Goal: Task Accomplishment & Management: Use online tool/utility

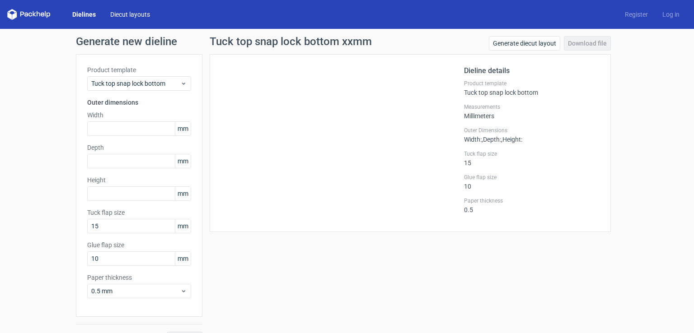
click at [128, 14] on link "Diecut layouts" at bounding box center [130, 14] width 54 height 9
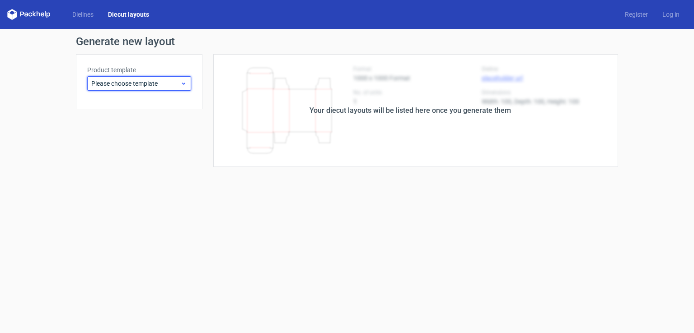
click at [182, 85] on icon at bounding box center [183, 83] width 7 height 7
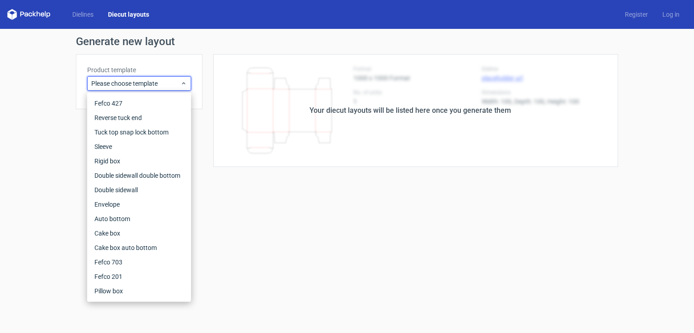
click at [246, 215] on form "Generate new layout Product template Please choose template Your diecut layouts…" at bounding box center [347, 181] width 694 height 304
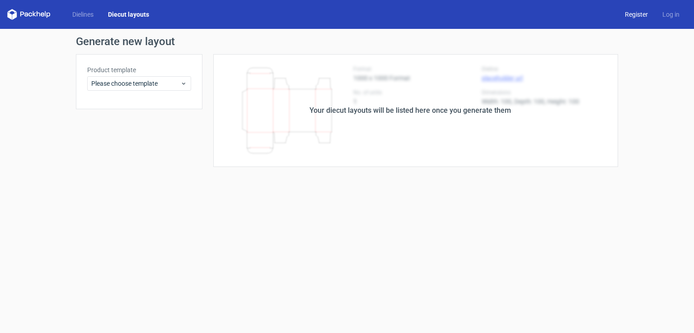
click at [639, 18] on link "Register" at bounding box center [635, 14] width 37 height 9
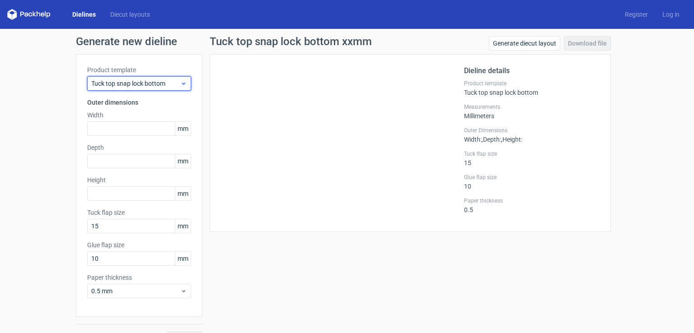
click at [182, 84] on use at bounding box center [183, 84] width 3 height 2
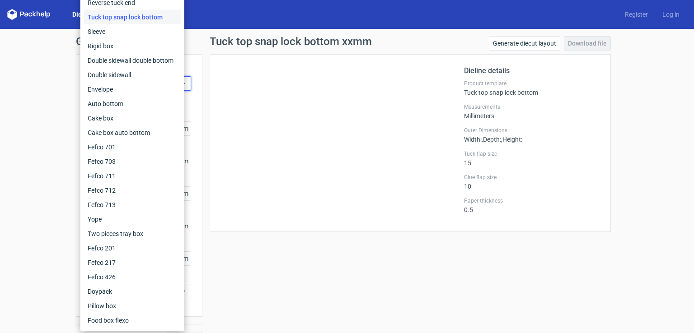
click at [210, 100] on div "Dieline details Product template Tuck top snap lock bottom Measurements Millime…" at bounding box center [410, 143] width 401 height 178
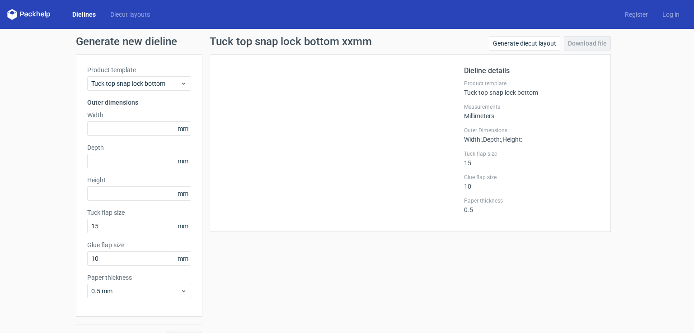
click at [484, 117] on div "Measurements Millimeters" at bounding box center [531, 111] width 135 height 16
click at [518, 45] on link "Generate diecut layout" at bounding box center [524, 43] width 71 height 14
click at [625, 16] on link "Register" at bounding box center [635, 14] width 37 height 9
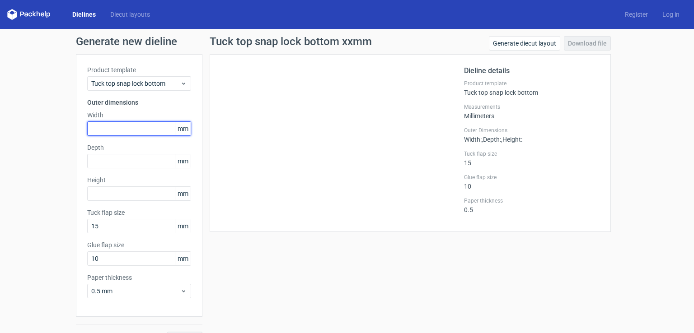
click at [169, 125] on input "text" at bounding box center [139, 128] width 104 height 14
click at [179, 129] on span "mm" at bounding box center [183, 129] width 16 height 14
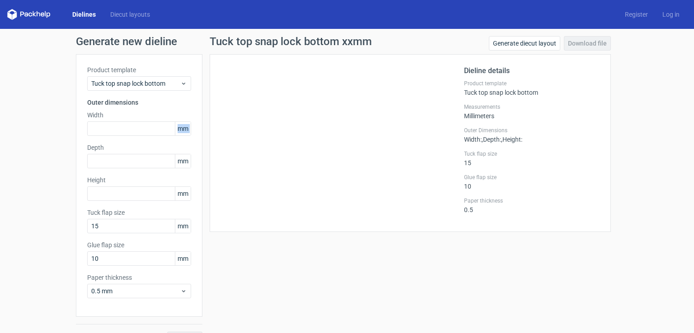
click at [179, 129] on span "mm" at bounding box center [183, 129] width 16 height 14
click at [146, 127] on input "text" at bounding box center [139, 128] width 104 height 14
click at [163, 159] on input "text" at bounding box center [139, 161] width 104 height 14
click at [110, 129] on input "text" at bounding box center [139, 128] width 104 height 14
click at [111, 161] on div "Depth mm" at bounding box center [139, 155] width 104 height 25
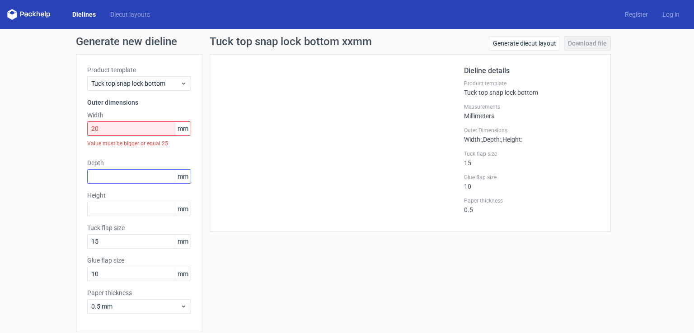
click at [111, 161] on label "Depth" at bounding box center [139, 163] width 104 height 9
click at [103, 179] on input "text" at bounding box center [139, 176] width 104 height 14
drag, startPoint x: 99, startPoint y: 129, endPoint x: 75, endPoint y: 138, distance: 25.7
click at [76, 138] on div "Product template Tuck top snap lock bottom Outer dimensions Width 20 mm Value m…" at bounding box center [139, 193] width 126 height 278
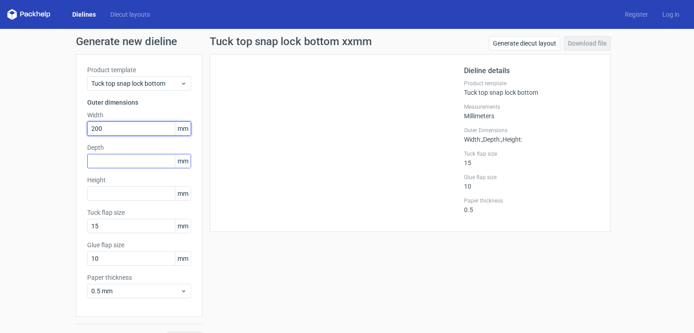
type input "200"
click at [117, 156] on input "text" at bounding box center [139, 161] width 104 height 14
type input "300"
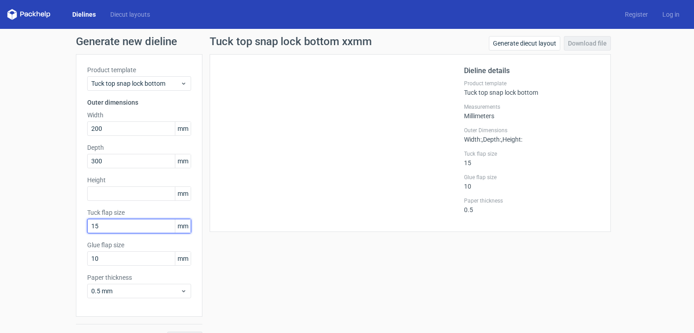
click at [128, 226] on input "15" at bounding box center [139, 226] width 104 height 14
drag, startPoint x: 107, startPoint y: 223, endPoint x: 73, endPoint y: 228, distance: 35.2
click at [76, 228] on div "Product template Tuck top snap lock bottom Outer dimensions Width 200 mm Depth …" at bounding box center [139, 185] width 126 height 263
click at [108, 261] on input "10" at bounding box center [139, 259] width 104 height 14
click at [101, 224] on input "15" at bounding box center [139, 226] width 104 height 14
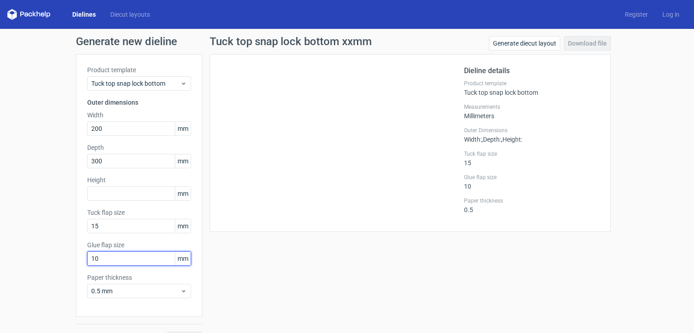
click at [103, 260] on input "10" at bounding box center [139, 259] width 104 height 14
click at [96, 263] on input "10" at bounding box center [139, 259] width 104 height 14
drag, startPoint x: 103, startPoint y: 258, endPoint x: 88, endPoint y: 261, distance: 15.7
click at [88, 261] on input "10" at bounding box center [139, 259] width 104 height 14
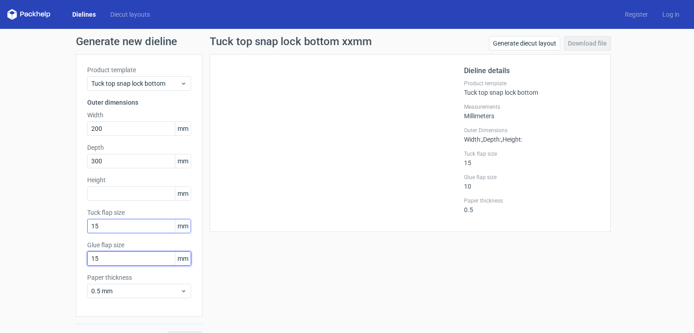
type input "15"
click at [101, 227] on input "15" at bounding box center [139, 226] width 104 height 14
drag, startPoint x: 108, startPoint y: 224, endPoint x: 65, endPoint y: 228, distance: 44.0
click at [65, 228] on div "Generate new dieline Product template Tuck top snap lock bottom Outer dimension…" at bounding box center [347, 191] width 694 height 325
type input "1"
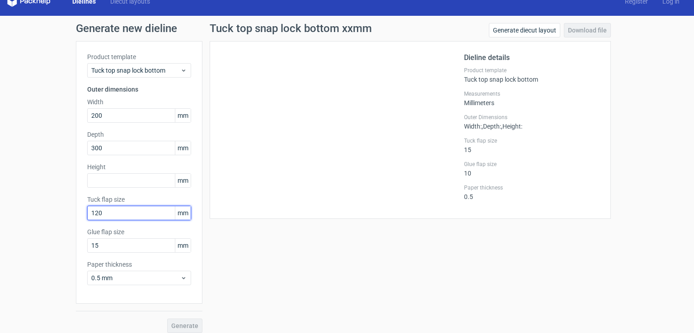
scroll to position [20, 0]
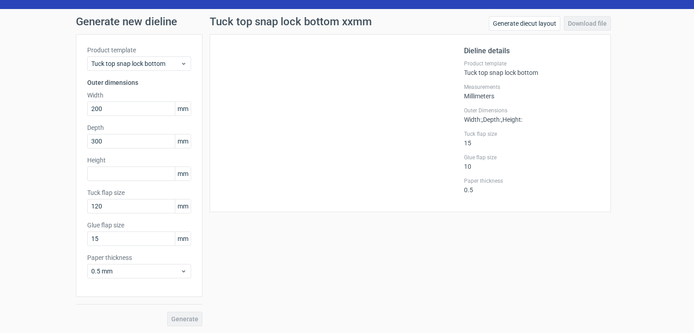
click at [179, 318] on div "Generate" at bounding box center [139, 311] width 126 height 29
click at [176, 317] on div "Generate" at bounding box center [139, 311] width 126 height 29
click at [180, 270] on icon at bounding box center [183, 271] width 7 height 7
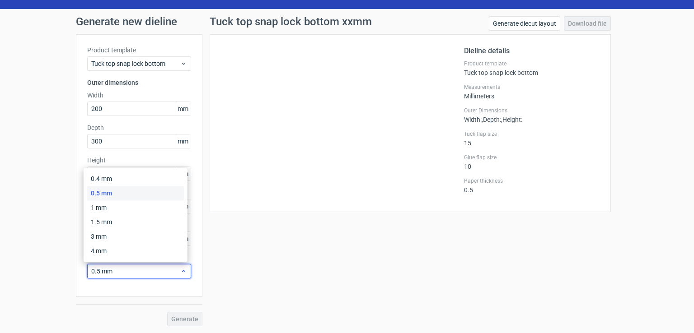
click at [180, 270] on icon at bounding box center [183, 271] width 7 height 7
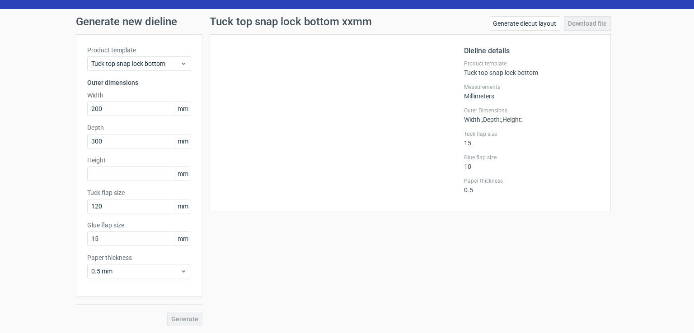
click at [177, 319] on div "Generate" at bounding box center [139, 311] width 126 height 29
click at [282, 116] on div at bounding box center [342, 123] width 243 height 155
click at [286, 116] on div at bounding box center [342, 123] width 243 height 155
click at [185, 321] on div "Generate" at bounding box center [139, 311] width 126 height 29
click at [268, 152] on div at bounding box center [342, 123] width 243 height 155
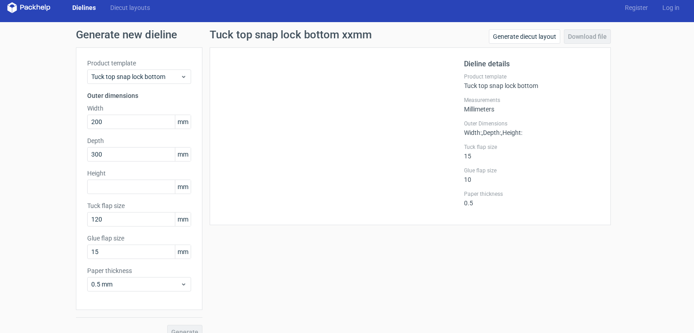
scroll to position [0, 0]
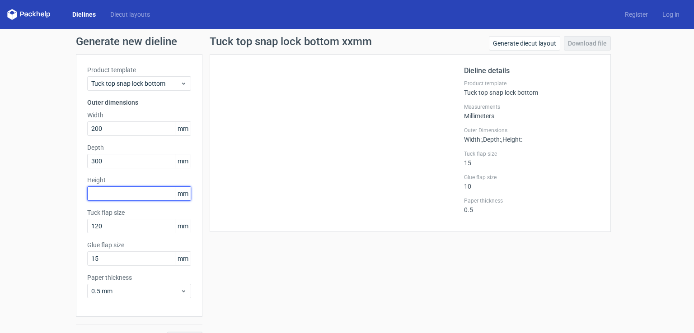
click at [125, 193] on input "text" at bounding box center [139, 194] width 104 height 14
click at [97, 193] on input "text" at bounding box center [139, 194] width 104 height 14
drag, startPoint x: 105, startPoint y: 229, endPoint x: 75, endPoint y: 234, distance: 31.2
click at [76, 234] on div "Product template Tuck top snap lock bottom Outer dimensions Width 200 mm Depth …" at bounding box center [139, 185] width 126 height 263
type input "10"
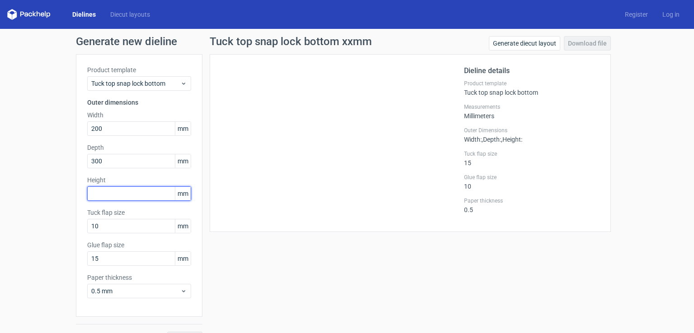
click at [98, 190] on input "text" at bounding box center [139, 194] width 104 height 14
click at [108, 194] on input "text" at bounding box center [139, 194] width 104 height 14
click at [240, 225] on div "Dieline details Product template Tuck top snap lock bottom Measurements Millime…" at bounding box center [410, 143] width 401 height 178
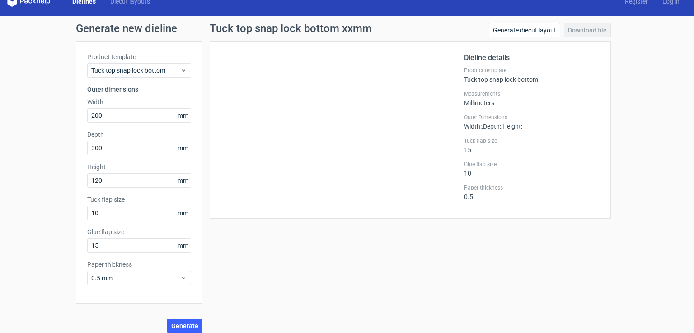
scroll to position [20, 0]
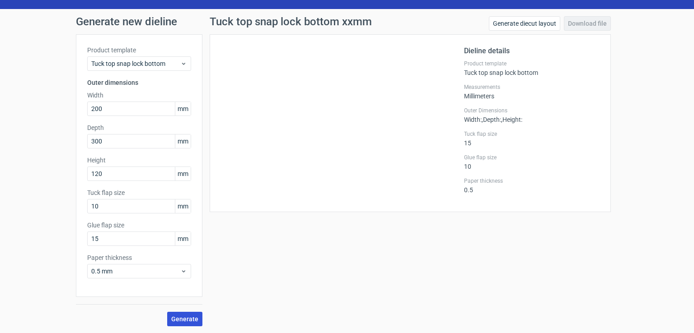
click at [182, 317] on span "Generate" at bounding box center [184, 319] width 27 height 6
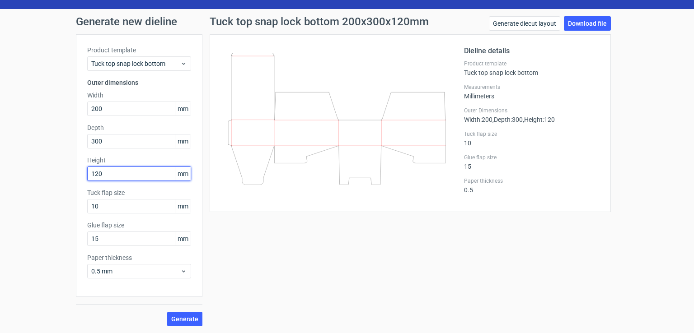
drag, startPoint x: 103, startPoint y: 174, endPoint x: 70, endPoint y: 187, distance: 36.1
click at [70, 187] on div "Generate new dieline Product template Tuck top snap lock bottom Outer dimension…" at bounding box center [347, 171] width 694 height 325
type input "150"
click at [185, 320] on span "Generate" at bounding box center [184, 319] width 27 height 6
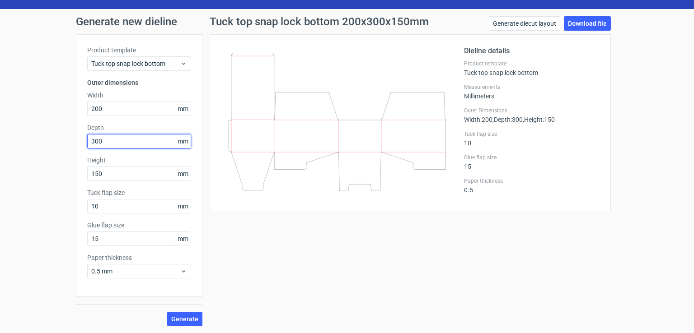
click at [107, 141] on input "300" at bounding box center [139, 141] width 104 height 14
drag, startPoint x: 107, startPoint y: 141, endPoint x: 67, endPoint y: 149, distance: 41.5
click at [67, 149] on div "Generate new dieline Product template Tuck top snap lock bottom Outer dimension…" at bounding box center [347, 171] width 694 height 325
type input "350"
click at [175, 318] on span "Generate" at bounding box center [184, 319] width 27 height 6
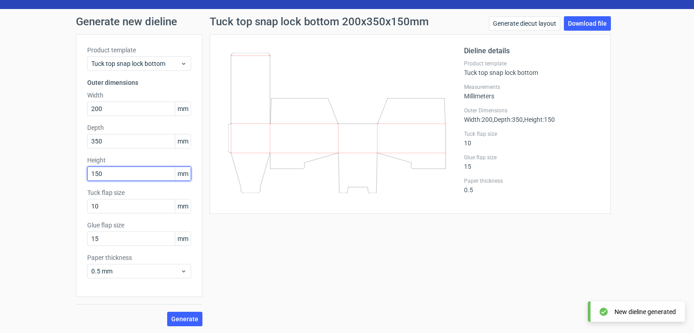
drag, startPoint x: 107, startPoint y: 174, endPoint x: 55, endPoint y: 192, distance: 55.6
click at [55, 192] on div "Generate new dieline Product template Tuck top snap lock bottom Outer dimension…" at bounding box center [347, 171] width 694 height 325
type input "120"
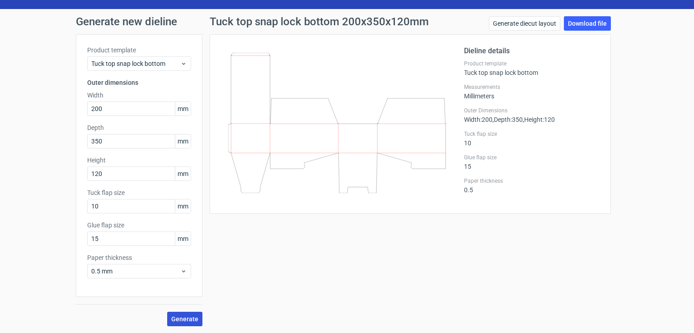
click at [182, 317] on span "Generate" at bounding box center [184, 319] width 27 height 6
click at [108, 111] on input "200" at bounding box center [139, 109] width 104 height 14
click at [110, 173] on input "120" at bounding box center [139, 174] width 104 height 14
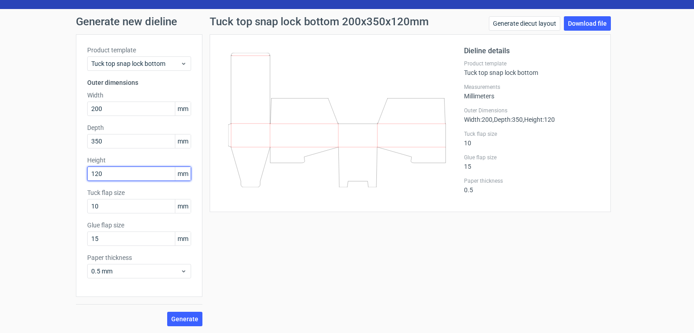
click at [110, 173] on input "120" at bounding box center [139, 174] width 104 height 14
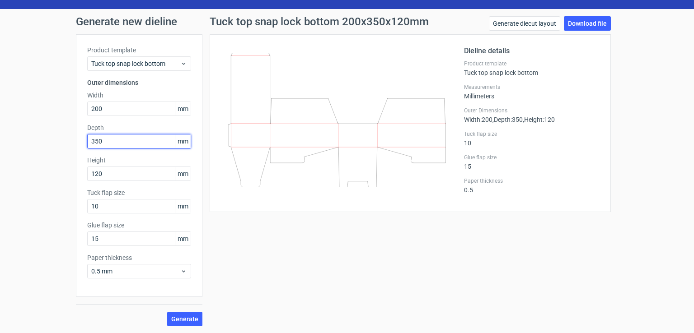
click at [105, 139] on input "350" at bounding box center [139, 141] width 104 height 14
click at [100, 141] on input "350" at bounding box center [139, 141] width 104 height 14
click at [176, 322] on span "Generate" at bounding box center [184, 319] width 27 height 6
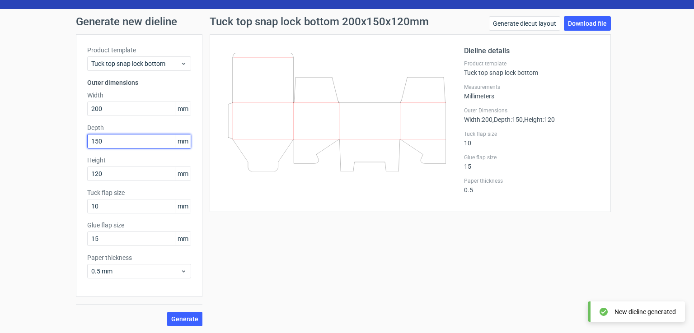
drag, startPoint x: 105, startPoint y: 140, endPoint x: 88, endPoint y: 147, distance: 18.0
click at [66, 146] on div "Generate new dieline Product template Tuck top snap lock bottom Outer dimension…" at bounding box center [347, 171] width 694 height 325
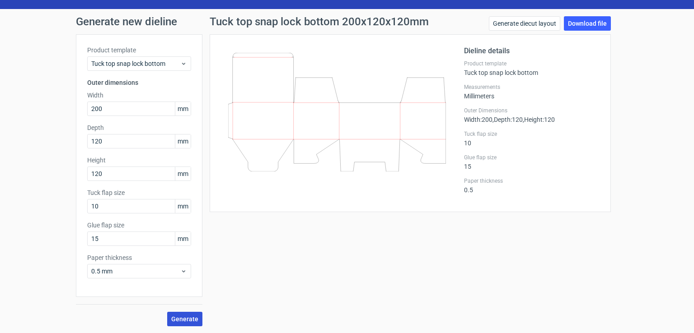
click at [181, 314] on button "Generate" at bounding box center [184, 319] width 35 height 14
drag, startPoint x: 105, startPoint y: 140, endPoint x: 79, endPoint y: 145, distance: 27.1
click at [79, 145] on div "Product template Tuck top snap lock bottom Outer dimensions Width 200 mm Depth …" at bounding box center [139, 165] width 126 height 263
type input "200"
click at [180, 320] on span "Generate" at bounding box center [184, 319] width 27 height 6
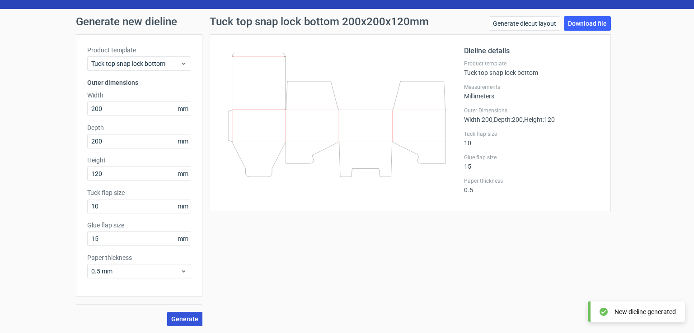
click at [180, 321] on span "Generate" at bounding box center [184, 319] width 27 height 6
drag, startPoint x: 105, startPoint y: 144, endPoint x: 62, endPoint y: 160, distance: 45.9
click at [62, 160] on div "Generate new dieline Product template Tuck top snap lock bottom Outer dimension…" at bounding box center [347, 171] width 694 height 325
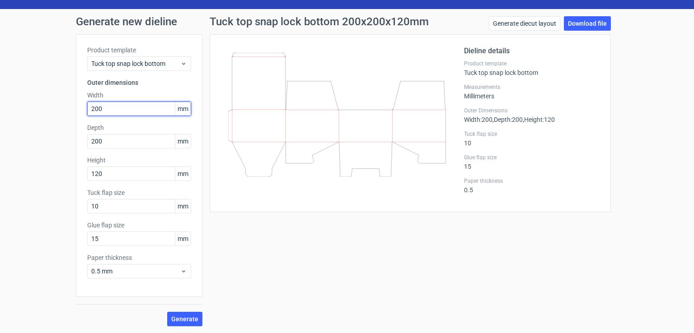
click at [110, 112] on input "200" at bounding box center [139, 109] width 104 height 14
drag, startPoint x: 112, startPoint y: 109, endPoint x: 74, endPoint y: 116, distance: 39.1
click at [76, 116] on div "Product template Tuck top snap lock bottom Outer dimensions Width 200 mm Depth …" at bounding box center [139, 165] width 126 height 263
type input "180"
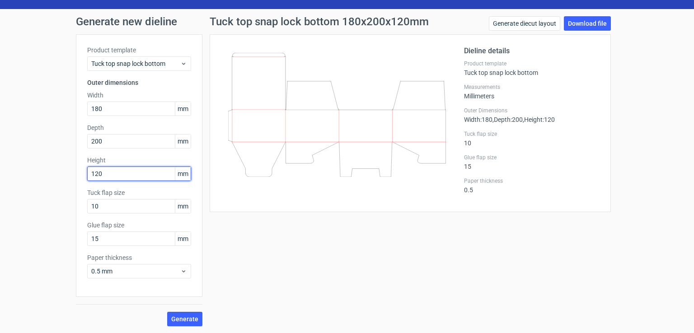
drag, startPoint x: 107, startPoint y: 172, endPoint x: 51, endPoint y: 183, distance: 56.7
click at [51, 183] on div "Generate new dieline Product template Tuck top snap lock bottom Outer dimension…" at bounding box center [347, 171] width 694 height 325
type input "260"
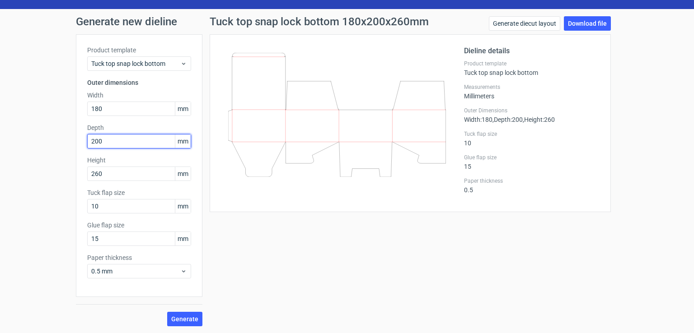
click at [105, 140] on input "200" at bounding box center [139, 141] width 104 height 14
click at [178, 317] on span "Generate" at bounding box center [184, 319] width 27 height 6
click at [105, 143] on input "200" at bounding box center [139, 141] width 104 height 14
drag, startPoint x: 111, startPoint y: 143, endPoint x: 33, endPoint y: 156, distance: 79.7
click at [33, 156] on div "Generate new dieline Product template Tuck top snap lock bottom Outer dimension…" at bounding box center [347, 171] width 694 height 325
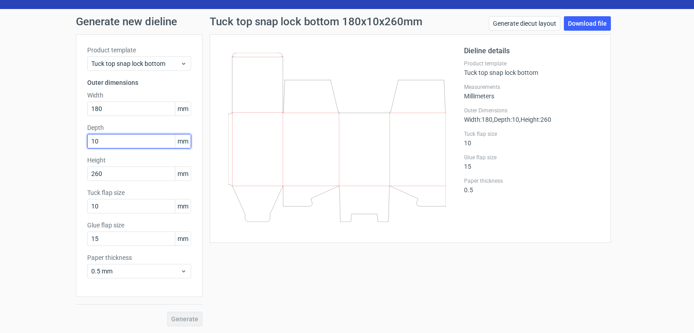
click at [101, 142] on input "10" at bounding box center [139, 141] width 104 height 14
drag, startPoint x: 105, startPoint y: 142, endPoint x: 63, endPoint y: 151, distance: 42.9
click at [63, 151] on div "Generate new dieline Product template Tuck top snap lock bottom Outer dimension…" at bounding box center [347, 171] width 694 height 325
type input "80"
click at [182, 317] on span "Generate" at bounding box center [184, 319] width 27 height 6
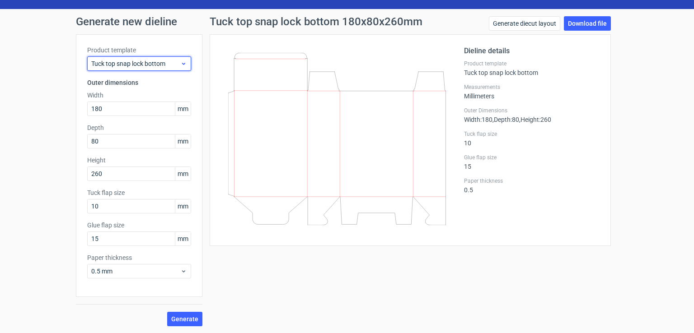
click at [182, 64] on use at bounding box center [183, 64] width 3 height 2
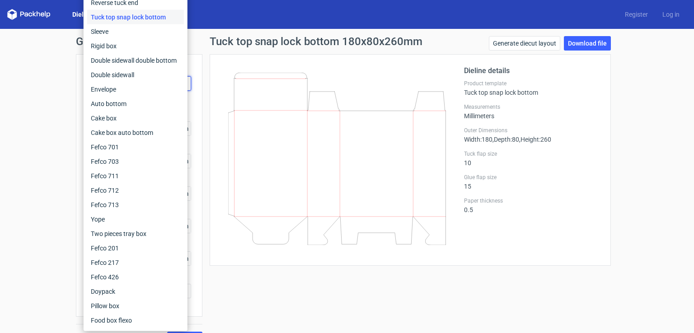
click at [18, 89] on div "Generate new dieline Product template Tuck top snap lock bottom Outer dimension…" at bounding box center [347, 191] width 694 height 325
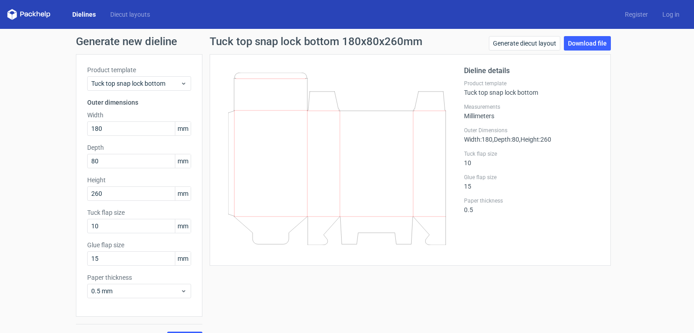
click at [87, 15] on link "Dielines" at bounding box center [84, 14] width 38 height 9
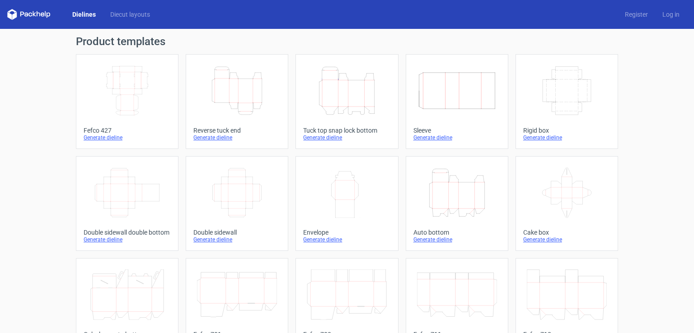
click at [36, 17] on icon at bounding box center [28, 14] width 43 height 11
click at [126, 15] on link "Diecut layouts" at bounding box center [130, 14] width 54 height 9
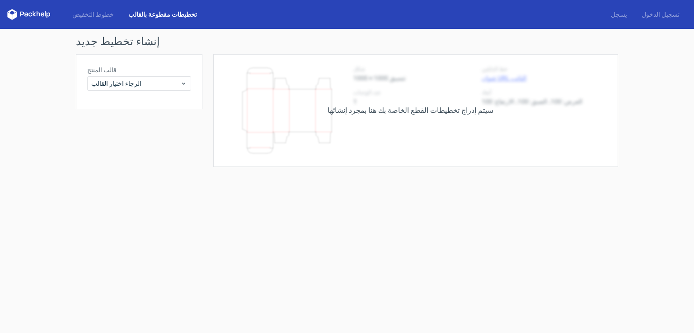
click at [30, 158] on div "إنشاء تخطيط جديد قالب المنتج الرجاء اختيار القالب سيتم إدراج تخطيطات القطع الخا…" at bounding box center [347, 101] width 694 height 145
click at [28, 14] on icon at bounding box center [28, 14] width 43 height 11
click at [136, 15] on font "تخطيطات مقطوعة بالقالب" at bounding box center [162, 14] width 69 height 7
click at [134, 13] on font "تخطيطات مقطوعة بالقالب" at bounding box center [162, 14] width 69 height 7
click at [90, 16] on font "خطوط التخفيض" at bounding box center [93, 14] width 42 height 7
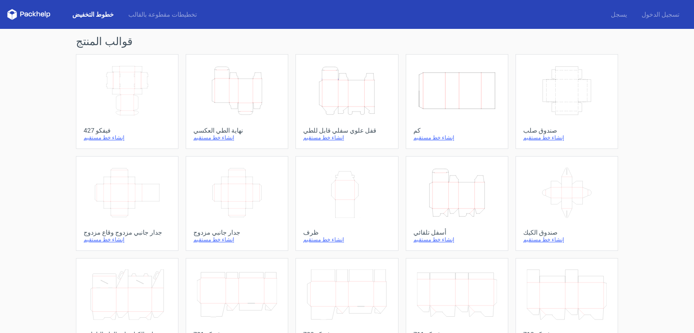
click at [332, 197] on icon "Width Height" at bounding box center [347, 193] width 80 height 51
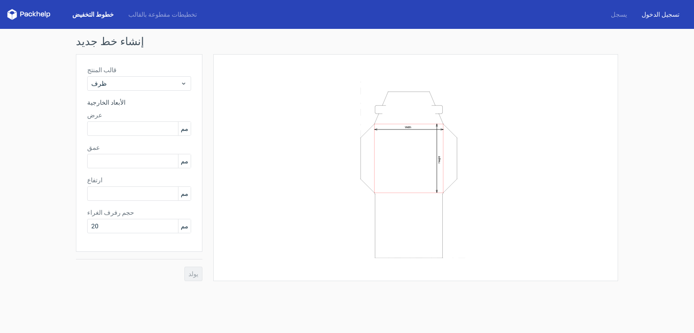
click at [667, 15] on font "تسجيل الدخول" at bounding box center [660, 14] width 38 height 7
click at [627, 11] on font "يسجل" at bounding box center [619, 14] width 16 height 7
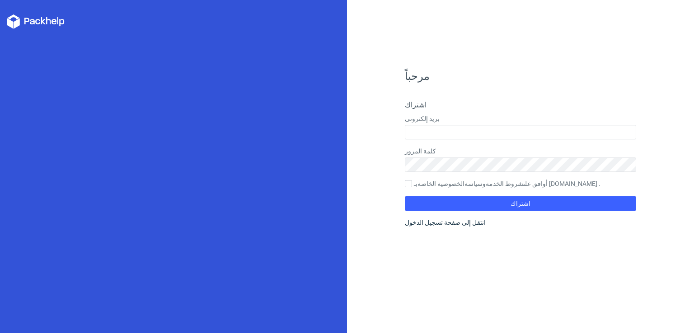
click at [445, 102] on h4 "اشتراك" at bounding box center [520, 105] width 231 height 11
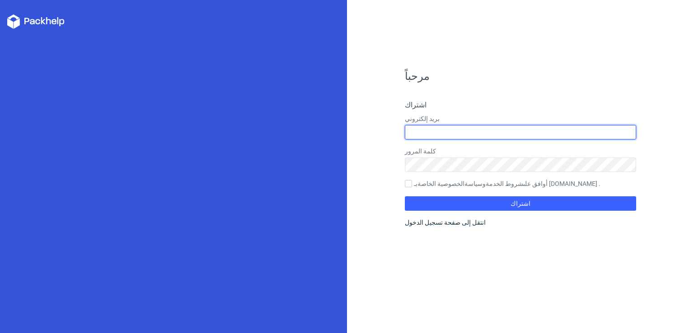
click at [446, 127] on input "text" at bounding box center [520, 132] width 231 height 14
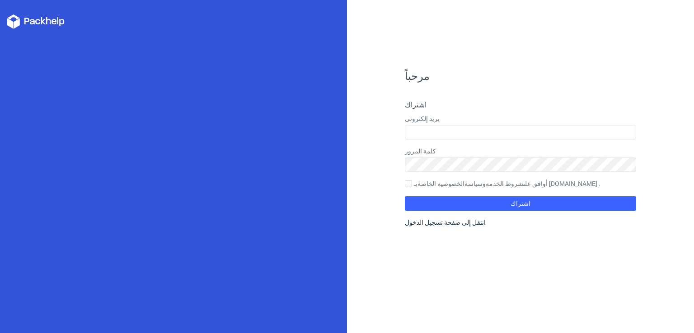
click at [482, 105] on h4 "اشتراك" at bounding box center [520, 105] width 231 height 11
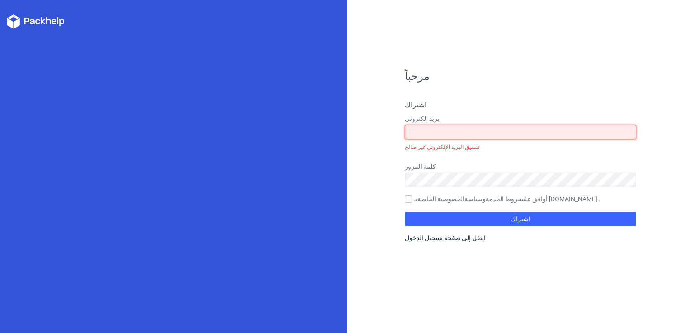
click at [438, 136] on input "text" at bounding box center [520, 132] width 231 height 14
click at [456, 135] on input "01159802807" at bounding box center [520, 132] width 231 height 14
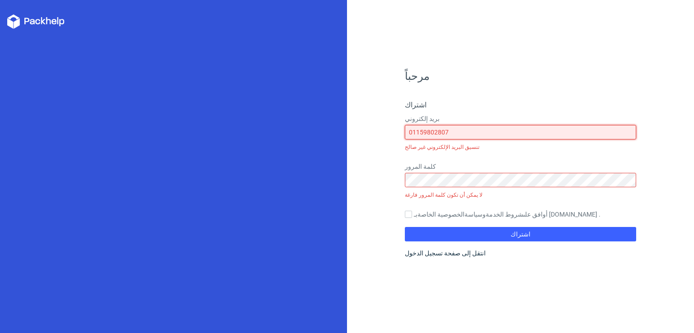
drag, startPoint x: 458, startPoint y: 131, endPoint x: 399, endPoint y: 139, distance: 59.3
click at [399, 139] on div "مرحباً اشتراك بريد إلكتروني 01159802807 تنسيق البريد الإلكتروني غير صالح كلمة ا…" at bounding box center [520, 166] width 347 height 333
type input "ش"
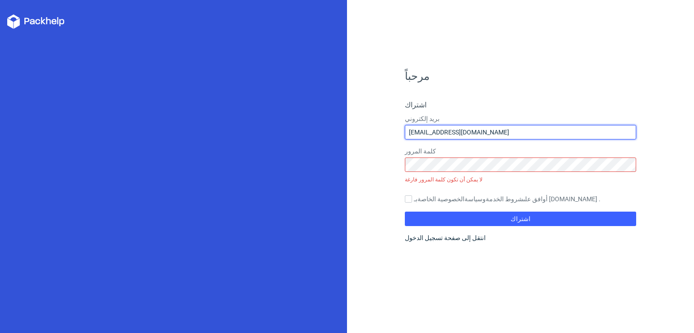
type input "[EMAIL_ADDRESS][DOMAIN_NAME]"
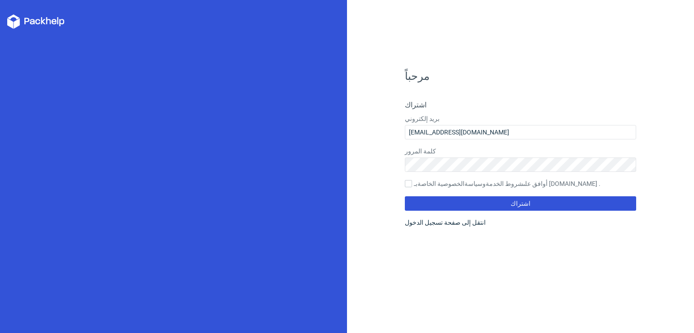
click at [528, 204] on button "اشتراك" at bounding box center [520, 203] width 231 height 14
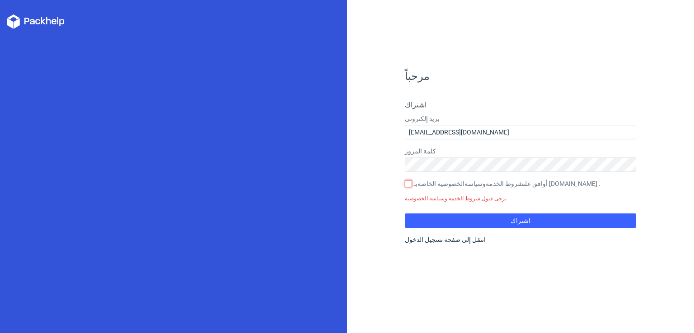
click at [408, 182] on input "أوافق على شروط الخدمة وسياسة الخصوصية الخاصة بـ [DOMAIN_NAME] ." at bounding box center [408, 183] width 7 height 7
checkbox input "true"
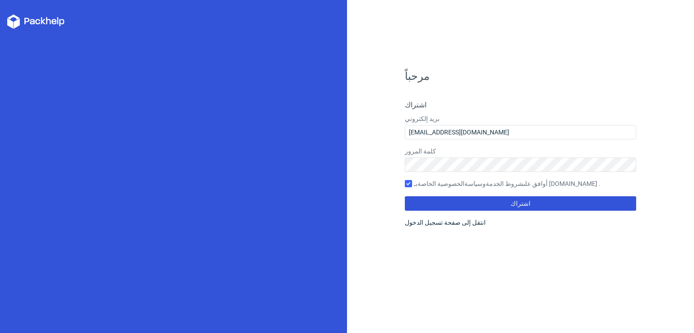
click at [518, 205] on font "اشتراك" at bounding box center [520, 203] width 20 height 7
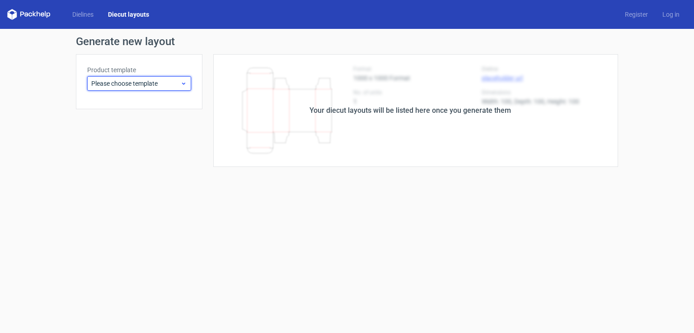
click at [188, 82] on div "Please choose template" at bounding box center [139, 83] width 104 height 14
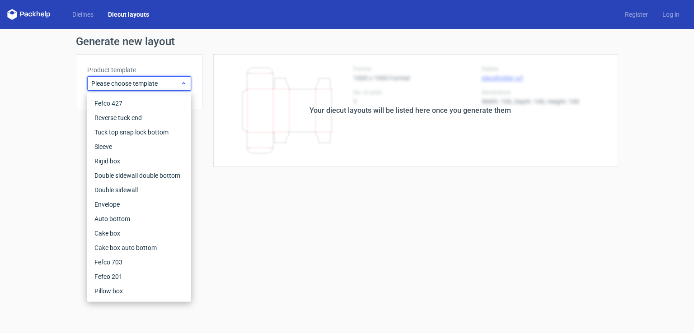
click at [188, 82] on div "Please choose template" at bounding box center [139, 83] width 104 height 14
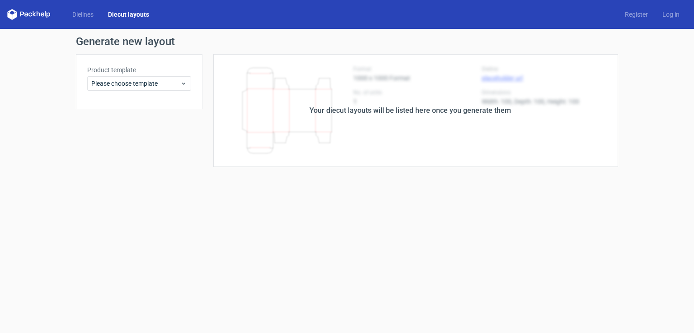
click at [188, 154] on div "Product template Please choose template" at bounding box center [139, 110] width 126 height 113
click at [121, 14] on link "Diecut layouts" at bounding box center [129, 14] width 56 height 9
click at [430, 118] on div "Your diecut layouts will be listed here once you generate them" at bounding box center [409, 110] width 415 height 113
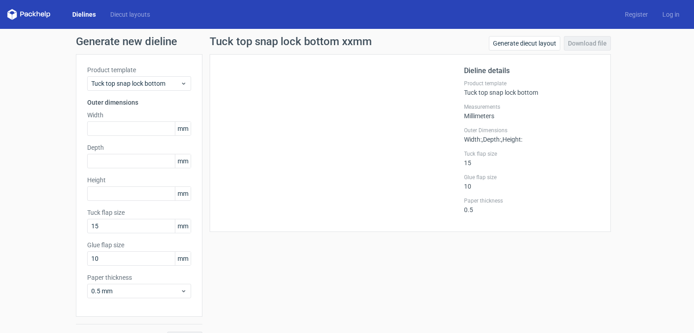
click at [477, 115] on div "Measurements Millimeters" at bounding box center [531, 111] width 135 height 16
click at [512, 42] on link "Generate diecut layout" at bounding box center [524, 43] width 71 height 14
click at [495, 113] on div "Measurements Millimeters" at bounding box center [531, 111] width 135 height 16
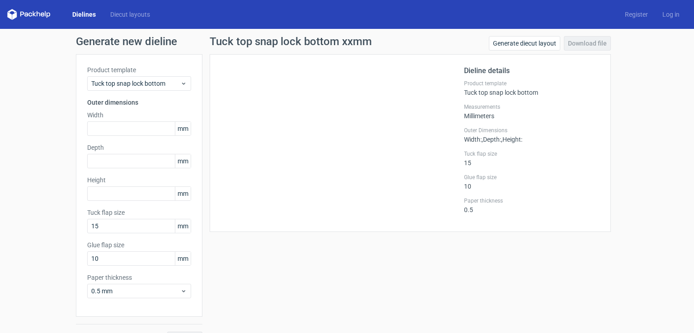
click at [482, 117] on div "Measurements Millimeters" at bounding box center [531, 111] width 135 height 16
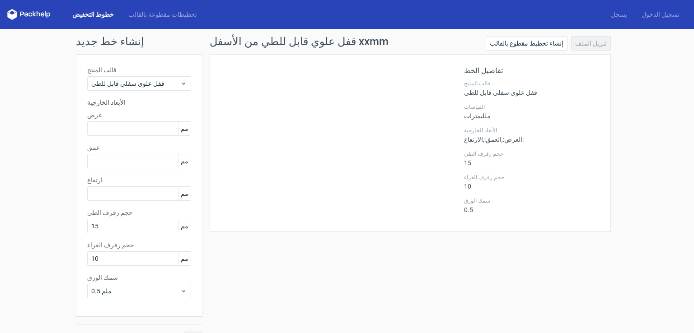
click at [293, 173] on div at bounding box center [342, 142] width 243 height 155
click at [181, 82] on icon at bounding box center [183, 83] width 7 height 7
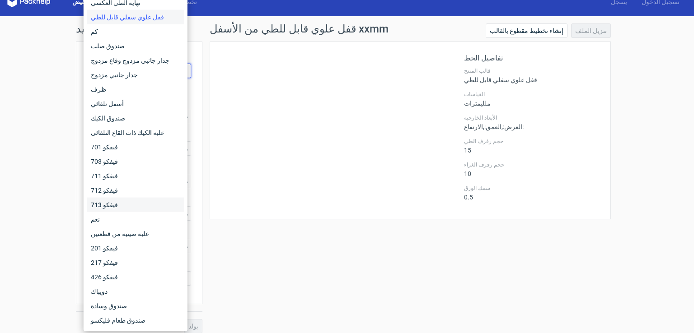
scroll to position [20, 0]
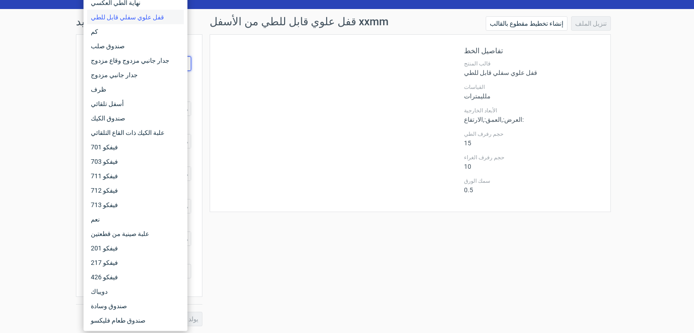
click at [330, 89] on div at bounding box center [342, 123] width 243 height 155
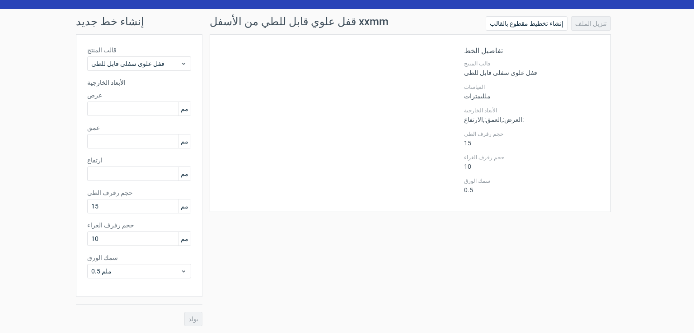
click at [471, 93] on font "ملليمترات" at bounding box center [477, 96] width 27 height 7
click at [546, 23] on font "إنشاء تخطيط مقطوع بالقالب" at bounding box center [527, 23] width 74 height 7
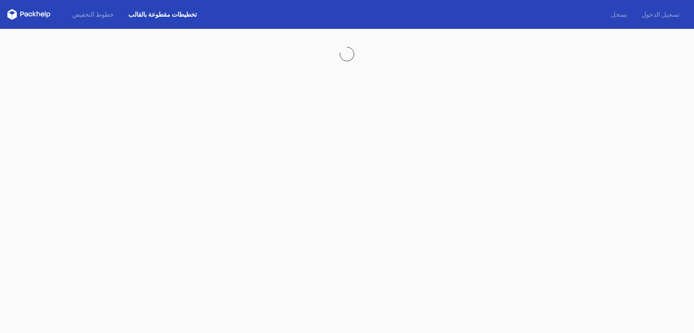
click at [138, 14] on font "تخطيطات مقطوعة بالقالب" at bounding box center [162, 14] width 69 height 7
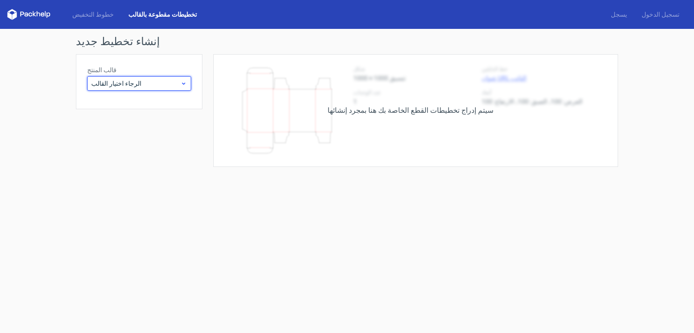
click at [186, 83] on icon at bounding box center [183, 83] width 7 height 7
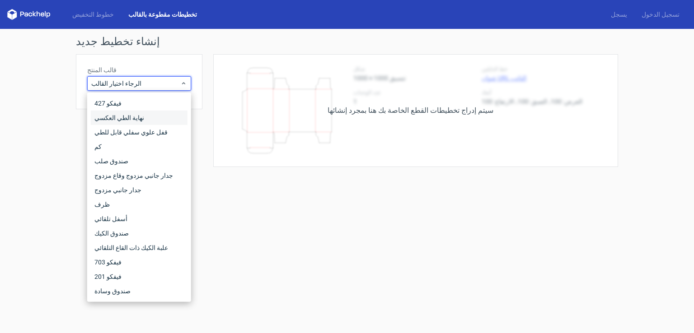
click at [120, 117] on font "نهاية الطي العكسي" at bounding box center [119, 117] width 50 height 7
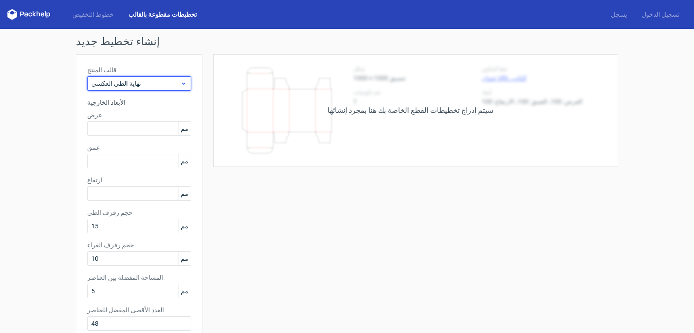
click at [176, 77] on div "نهاية الطي العكسي" at bounding box center [139, 83] width 104 height 14
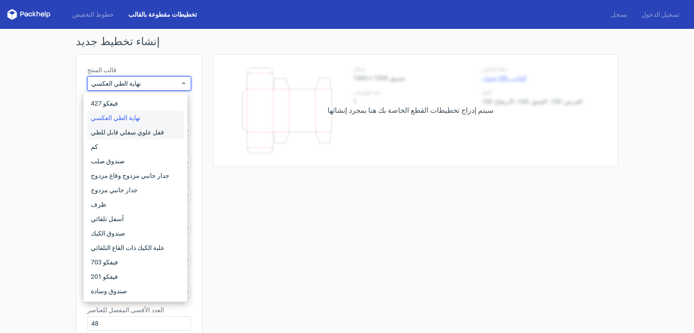
click at [132, 131] on font "قفل علوي سفلي قابل للطي" at bounding box center [127, 132] width 73 height 7
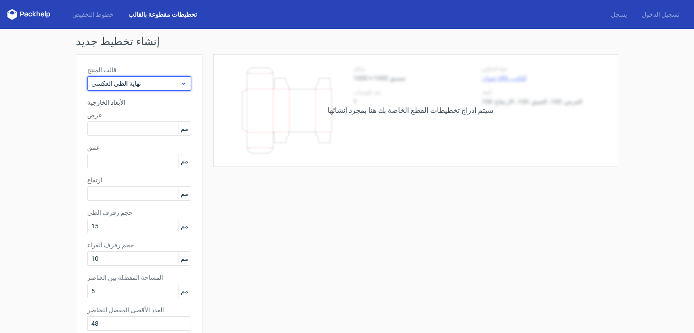
click at [135, 83] on span "نهاية الطي العكسي" at bounding box center [135, 83] width 89 height 9
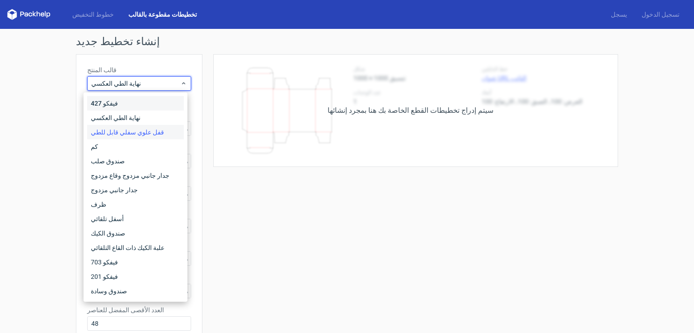
click at [119, 108] on div "فيفكو 427" at bounding box center [135, 103] width 97 height 14
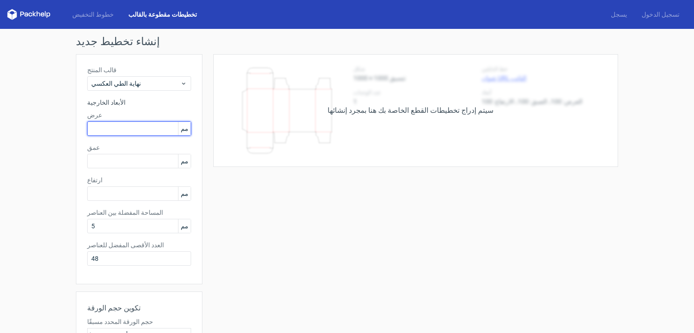
click at [101, 129] on input "text" at bounding box center [139, 128] width 104 height 14
type input "60"
click at [103, 165] on input "text" at bounding box center [139, 161] width 104 height 14
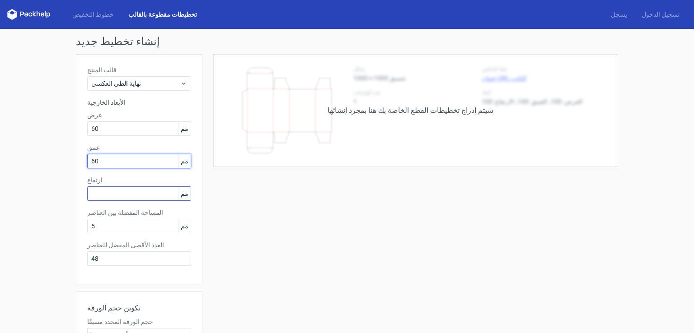
type input "60"
click at [92, 189] on input "text" at bounding box center [139, 194] width 104 height 14
type input "60"
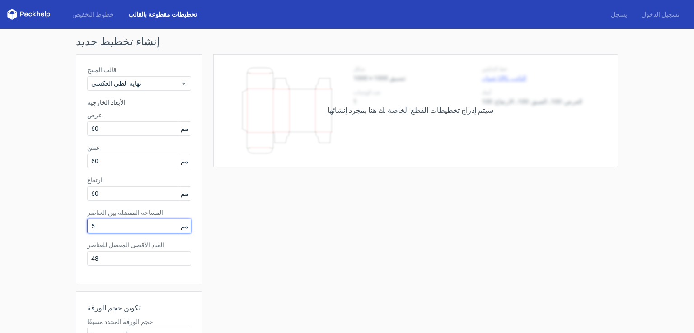
drag, startPoint x: 100, startPoint y: 225, endPoint x: 35, endPoint y: 253, distance: 70.4
click at [30, 248] on div "إنشاء تخطيط جديد قالب المنتج نهاية الطي العكسي الأبعاد الخارجية عرض 60 مم عمق 6…" at bounding box center [347, 253] width 694 height 448
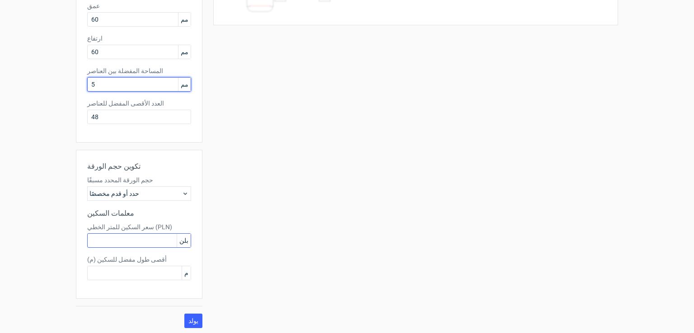
scroll to position [144, 0]
click at [191, 317] on font "يولد" at bounding box center [193, 319] width 10 height 7
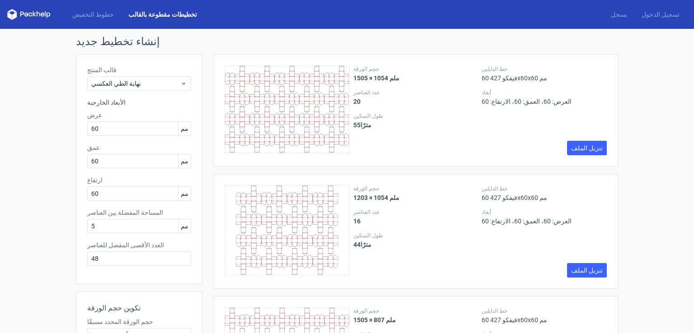
scroll to position [0, 0]
click at [160, 14] on font "تخطيطات مقطوعة بالقالب" at bounding box center [162, 14] width 69 height 7
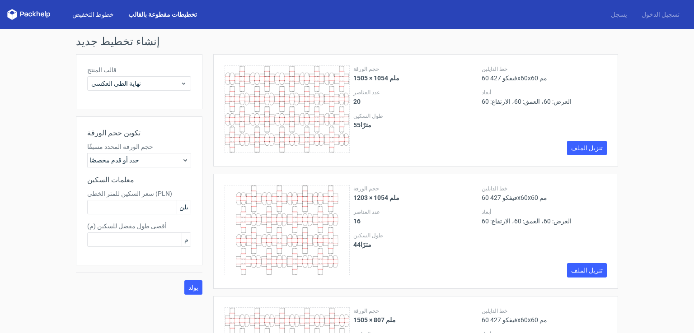
click at [98, 15] on font "خطوط التخفيض" at bounding box center [93, 14] width 42 height 7
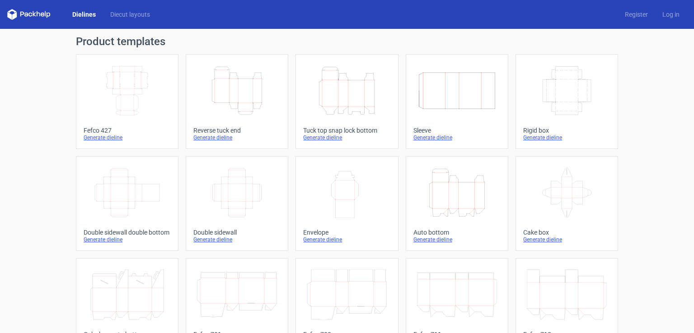
click at [229, 89] on icon "Height Depth Width" at bounding box center [237, 90] width 80 height 51
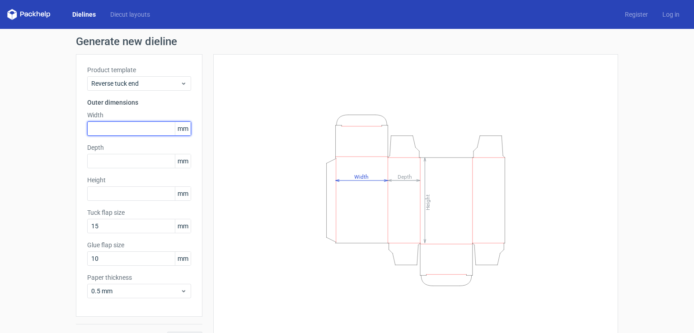
click at [108, 131] on input "text" at bounding box center [139, 128] width 104 height 14
type input "60"
click at [112, 191] on input "text" at bounding box center [139, 194] width 104 height 14
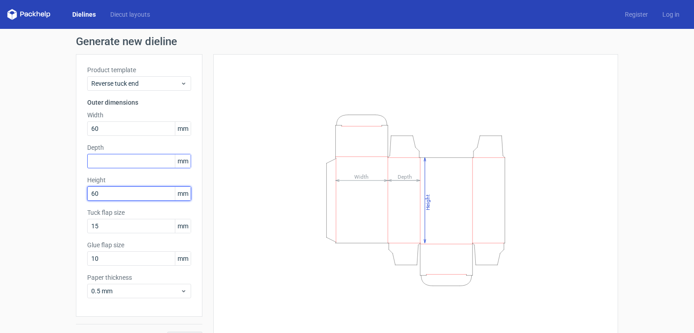
type input "60"
click at [125, 162] on input "text" at bounding box center [139, 161] width 104 height 14
type input "60"
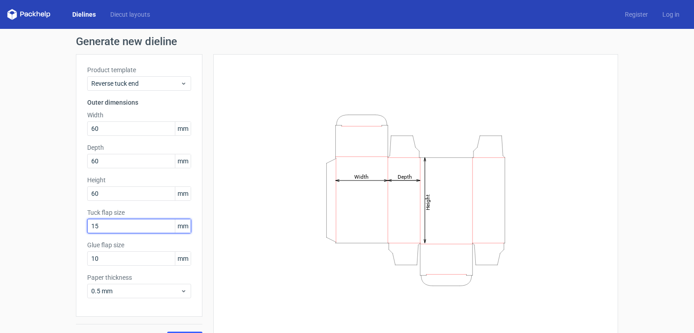
click at [115, 225] on input "15" at bounding box center [139, 226] width 104 height 14
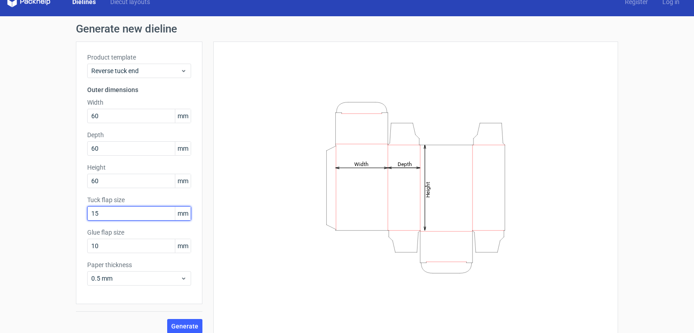
scroll to position [20, 0]
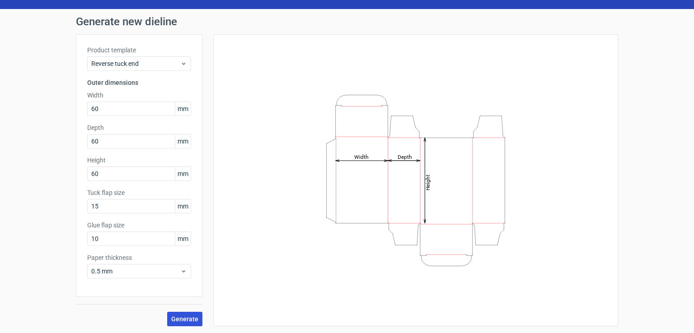
click at [178, 318] on span "Generate" at bounding box center [184, 319] width 27 height 6
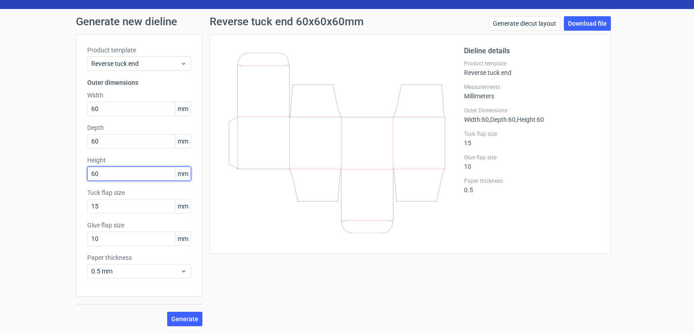
click at [98, 171] on input "60" at bounding box center [139, 174] width 104 height 14
drag, startPoint x: 110, startPoint y: 171, endPoint x: 40, endPoint y: 183, distance: 71.0
click at [40, 183] on div "Generate new dieline Product template Reverse tuck end Outer dimensions Width 6…" at bounding box center [347, 171] width 694 height 325
type input "210"
click at [189, 317] on span "Generate" at bounding box center [184, 319] width 27 height 6
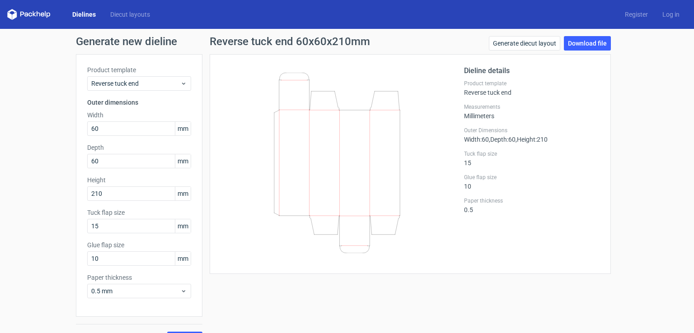
click at [88, 16] on link "Dielines" at bounding box center [84, 14] width 38 height 9
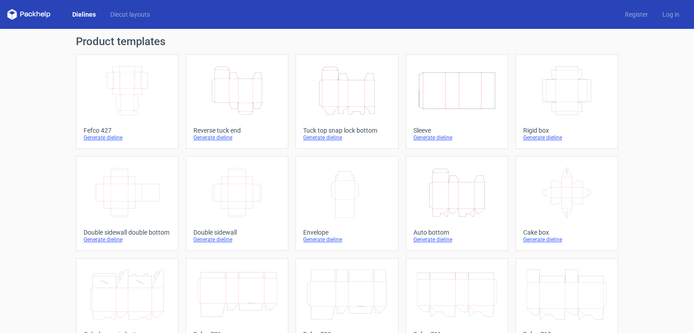
click at [341, 96] on icon "Height Depth Width" at bounding box center [347, 90] width 80 height 51
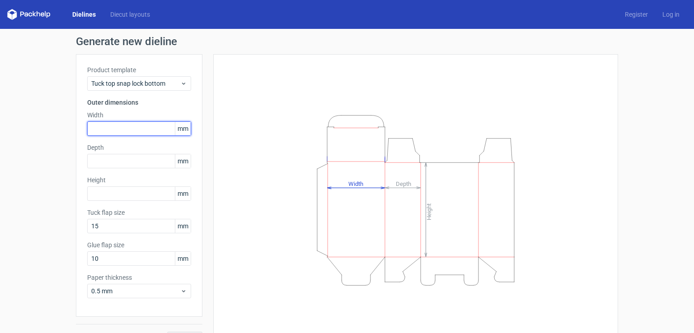
click at [118, 129] on input "text" at bounding box center [139, 128] width 104 height 14
type input "60"
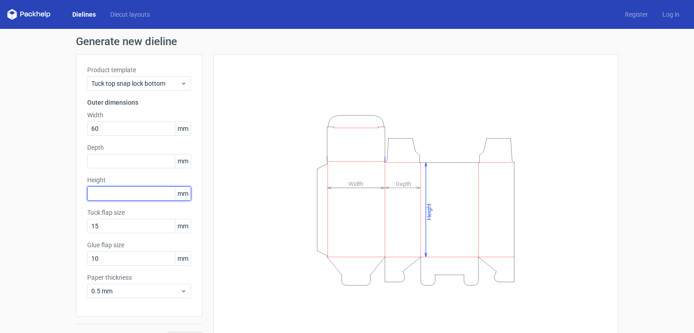
click at [103, 195] on input "text" at bounding box center [139, 194] width 104 height 14
click at [95, 162] on input "text" at bounding box center [139, 161] width 104 height 14
type input "60"
click at [94, 191] on input "text" at bounding box center [139, 194] width 104 height 14
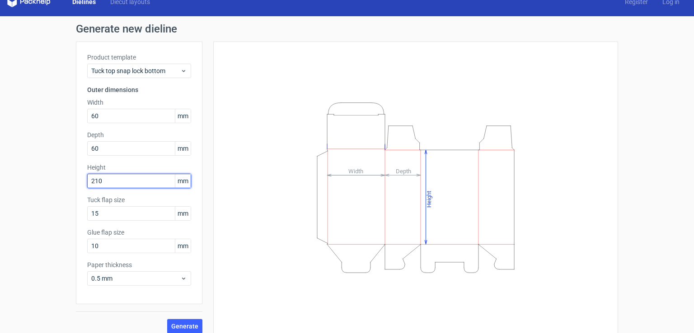
scroll to position [20, 0]
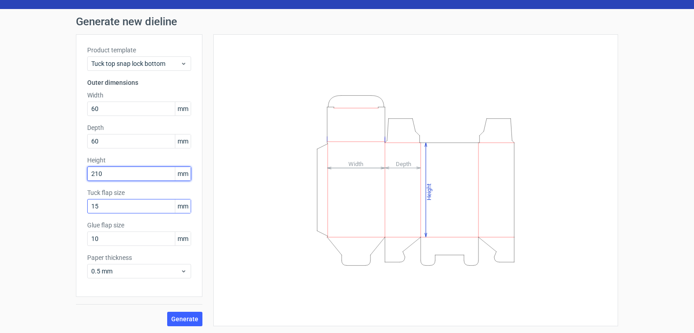
type input "210"
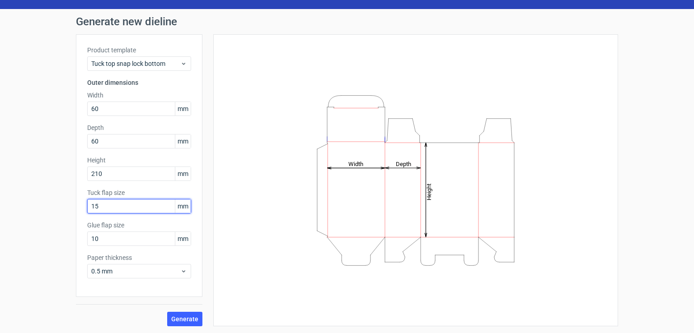
drag, startPoint x: 98, startPoint y: 204, endPoint x: 64, endPoint y: 217, distance: 36.6
click at [64, 217] on div "Generate new dieline Product template Tuck top snap lock bottom Outer dimension…" at bounding box center [347, 171] width 694 height 325
click at [180, 320] on span "Generate" at bounding box center [184, 319] width 27 height 6
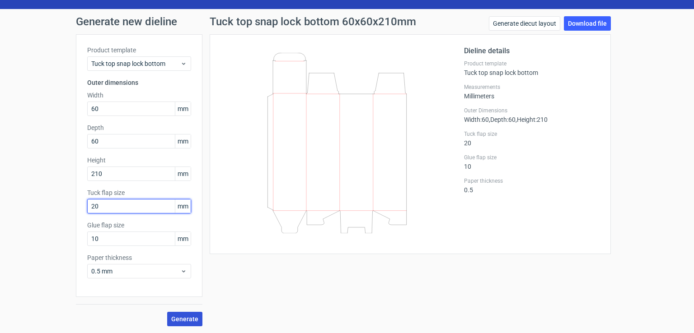
type input "20"
click at [187, 319] on span "Generate" at bounding box center [184, 319] width 27 height 6
click at [181, 321] on span "Generate" at bounding box center [184, 319] width 27 height 6
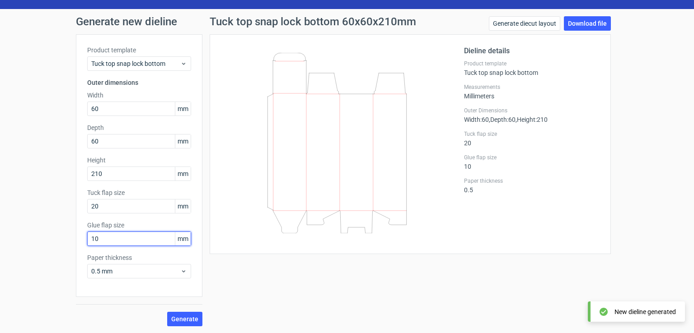
click at [99, 234] on input "10" at bounding box center [139, 239] width 104 height 14
drag, startPoint x: 112, startPoint y: 238, endPoint x: 70, endPoint y: 244, distance: 42.4
click at [70, 244] on div "Generate new dieline Product template Tuck top snap lock bottom Outer dimension…" at bounding box center [347, 171] width 694 height 325
type input "20"
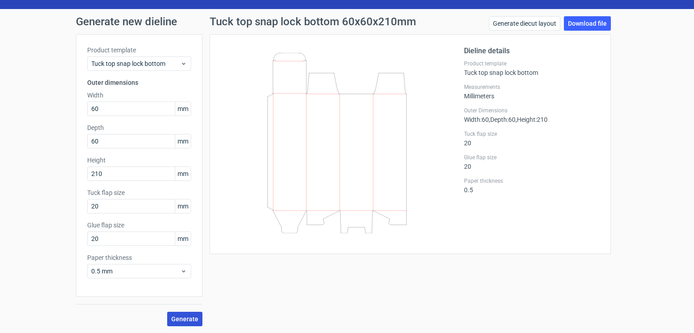
click at [185, 317] on span "Generate" at bounding box center [184, 319] width 27 height 6
click at [177, 317] on span "Generate" at bounding box center [184, 319] width 27 height 6
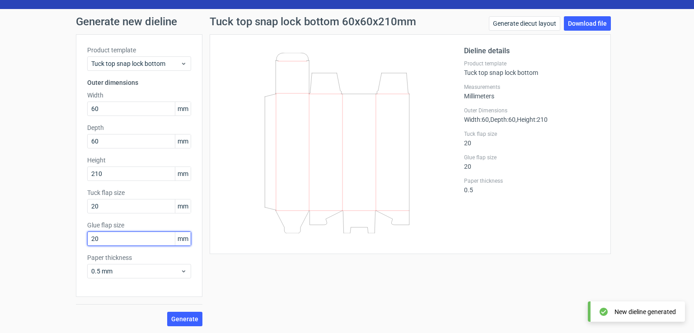
click at [107, 241] on input "20" at bounding box center [139, 239] width 104 height 14
drag, startPoint x: 130, startPoint y: 240, endPoint x: 36, endPoint y: 248, distance: 94.3
click at [36, 248] on div "Generate new dieline Product template Tuck top snap lock bottom Outer dimension…" at bounding box center [347, 171] width 694 height 325
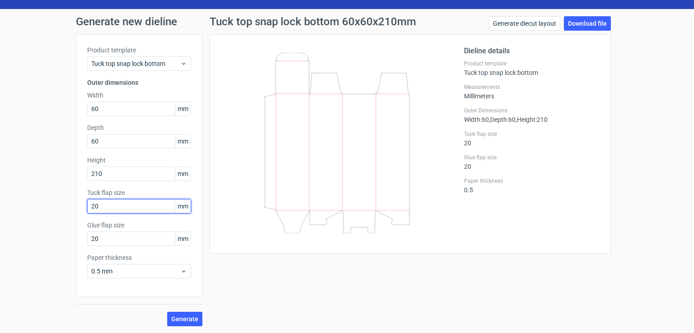
drag, startPoint x: 96, startPoint y: 207, endPoint x: 65, endPoint y: 217, distance: 31.8
click at [60, 217] on div "Generate new dieline Product template Tuck top snap lock bottom Outer dimension…" at bounding box center [347, 171] width 694 height 325
type input "10"
click at [182, 320] on span "Generate" at bounding box center [184, 319] width 27 height 6
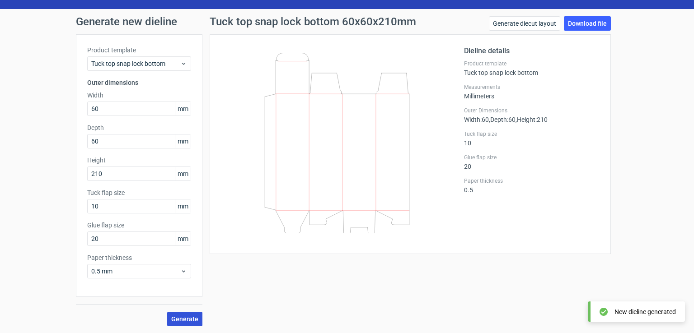
click at [175, 321] on span "Generate" at bounding box center [184, 319] width 27 height 6
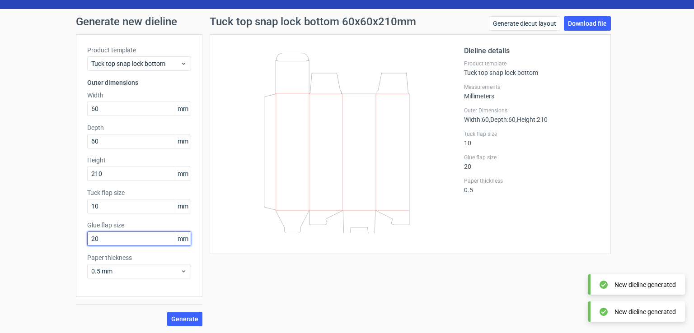
click at [101, 237] on input "20" at bounding box center [139, 239] width 104 height 14
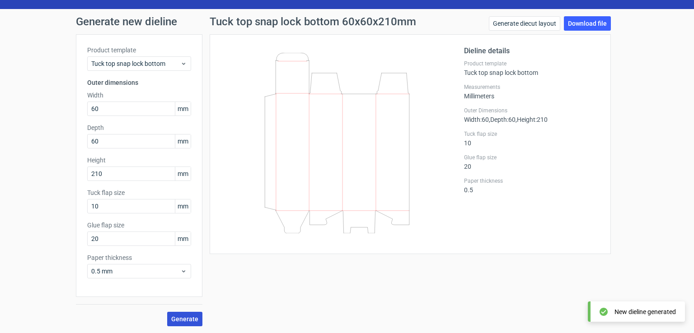
click at [190, 318] on span "Generate" at bounding box center [184, 319] width 27 height 6
click at [584, 23] on link "Download file" at bounding box center [587, 23] width 47 height 14
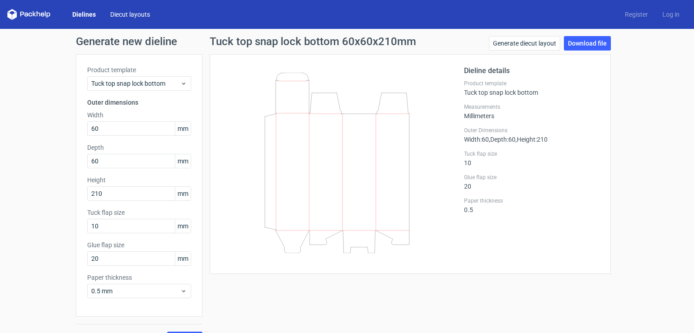
click at [134, 16] on link "Diecut layouts" at bounding box center [130, 14] width 54 height 9
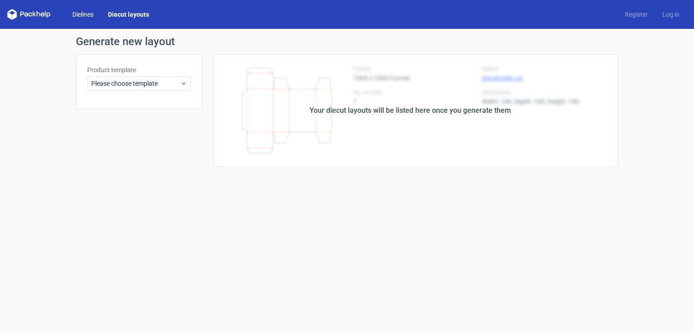
click at [80, 16] on link "Dielines" at bounding box center [83, 14] width 36 height 9
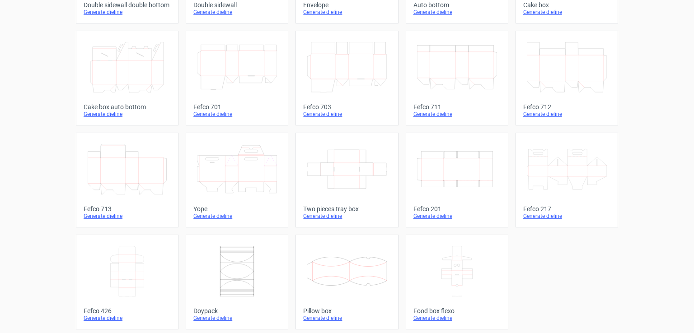
scroll to position [230, 0]
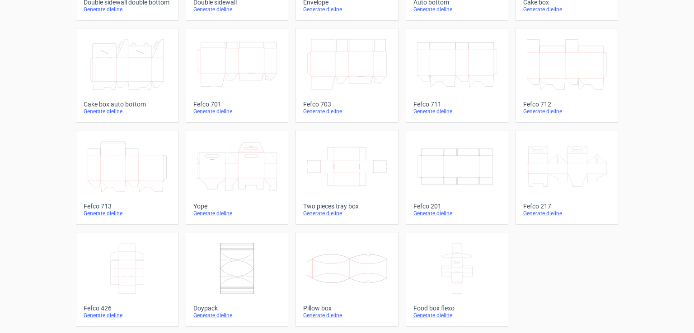
click at [224, 168] on icon at bounding box center [237, 166] width 80 height 51
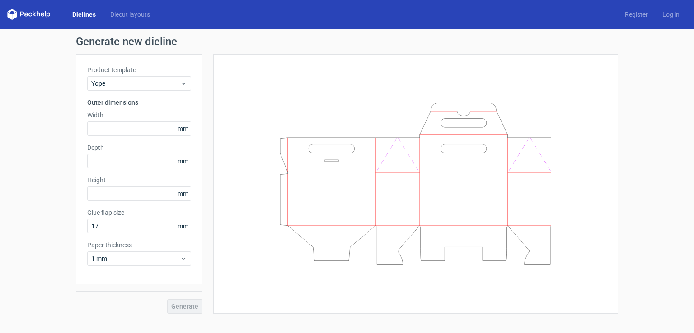
click at [84, 16] on link "Dielines" at bounding box center [84, 14] width 38 height 9
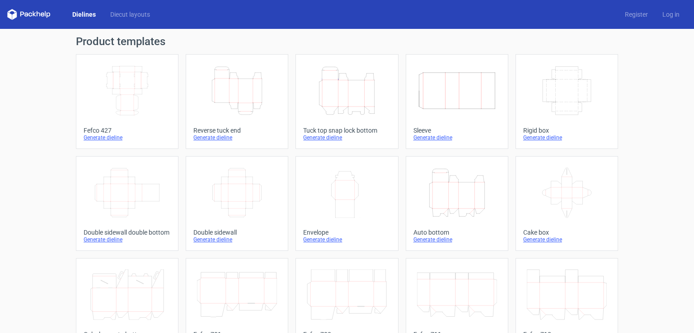
click at [326, 94] on icon "Height Depth Width" at bounding box center [347, 90] width 80 height 51
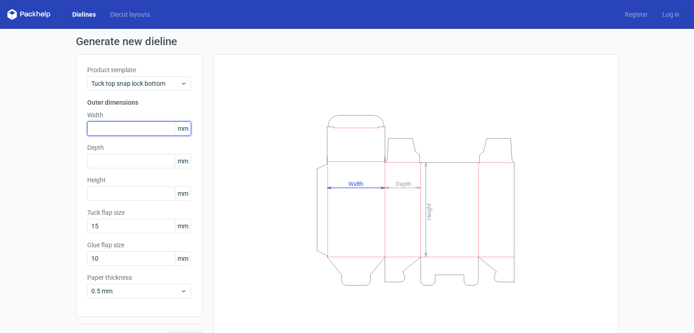
click at [110, 132] on input "text" at bounding box center [139, 128] width 104 height 14
type input "60"
click at [99, 196] on input "text" at bounding box center [139, 194] width 104 height 14
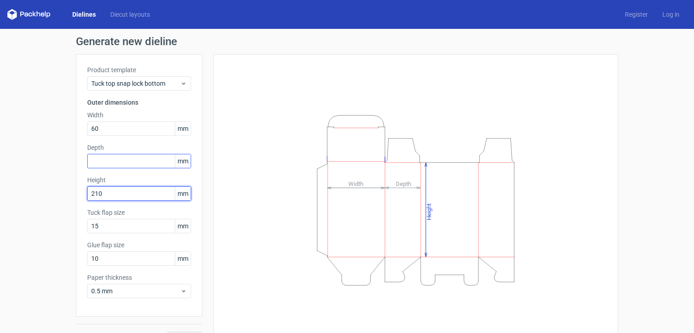
type input "210"
click at [119, 159] on input "text" at bounding box center [139, 161] width 104 height 14
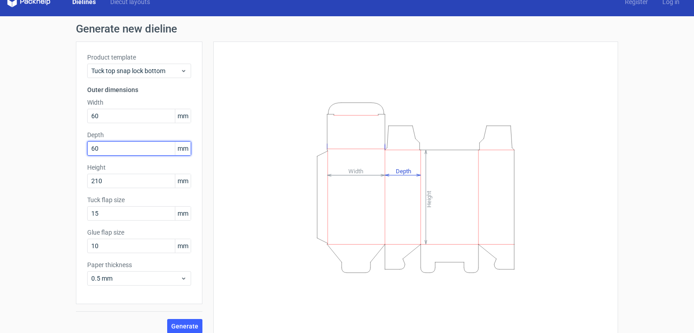
scroll to position [20, 0]
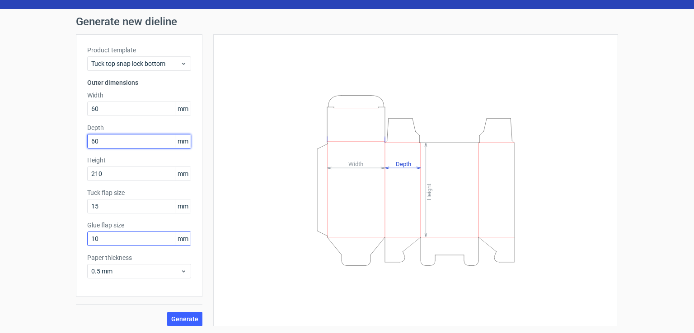
type input "60"
click at [101, 238] on input "10" at bounding box center [139, 239] width 104 height 14
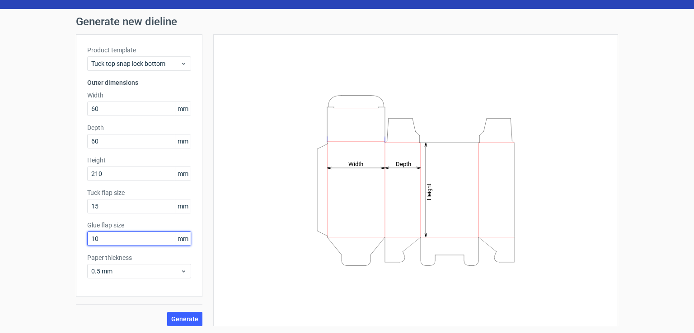
drag, startPoint x: 106, startPoint y: 238, endPoint x: 80, endPoint y: 242, distance: 26.5
click at [80, 242] on div "Product template Tuck top snap lock bottom Outer dimensions Width 60 mm Depth 6…" at bounding box center [139, 165] width 126 height 263
type input "20"
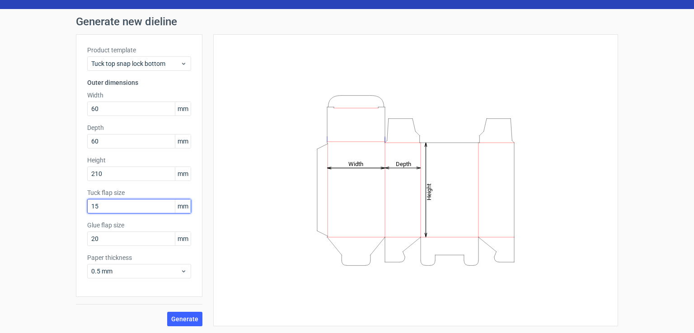
click at [104, 206] on input "15" at bounding box center [139, 206] width 104 height 14
drag, startPoint x: 117, startPoint y: 203, endPoint x: 79, endPoint y: 210, distance: 39.0
click at [79, 210] on div "Product template Tuck top snap lock bottom Outer dimensions Width 60 mm Depth 6…" at bounding box center [139, 165] width 126 height 263
click at [185, 317] on span "Generate" at bounding box center [184, 319] width 27 height 6
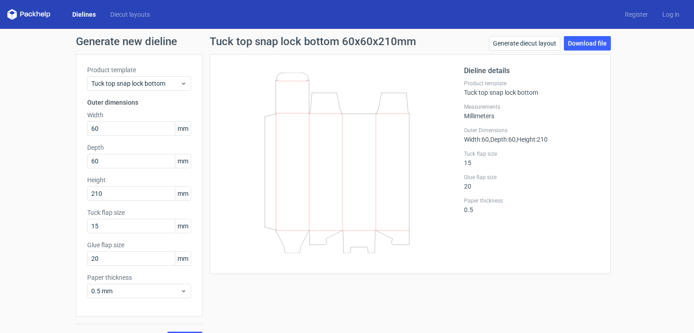
click at [89, 13] on link "Dielines" at bounding box center [84, 14] width 38 height 9
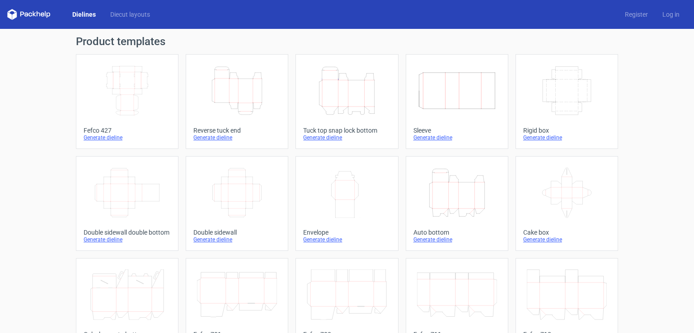
click at [453, 93] on icon "Width Depth Height" at bounding box center [457, 90] width 80 height 51
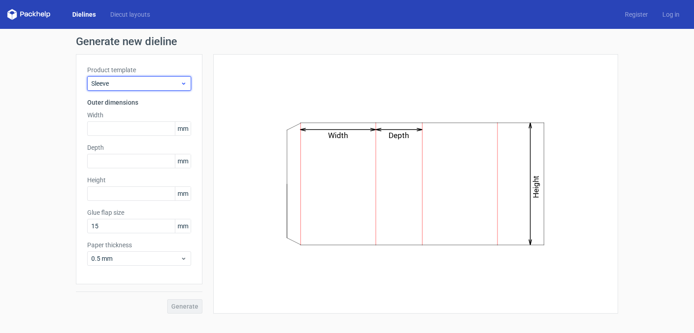
click at [181, 82] on icon at bounding box center [183, 83] width 7 height 7
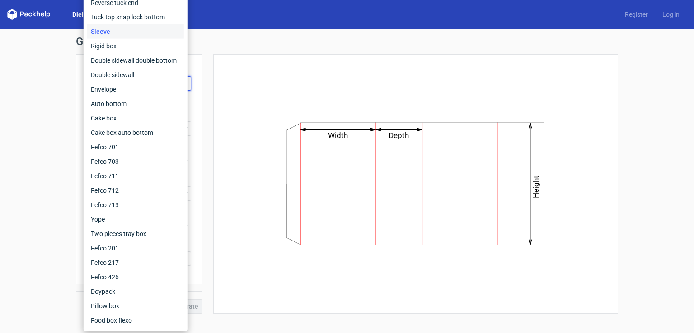
click at [32, 119] on div "Generate new dieline Product template Sleeve Outer dimensions Width mm Depth mm…" at bounding box center [347, 175] width 694 height 292
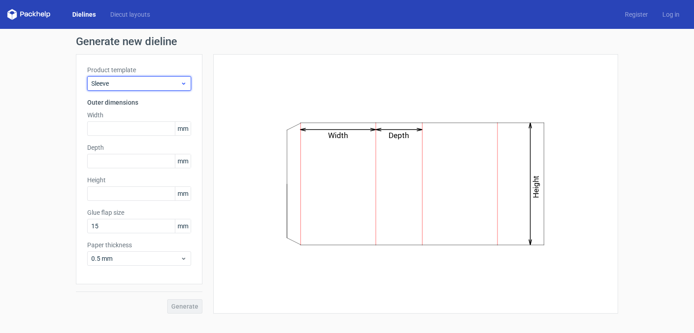
click at [185, 84] on use at bounding box center [183, 84] width 3 height 2
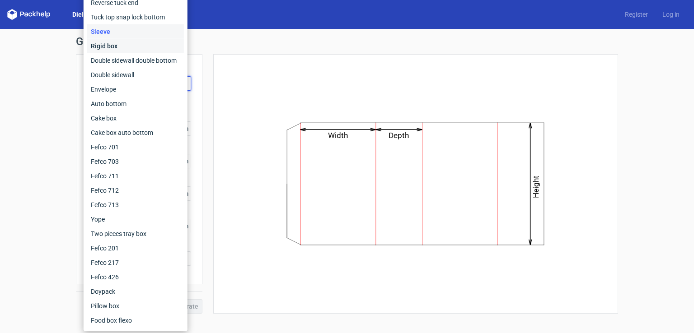
click at [114, 48] on div "Rigid box" at bounding box center [135, 46] width 97 height 14
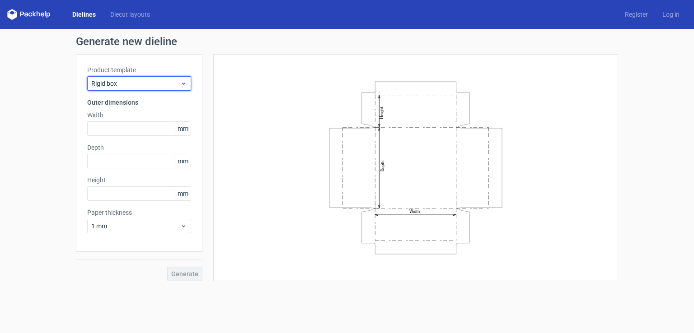
click at [182, 81] on icon at bounding box center [183, 83] width 7 height 7
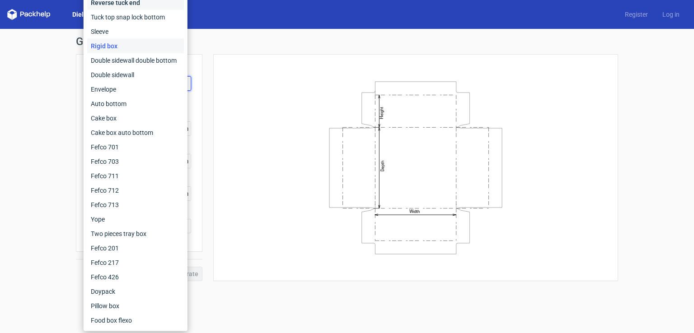
click at [114, 2] on div "Reverse tuck end" at bounding box center [135, 2] width 97 height 14
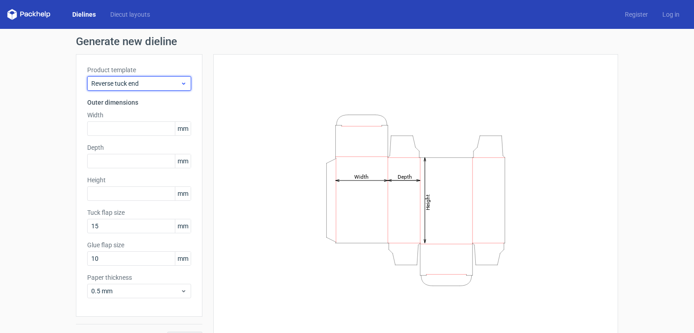
click at [180, 85] on icon at bounding box center [183, 83] width 7 height 7
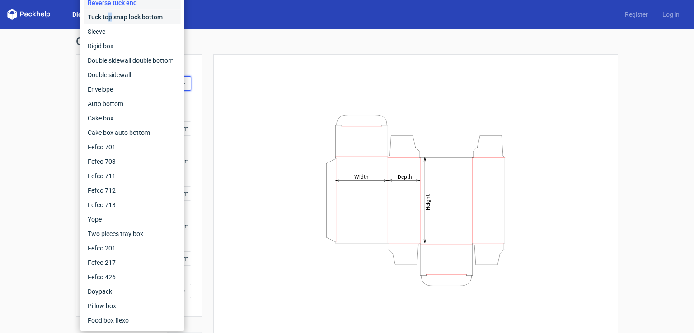
click at [110, 18] on div "Tuck top snap lock bottom" at bounding box center [132, 17] width 97 height 14
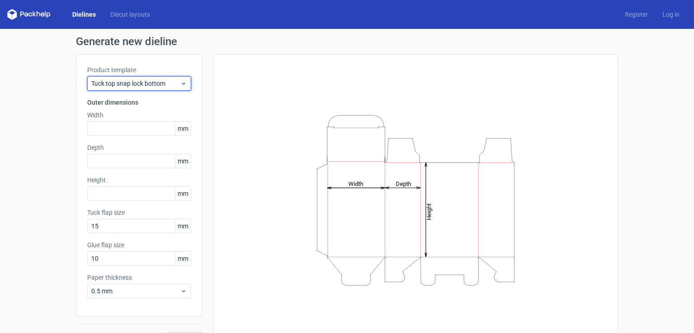
click at [180, 81] on icon at bounding box center [183, 83] width 7 height 7
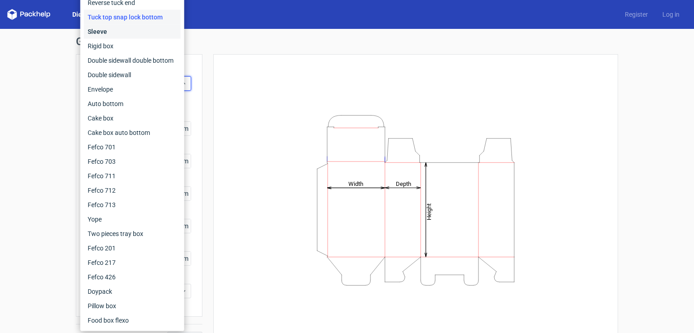
click at [101, 31] on div "Sleeve" at bounding box center [132, 31] width 97 height 14
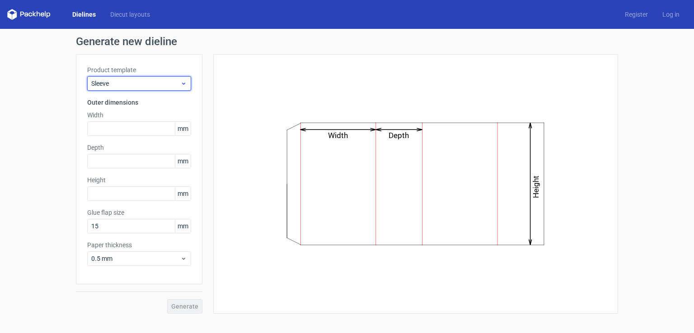
click at [181, 85] on icon at bounding box center [183, 83] width 7 height 7
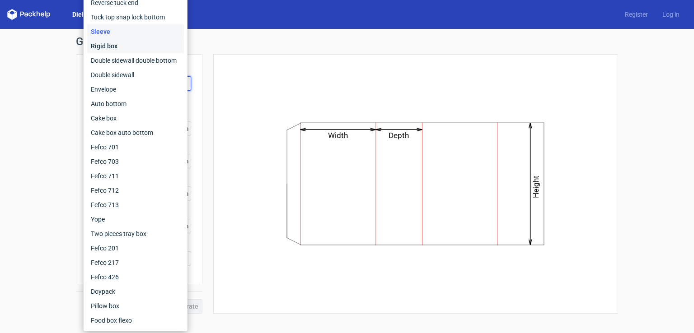
click at [101, 48] on div "Rigid box" at bounding box center [135, 46] width 97 height 14
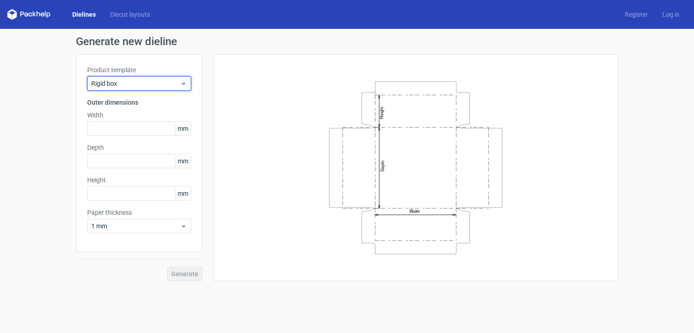
click at [184, 84] on use at bounding box center [183, 84] width 3 height 2
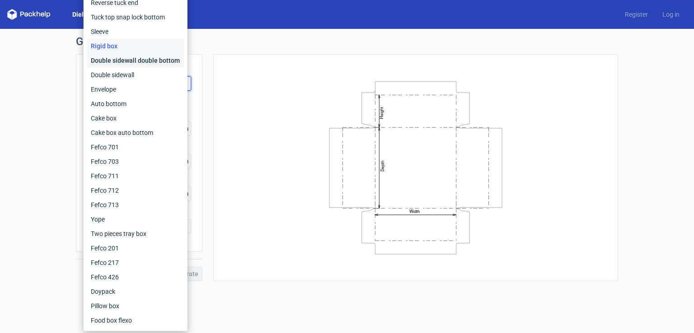
click at [104, 58] on div "Double sidewall double bottom" at bounding box center [135, 60] width 97 height 14
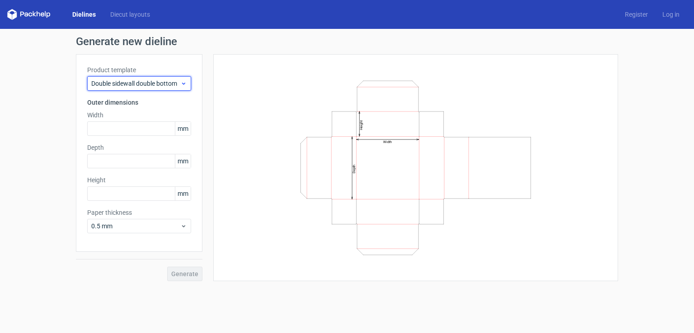
click at [181, 84] on icon at bounding box center [183, 83] width 7 height 7
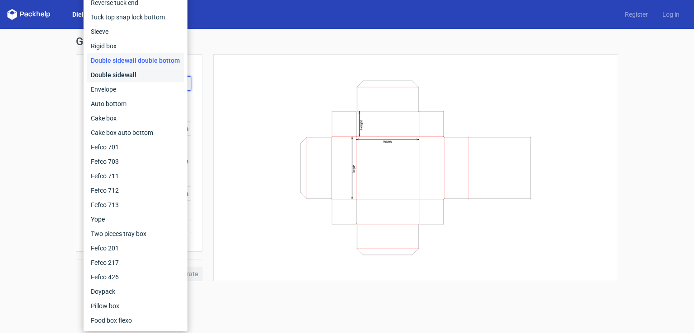
click at [113, 75] on div "Double sidewall" at bounding box center [135, 75] width 97 height 14
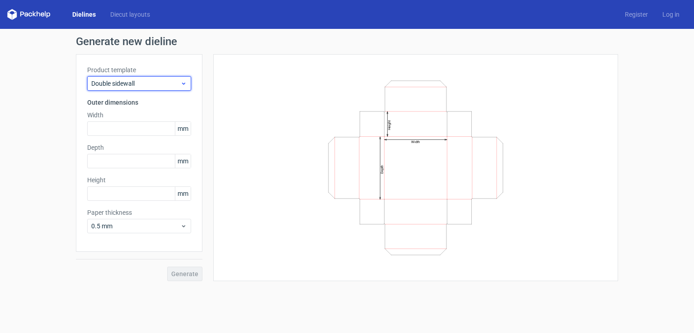
click at [181, 82] on icon at bounding box center [183, 83] width 7 height 7
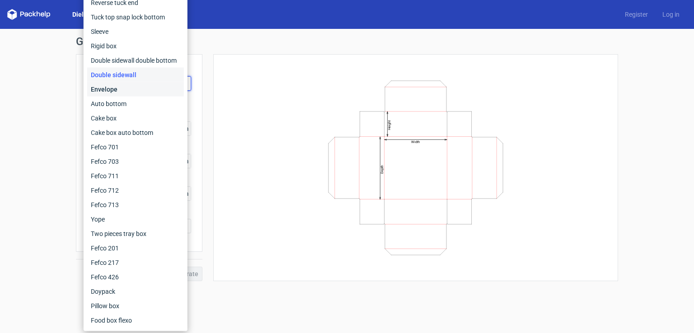
click at [109, 89] on div "Envelope" at bounding box center [135, 89] width 97 height 14
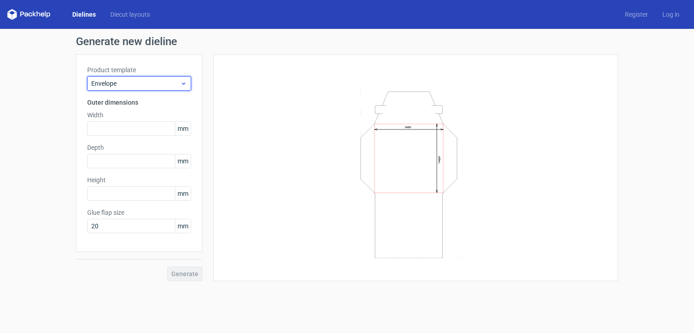
click at [172, 84] on span "Envelope" at bounding box center [135, 83] width 89 height 9
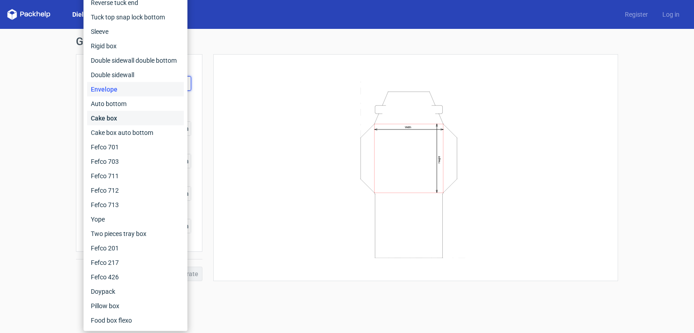
click at [114, 117] on div "Cake box" at bounding box center [135, 118] width 97 height 14
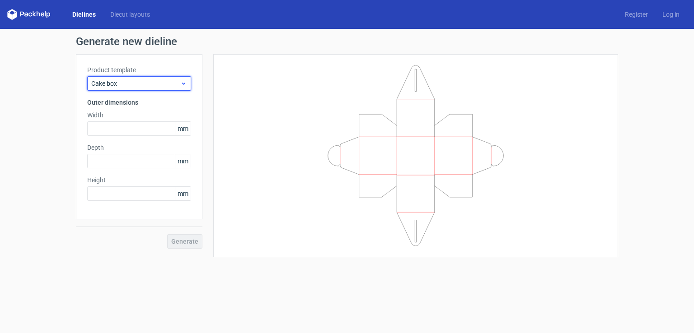
click at [179, 85] on span "Cake box" at bounding box center [135, 83] width 89 height 9
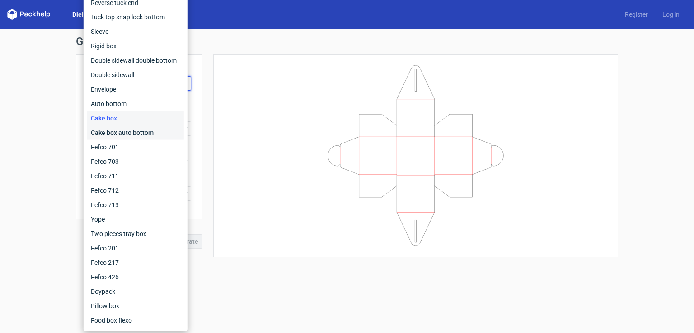
click at [116, 133] on div "Cake box auto bottom" at bounding box center [135, 133] width 97 height 14
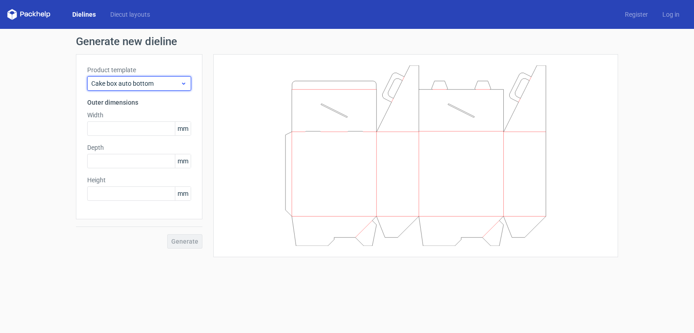
click at [182, 84] on icon at bounding box center [183, 83] width 7 height 7
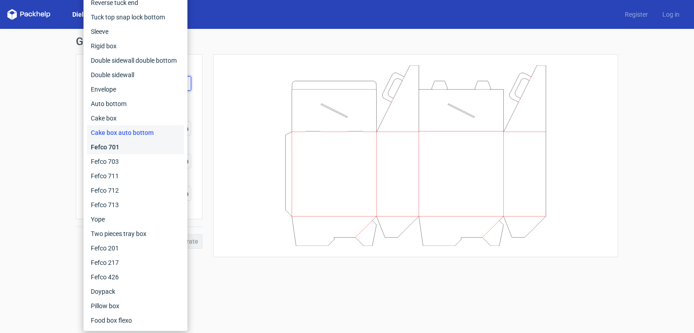
click at [114, 145] on div "Fefco 701" at bounding box center [135, 147] width 97 height 14
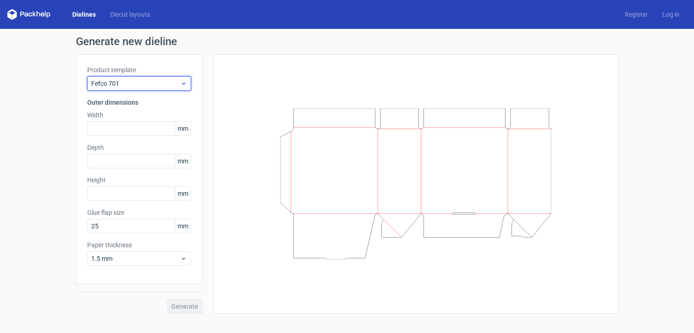
click at [182, 87] on icon at bounding box center [183, 83] width 7 height 7
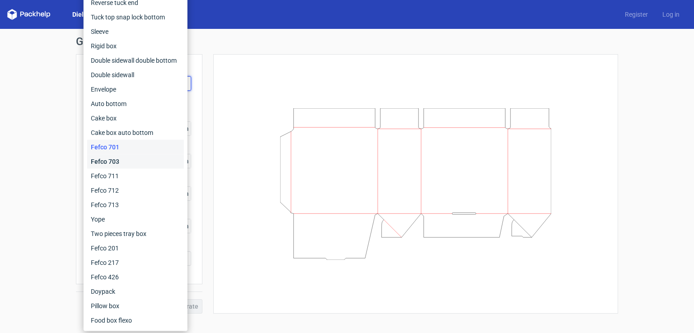
click at [113, 161] on div "Fefco 703" at bounding box center [135, 161] width 97 height 14
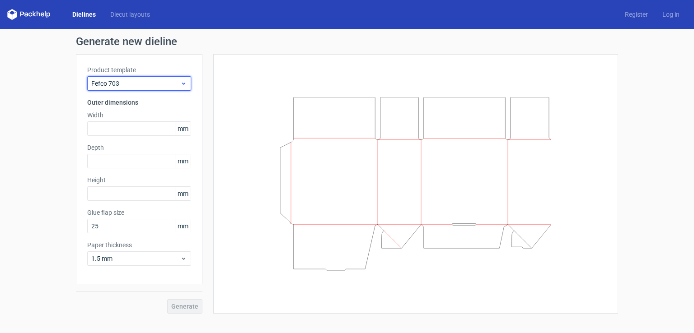
click at [189, 83] on div "Fefco 703" at bounding box center [139, 83] width 104 height 14
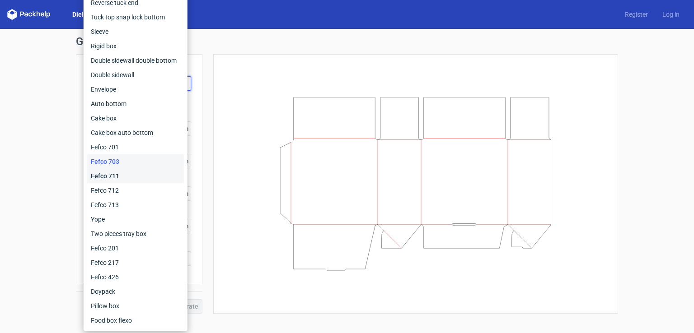
click at [110, 173] on div "Fefco 711" at bounding box center [135, 176] width 97 height 14
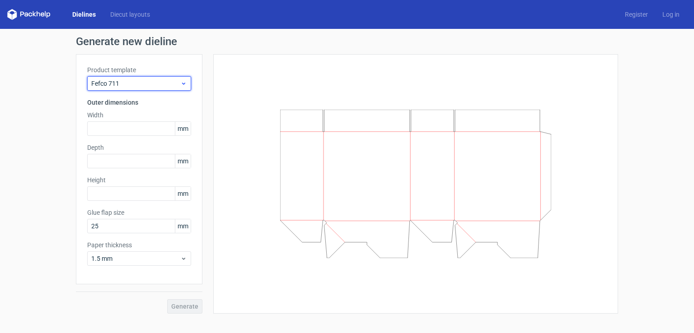
click at [185, 84] on icon at bounding box center [183, 83] width 7 height 7
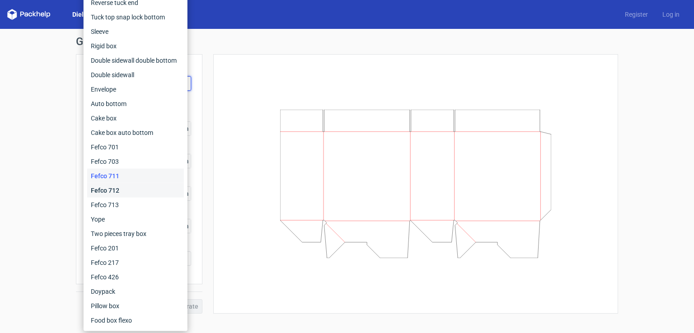
click at [106, 192] on div "Fefco 712" at bounding box center [135, 190] width 97 height 14
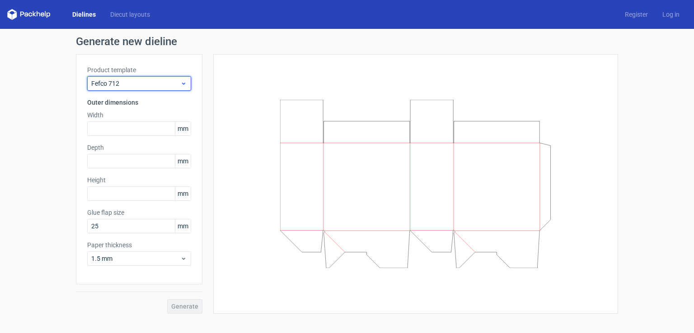
click at [182, 82] on icon at bounding box center [183, 83] width 7 height 7
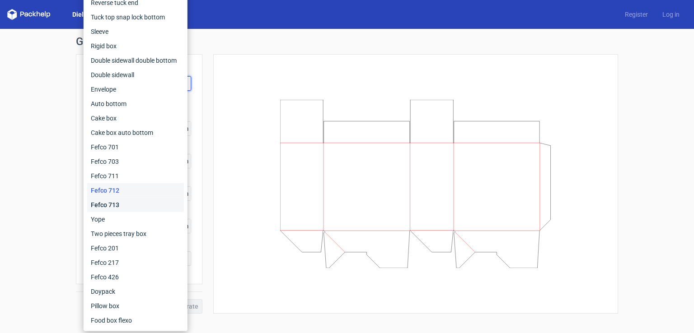
click at [108, 205] on div "Fefco 713" at bounding box center [135, 205] width 97 height 14
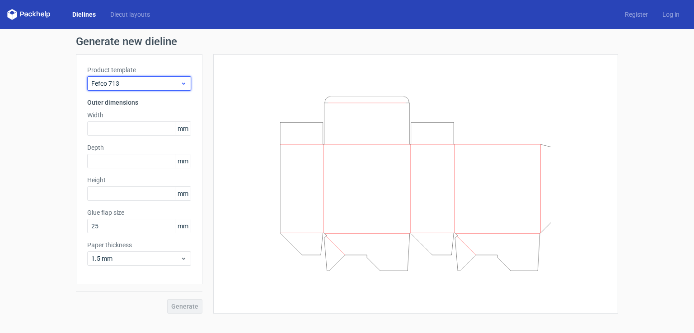
click at [184, 80] on icon at bounding box center [183, 83] width 7 height 7
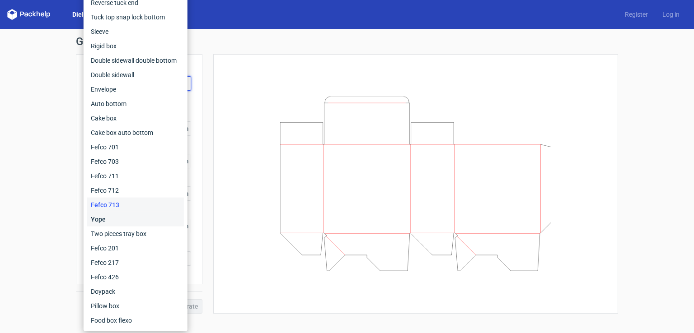
click at [100, 219] on div "Yope" at bounding box center [135, 219] width 97 height 14
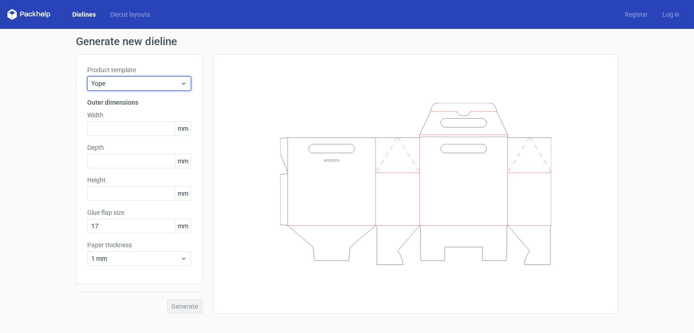
click at [186, 85] on icon at bounding box center [183, 83] width 7 height 7
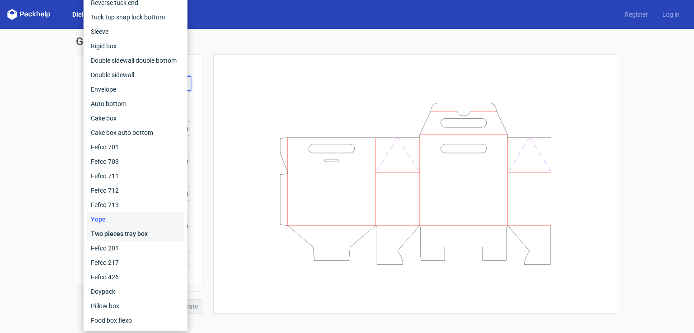
click at [124, 232] on div "Two pieces tray box" at bounding box center [135, 234] width 97 height 14
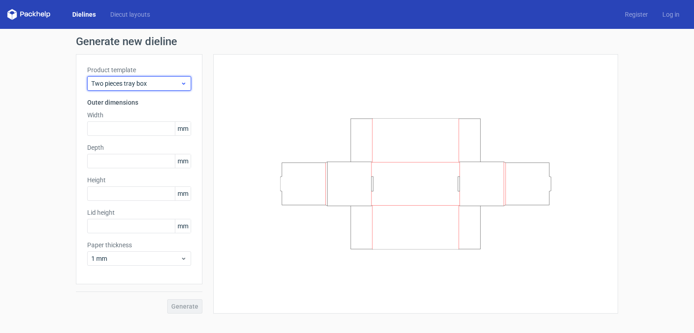
click at [183, 82] on icon at bounding box center [183, 83] width 7 height 7
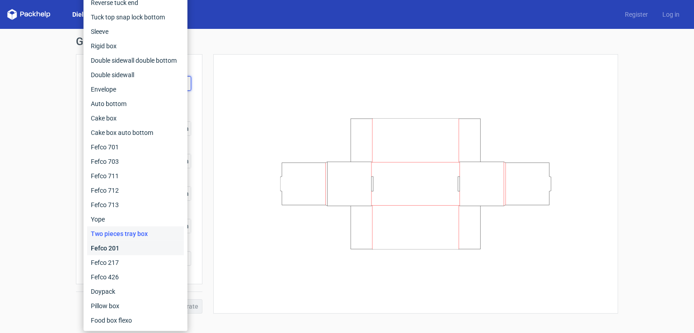
click at [119, 252] on div "Fefco 201" at bounding box center [135, 248] width 97 height 14
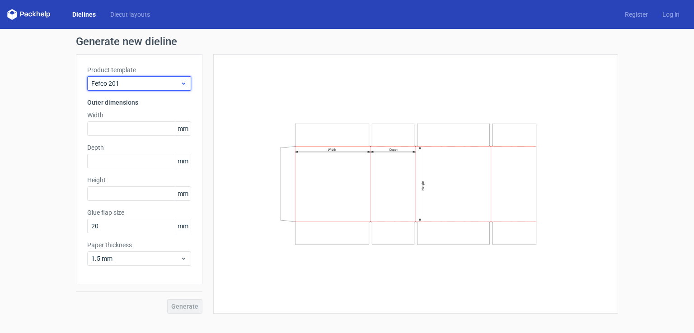
click at [182, 81] on icon at bounding box center [183, 83] width 7 height 7
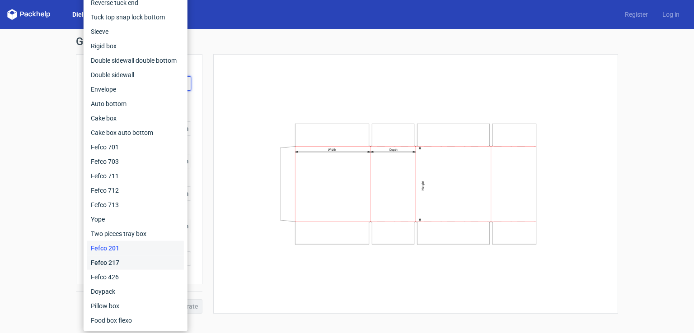
click at [115, 262] on div "Fefco 217" at bounding box center [135, 263] width 97 height 14
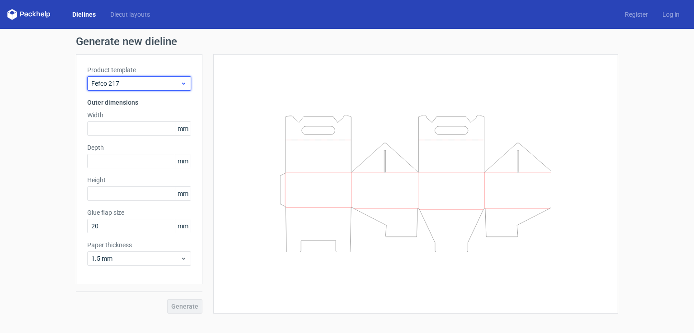
click at [183, 84] on use at bounding box center [183, 84] width 3 height 2
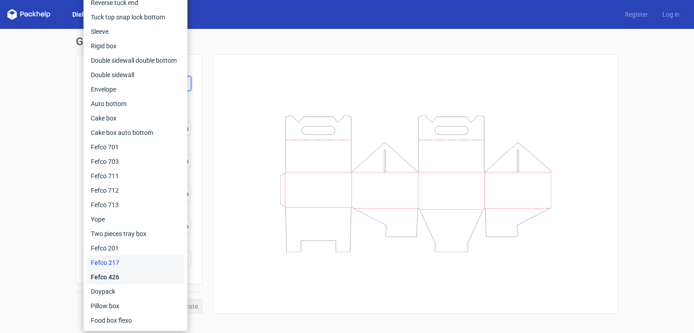
click at [109, 279] on div "Fefco 426" at bounding box center [135, 277] width 97 height 14
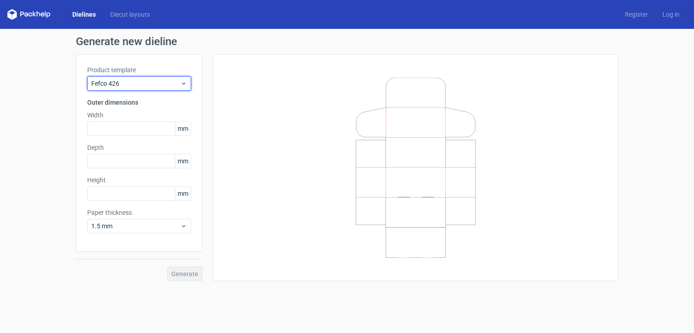
click at [184, 88] on div "Fefco 426" at bounding box center [139, 83] width 104 height 14
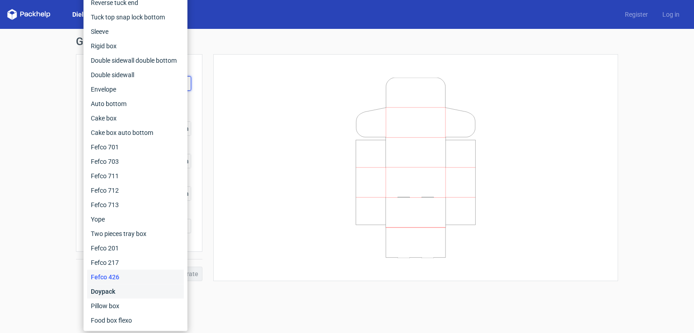
click at [116, 294] on div "Doypack" at bounding box center [135, 292] width 97 height 14
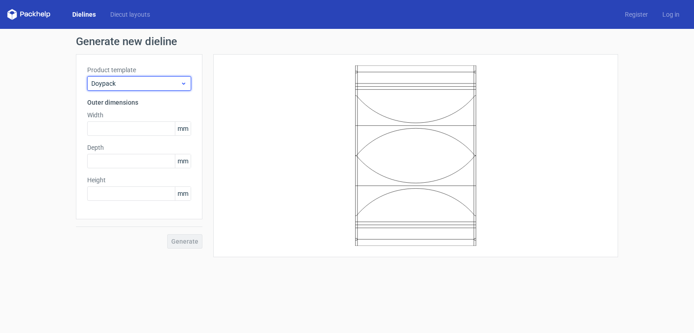
click at [181, 82] on icon at bounding box center [183, 83] width 7 height 7
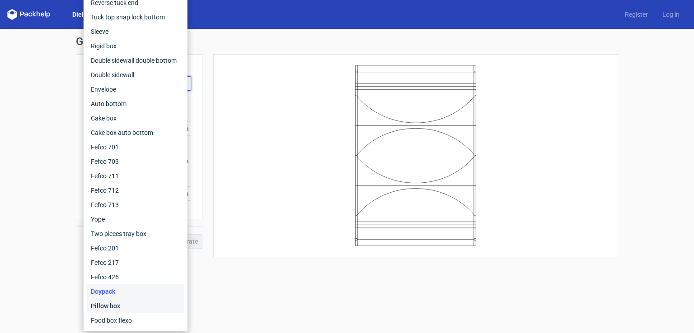
click at [112, 306] on div "Pillow box" at bounding box center [135, 306] width 97 height 14
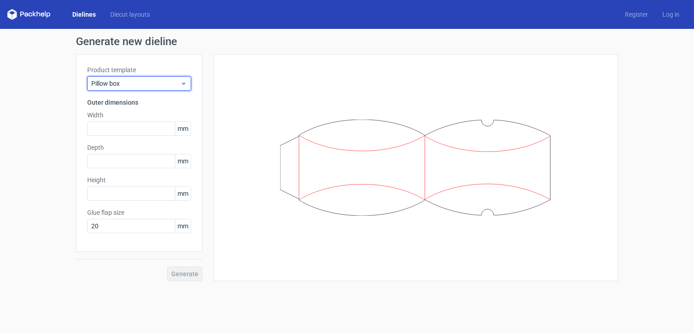
click at [182, 84] on icon at bounding box center [183, 83] width 7 height 7
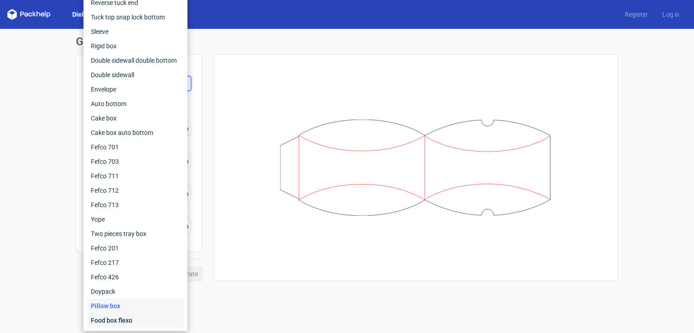
click at [125, 321] on div "Food box flexo" at bounding box center [135, 320] width 97 height 14
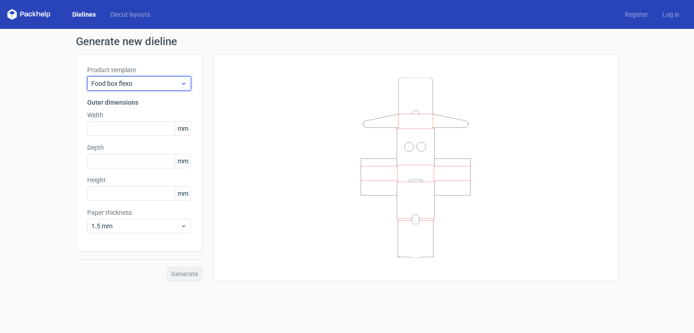
click at [182, 82] on icon at bounding box center [183, 83] width 7 height 7
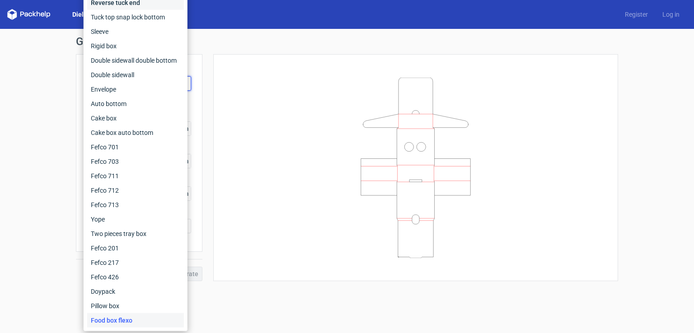
click at [131, 1] on div "Reverse tuck end" at bounding box center [135, 2] width 97 height 14
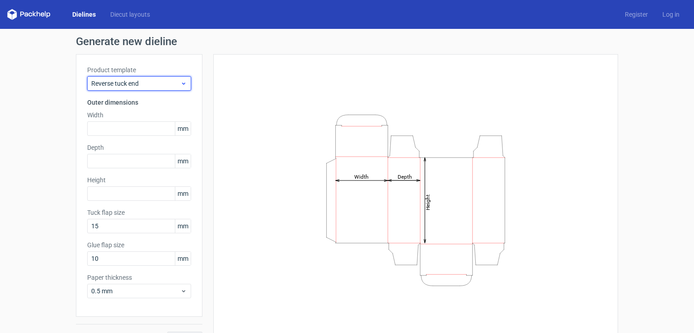
click at [182, 83] on icon at bounding box center [183, 83] width 7 height 7
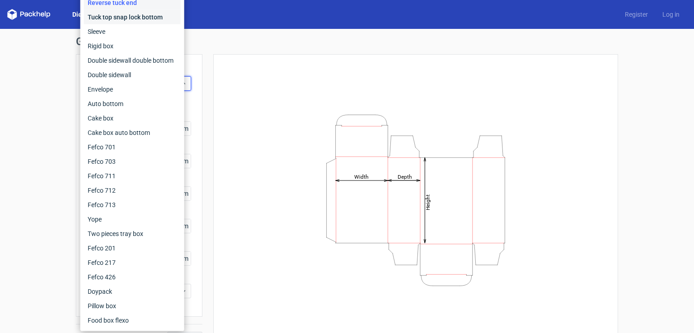
click at [106, 18] on div "Tuck top snap lock bottom" at bounding box center [132, 17] width 97 height 14
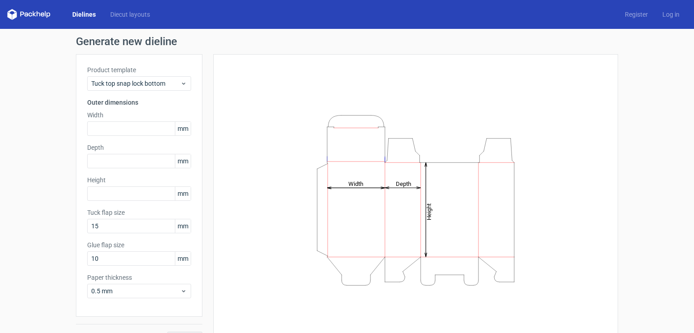
click at [85, 15] on link "Dielines" at bounding box center [84, 14] width 38 height 9
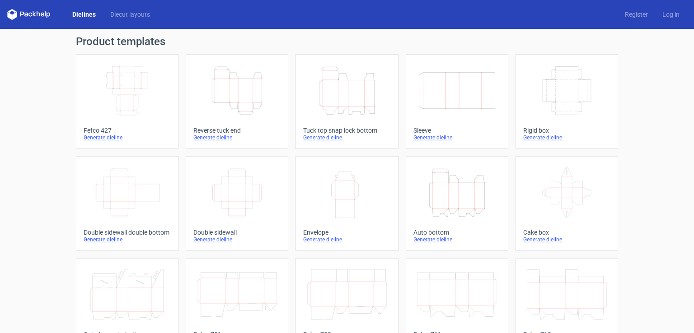
click at [643, 67] on div "Product templates Width Depth Height Fefco 427 Generate dieline Height Depth Wi…" at bounding box center [347, 297] width 694 height 536
click at [86, 16] on link "Dielines" at bounding box center [84, 14] width 38 height 9
click at [339, 100] on icon "Height Depth Width" at bounding box center [347, 90] width 80 height 51
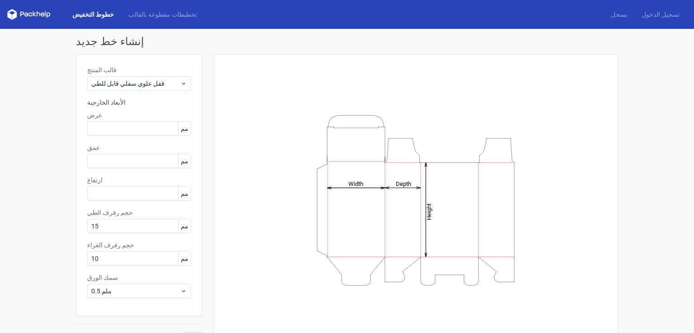
click at [658, 67] on div "إنشاء خط جديد قالب المنتج قفل علوي سفلي قابل للطي الأبعاد الخارجية عرض مم عمق م…" at bounding box center [347, 191] width 694 height 325
click at [81, 13] on font "خطوط التخفيض" at bounding box center [93, 14] width 42 height 7
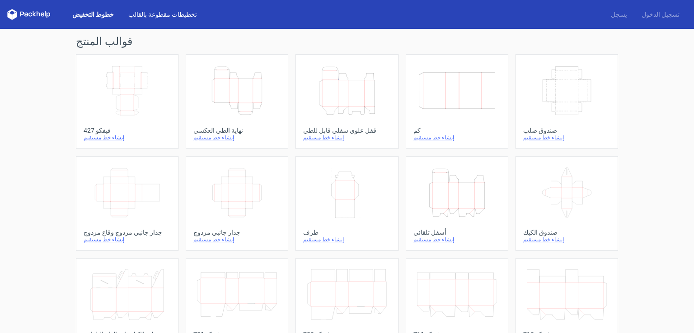
click at [157, 15] on font "تخطيطات مقطوعة بالقالب" at bounding box center [162, 14] width 69 height 7
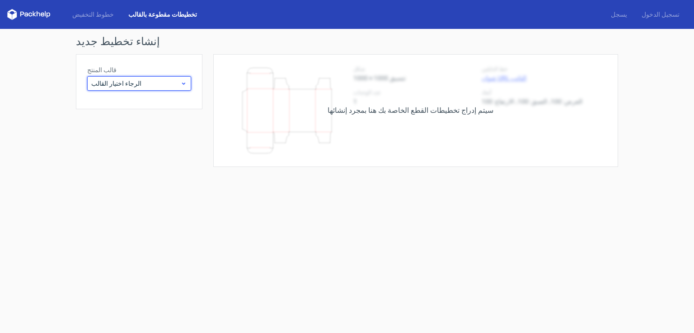
click at [183, 85] on icon at bounding box center [183, 83] width 7 height 7
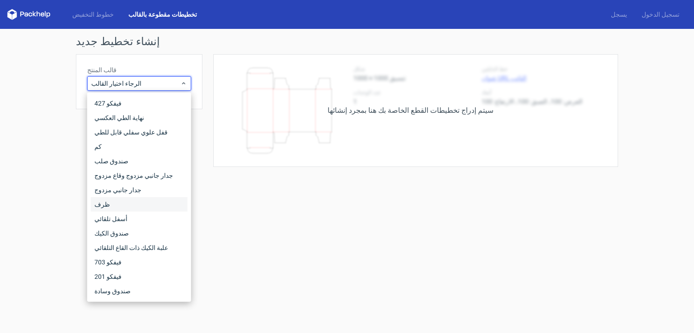
click at [108, 206] on div "ظرف" at bounding box center [139, 204] width 97 height 14
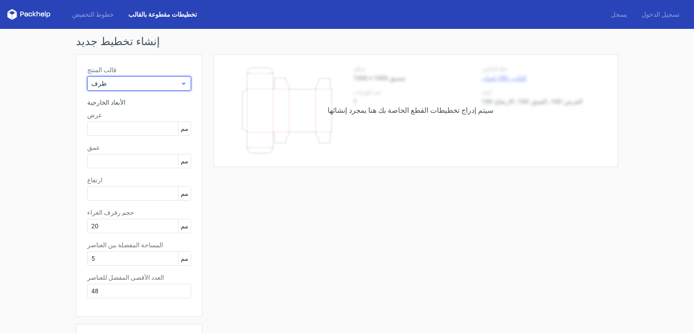
click at [161, 82] on span "ظرف" at bounding box center [135, 83] width 89 height 9
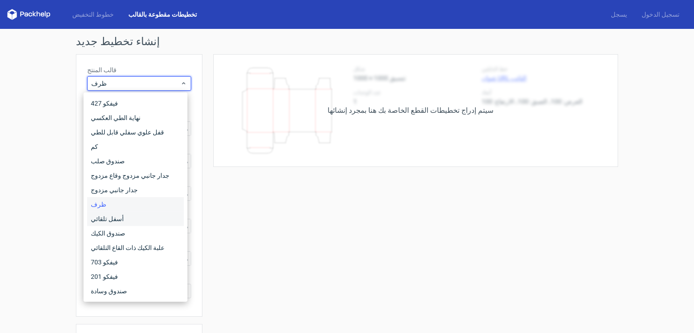
click at [100, 217] on font "أسفل تلقائي" at bounding box center [107, 218] width 33 height 7
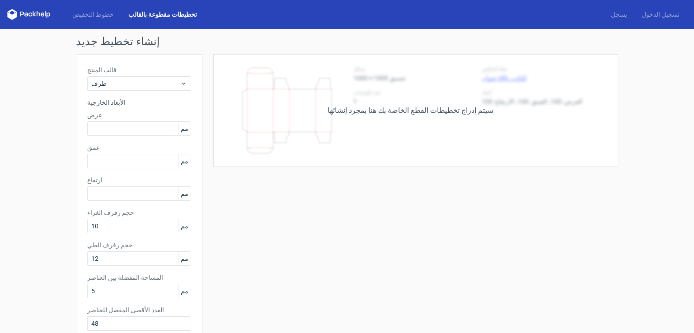
click at [137, 17] on font "تخطيطات مقطوعة بالقالب" at bounding box center [162, 14] width 69 height 7
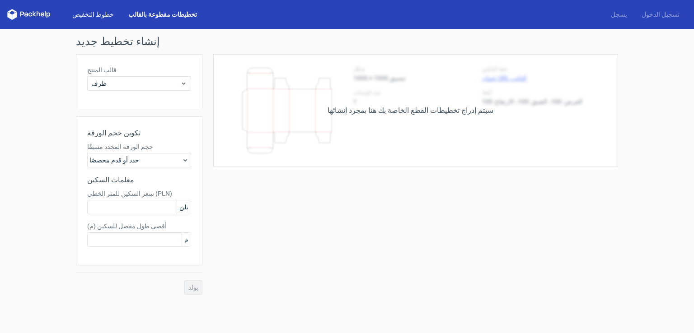
click at [94, 14] on font "خطوط التخفيض" at bounding box center [93, 14] width 42 height 7
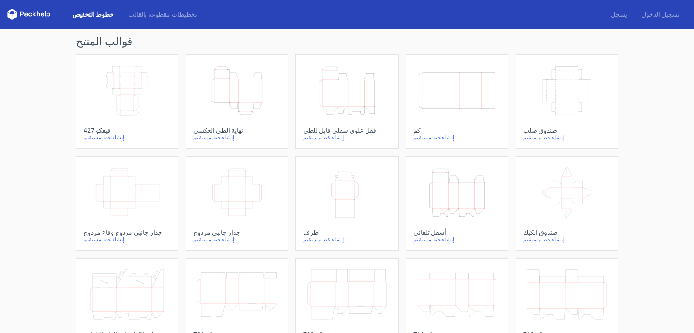
click at [33, 13] on icon at bounding box center [28, 14] width 43 height 11
click at [448, 110] on icon "Width Depth Height" at bounding box center [457, 90] width 80 height 51
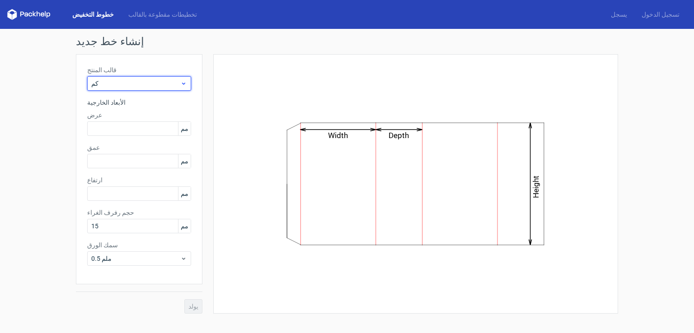
click at [185, 83] on use at bounding box center [183, 84] width 3 height 2
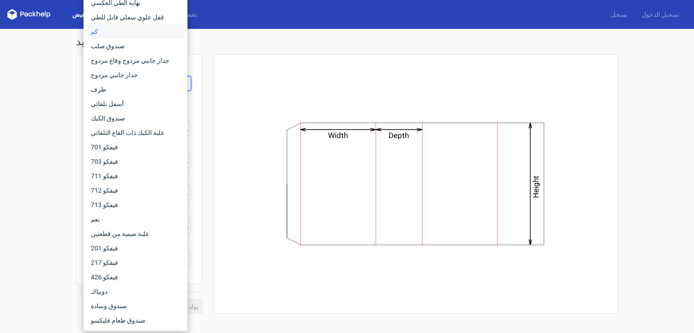
click at [221, 84] on div "Width Depth Height" at bounding box center [415, 184] width 405 height 260
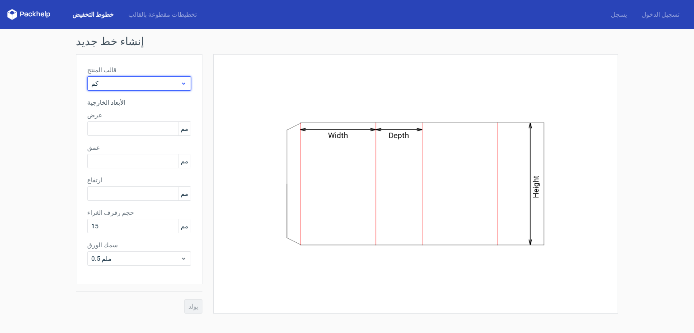
click at [184, 84] on icon at bounding box center [183, 83] width 7 height 7
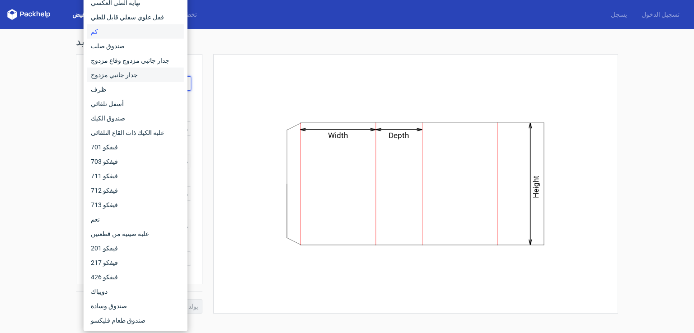
click at [115, 75] on font "جدار جانبي مزدوج" at bounding box center [114, 74] width 47 height 7
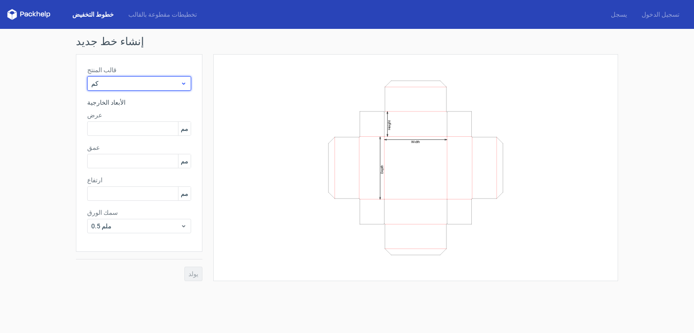
click at [183, 81] on icon at bounding box center [183, 83] width 7 height 7
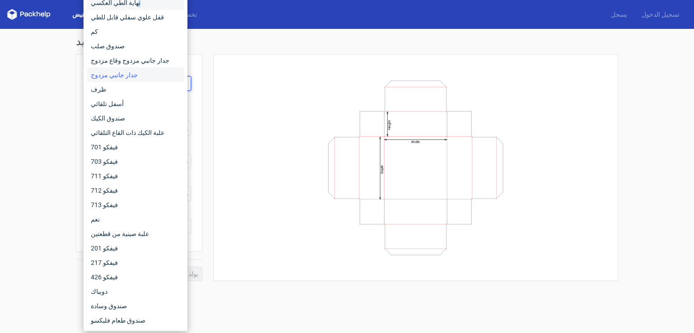
click at [126, 6] on font "نهاية الطي العكسي" at bounding box center [116, 2] width 50 height 7
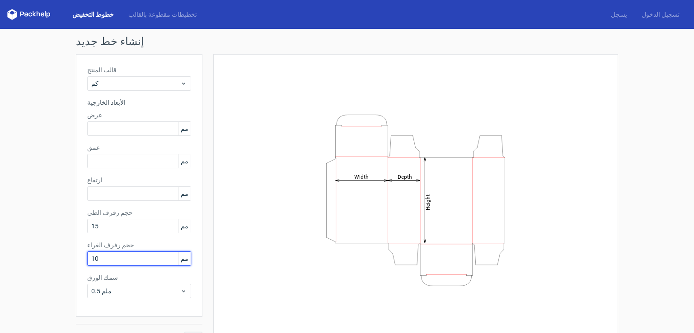
drag, startPoint x: 107, startPoint y: 257, endPoint x: 76, endPoint y: 262, distance: 31.1
click at [76, 262] on div "قالب المنتج كم الأبعاد الخارجية عرض مم عمق مم ارتفاع مم حجم رفرف الطي 15 مم حجم…" at bounding box center [139, 185] width 126 height 263
type input "20"
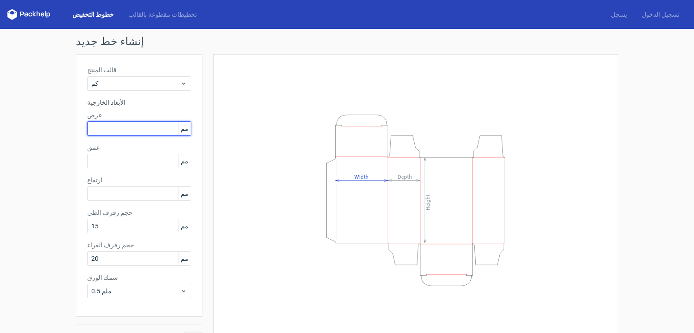
click at [101, 130] on input "text" at bounding box center [139, 128] width 104 height 14
type input "100"
click at [101, 193] on input "text" at bounding box center [139, 194] width 104 height 14
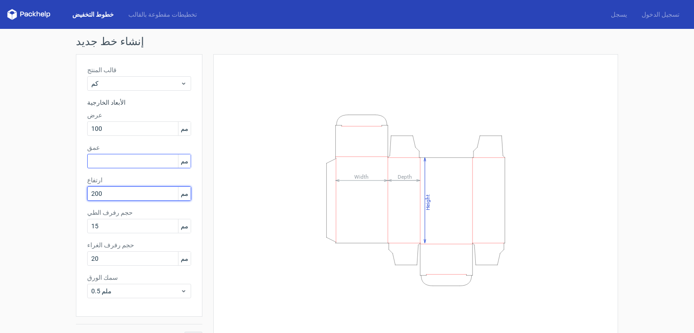
type input "200"
click at [94, 157] on input "text" at bounding box center [139, 161] width 104 height 14
type input "50"
click at [202, 294] on div "Height Depth Width" at bounding box center [409, 200] width 415 height 292
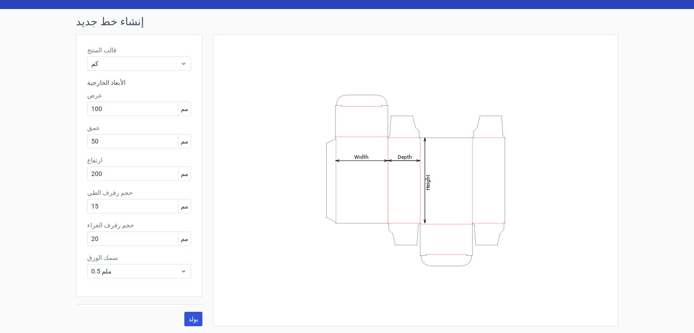
click at [191, 319] on font "يولد" at bounding box center [193, 319] width 10 height 7
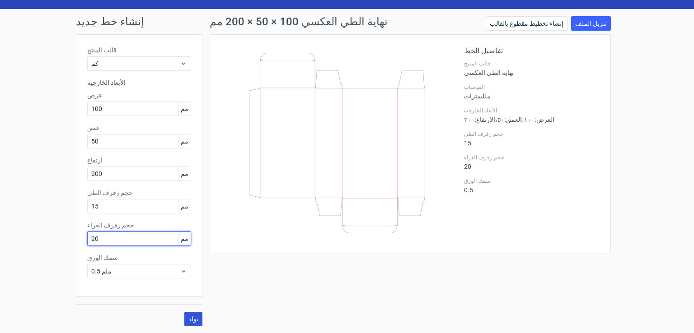
drag, startPoint x: 108, startPoint y: 237, endPoint x: 81, endPoint y: 243, distance: 27.3
click at [81, 243] on div "قالب المنتج كم الأبعاد الخارجية عرض 100 مم عمق 50 مم ارتفاع 200 مم حجم رفرف الط…" at bounding box center [139, 165] width 126 height 263
type input "30"
click at [188, 318] on font "يولد" at bounding box center [193, 319] width 10 height 7
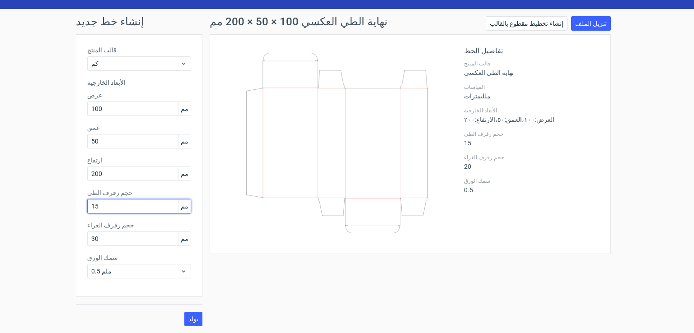
click at [116, 208] on input "15" at bounding box center [139, 206] width 104 height 14
drag, startPoint x: 109, startPoint y: 206, endPoint x: 65, endPoint y: 212, distance: 44.2
click at [65, 212] on div "إنشاء خط جديد قالب المنتج كم الأبعاد الخارجية عرض 100 مم عمق 50 مم ارتفاع 200 م…" at bounding box center [347, 171] width 694 height 325
click at [103, 210] on input "15" at bounding box center [139, 206] width 104 height 14
drag, startPoint x: 111, startPoint y: 206, endPoint x: 44, endPoint y: 221, distance: 67.9
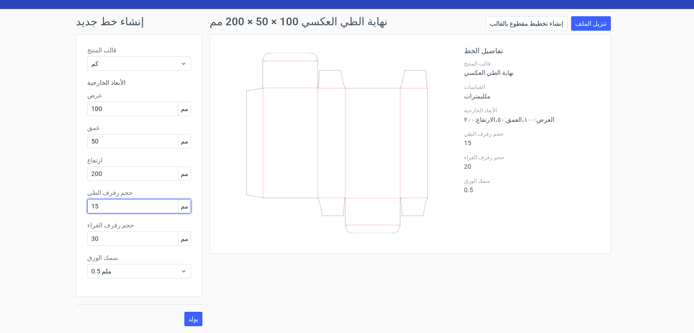
click at [44, 221] on div "إنشاء خط جديد قالب المنتج كم الأبعاد الخارجية عرض 100 مم عمق 50 مم ارتفاع 200 م…" at bounding box center [347, 171] width 694 height 325
type input "20"
click at [195, 317] on font "يولد" at bounding box center [193, 319] width 10 height 7
click at [194, 317] on font "يولد" at bounding box center [193, 319] width 10 height 7
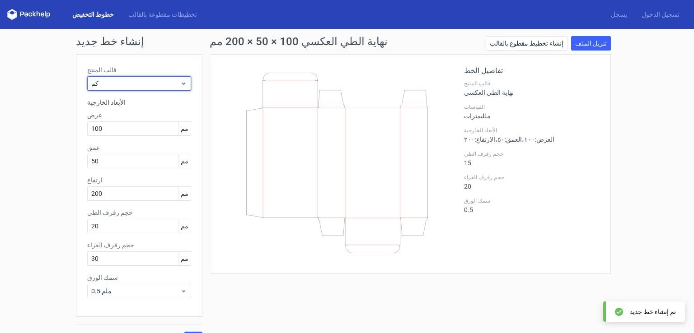
click at [169, 84] on span "كم" at bounding box center [135, 83] width 89 height 9
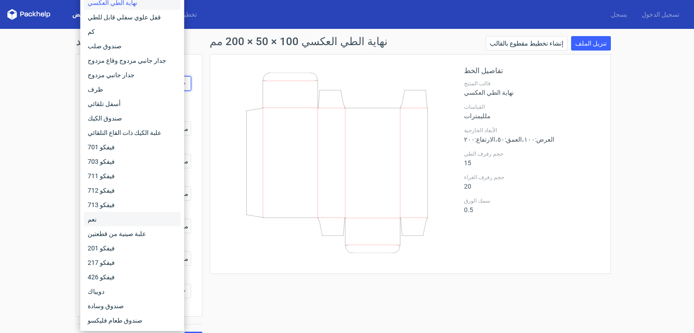
click at [97, 219] on div "نعم" at bounding box center [132, 219] width 97 height 14
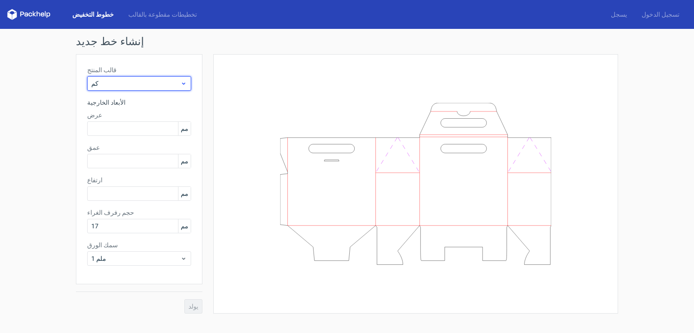
click at [186, 87] on icon at bounding box center [183, 83] width 7 height 7
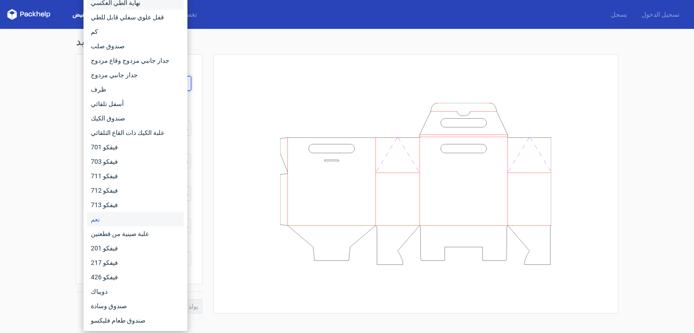
click at [134, 1] on div "نهاية الطي العكسي" at bounding box center [135, 2] width 97 height 14
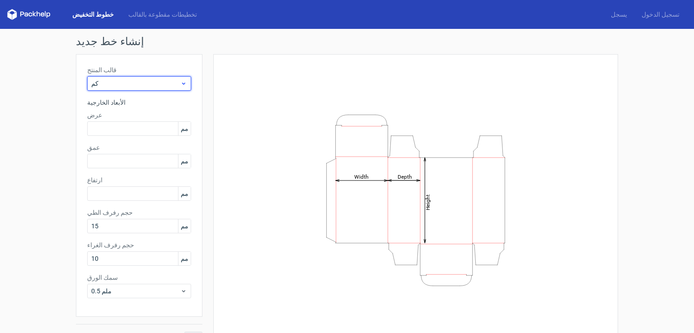
click at [111, 79] on span "كم" at bounding box center [135, 83] width 89 height 9
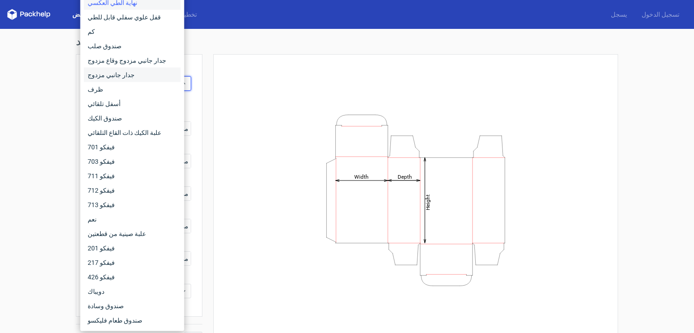
click at [115, 78] on font "جدار جانبي مزدوج" at bounding box center [111, 74] width 47 height 7
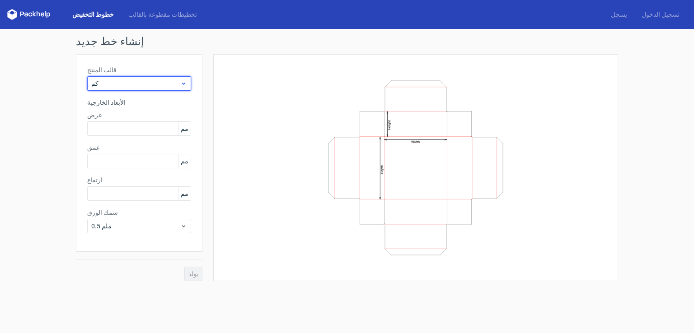
click at [178, 87] on span "كم" at bounding box center [135, 83] width 89 height 9
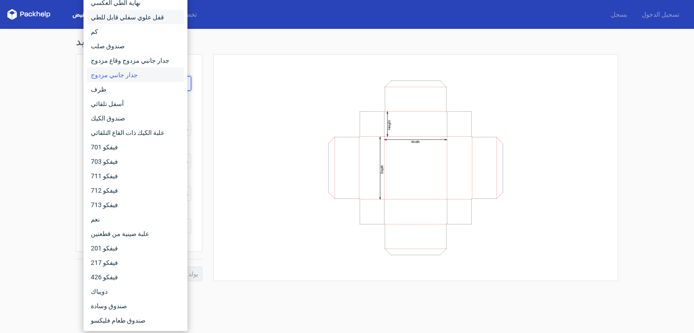
click at [107, 16] on font "قفل علوي سفلي قابل للطي" at bounding box center [127, 17] width 73 height 7
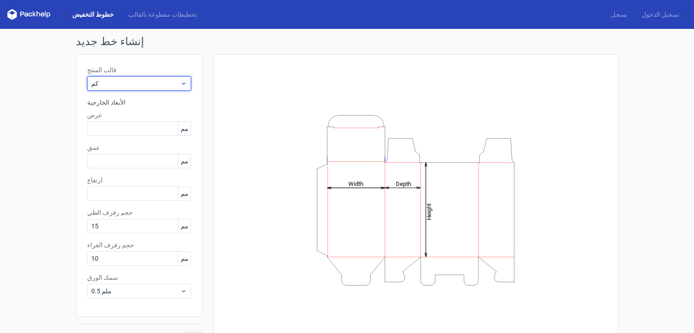
click at [186, 83] on div "كم" at bounding box center [139, 83] width 104 height 14
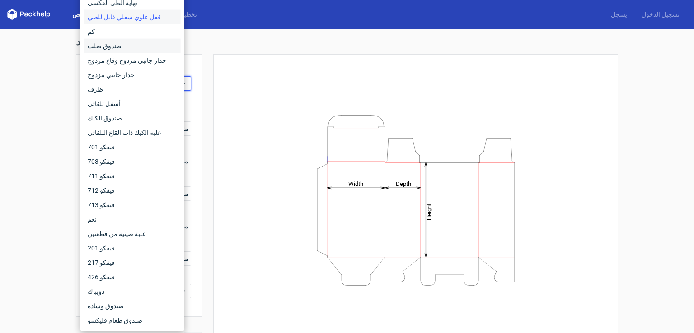
click at [100, 49] on font "صندوق صلب" at bounding box center [105, 45] width 34 height 7
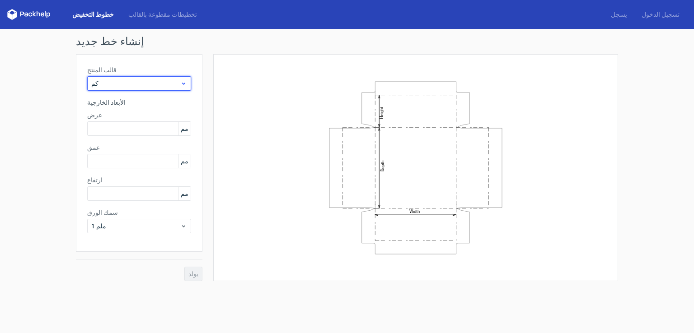
click at [180, 87] on span "كم" at bounding box center [135, 83] width 89 height 9
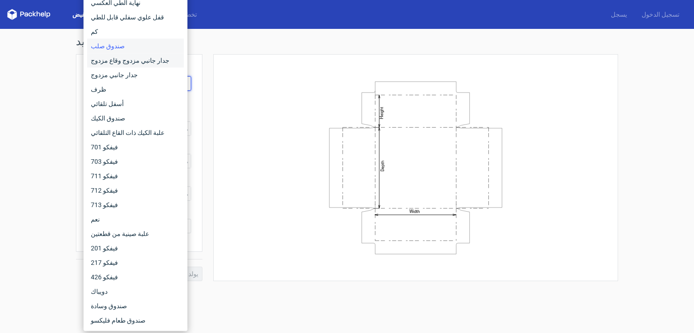
click at [113, 61] on font "جدار جانبي مزدوج وقاع مزدوج" at bounding box center [130, 60] width 79 height 7
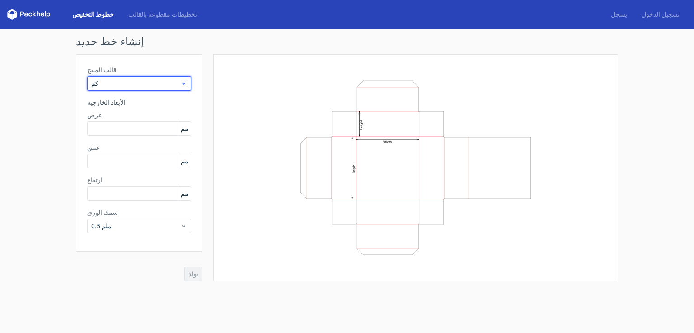
click at [177, 83] on span "كم" at bounding box center [135, 83] width 89 height 9
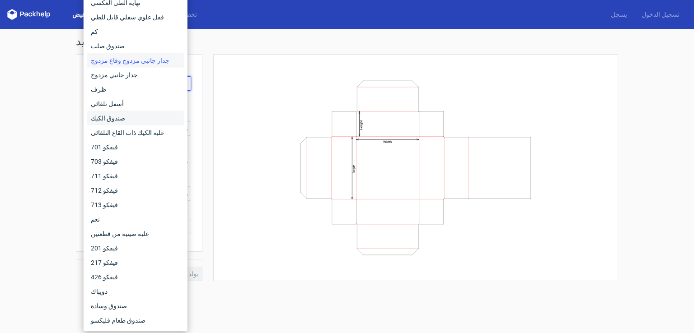
click at [112, 120] on font "صندوق الكيك" at bounding box center [108, 118] width 34 height 7
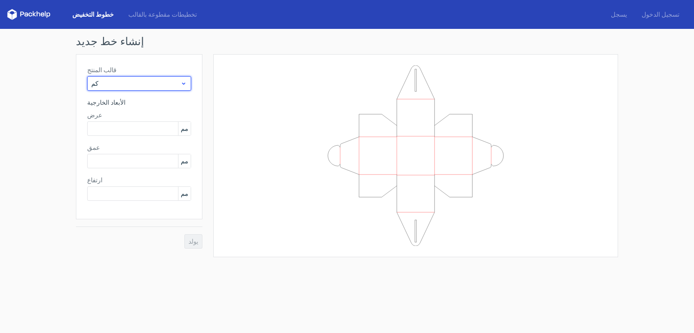
click at [162, 87] on span "كم" at bounding box center [135, 83] width 89 height 9
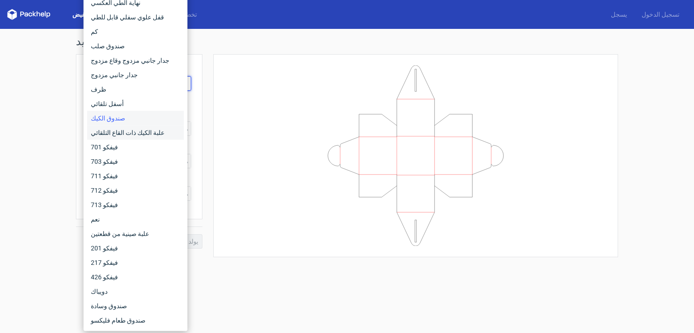
click at [107, 132] on font "علبة الكيك ذات القاع التلقائي" at bounding box center [128, 132] width 74 height 7
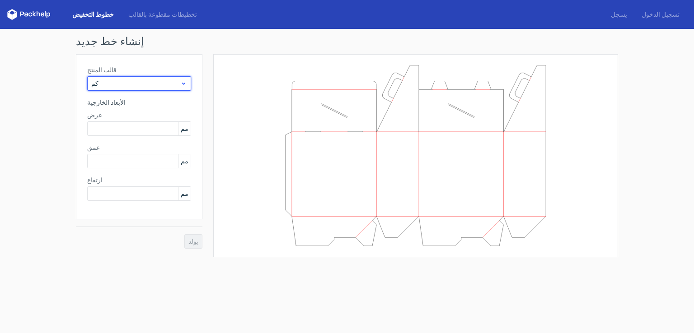
click at [141, 88] on span "كم" at bounding box center [135, 83] width 89 height 9
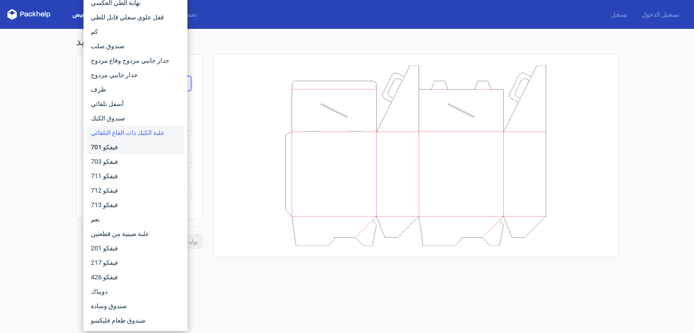
click at [111, 149] on font "فيفكو 701" at bounding box center [104, 147] width 27 height 7
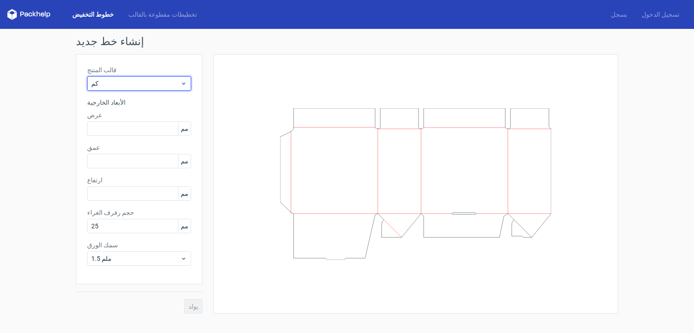
click at [126, 87] on span "كم" at bounding box center [135, 83] width 89 height 9
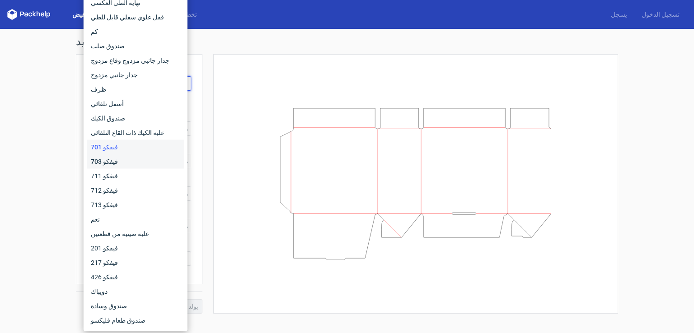
click at [112, 159] on font "فيفكو 703" at bounding box center [104, 161] width 27 height 7
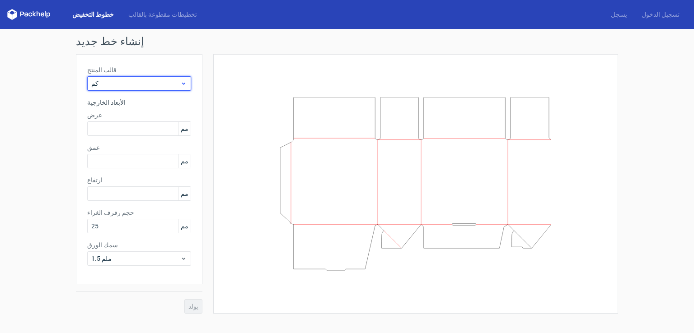
click at [120, 86] on span "كم" at bounding box center [135, 83] width 89 height 9
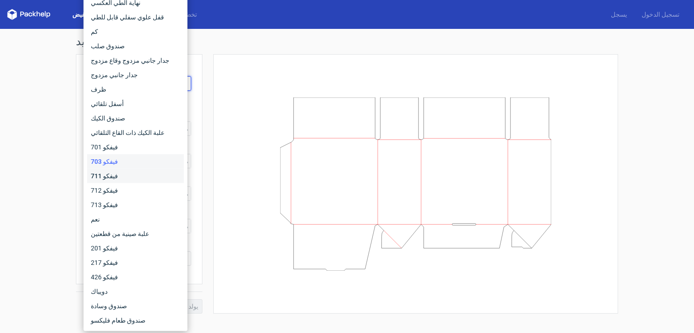
click at [110, 175] on font "فيفكو 711" at bounding box center [104, 176] width 27 height 7
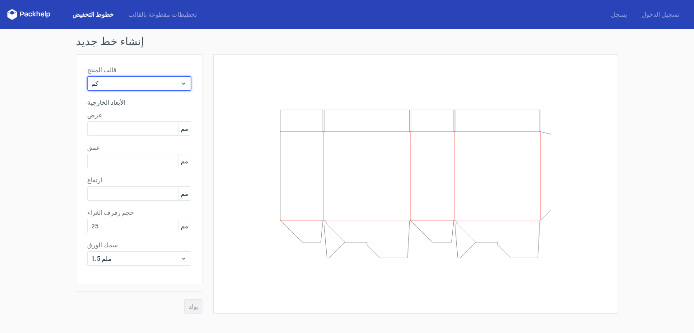
click at [110, 85] on span "كم" at bounding box center [135, 83] width 89 height 9
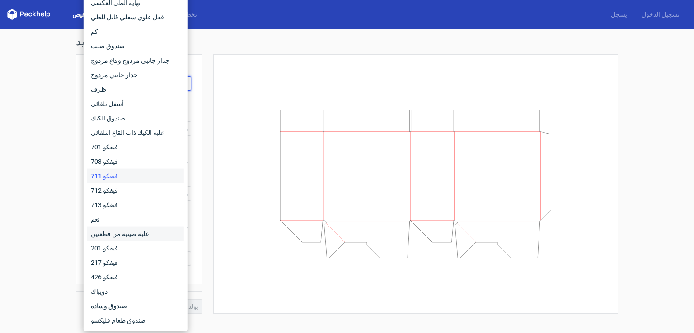
click at [126, 233] on font "علبة صينية من قطعتين" at bounding box center [120, 233] width 58 height 7
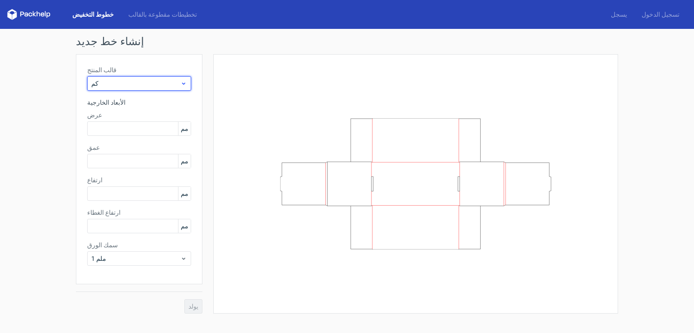
click at [115, 85] on span "كم" at bounding box center [135, 83] width 89 height 9
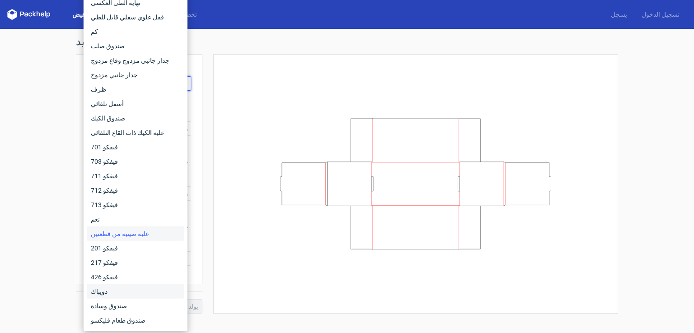
click at [108, 289] on div "دويباك" at bounding box center [135, 292] width 97 height 14
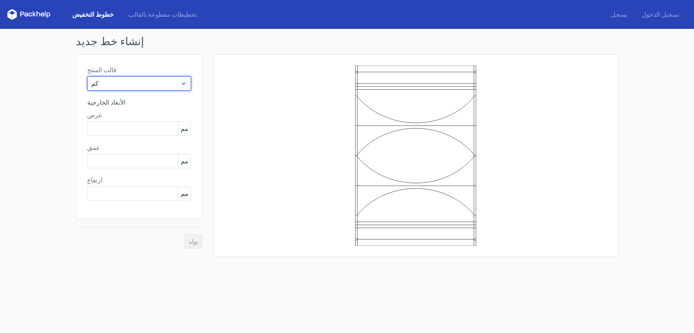
click at [119, 90] on div "كم" at bounding box center [139, 83] width 104 height 14
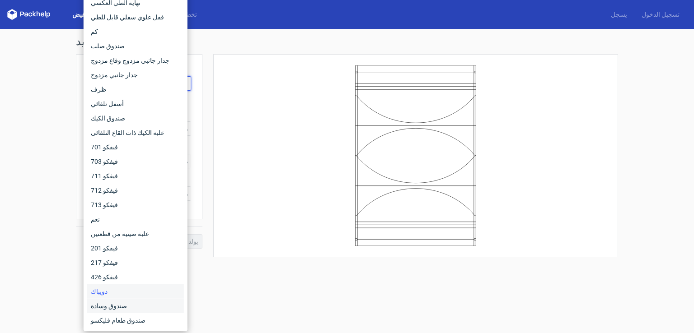
click at [112, 306] on font "صندوق وسادة" at bounding box center [109, 306] width 36 height 7
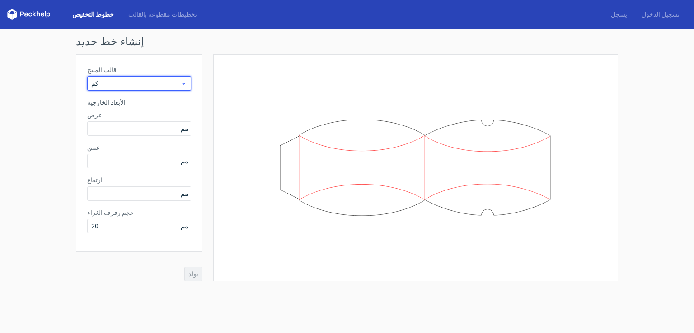
click at [131, 80] on span "كم" at bounding box center [135, 83] width 89 height 9
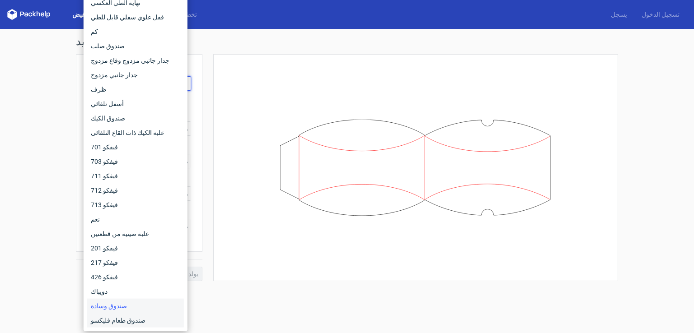
click at [119, 322] on font "صندوق طعام فليكسو" at bounding box center [118, 320] width 55 height 7
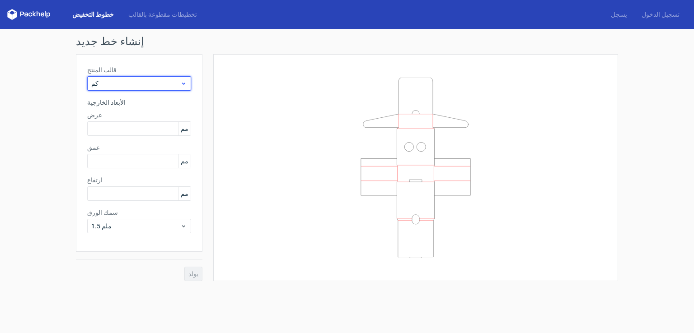
click at [131, 84] on span "كم" at bounding box center [135, 83] width 89 height 9
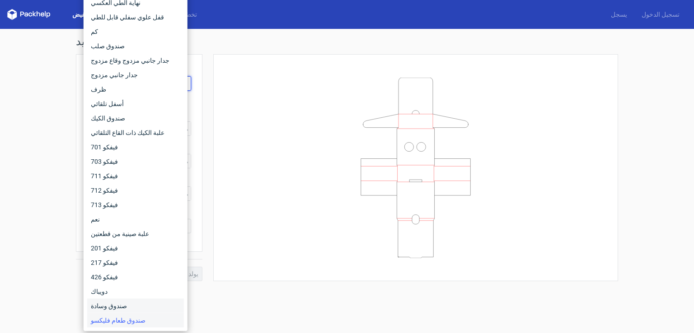
click at [118, 307] on font "صندوق وسادة" at bounding box center [109, 306] width 36 height 7
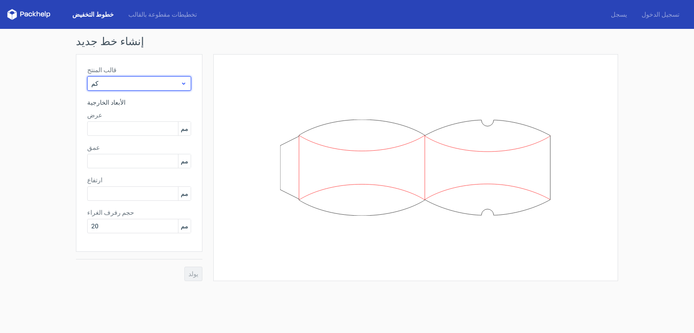
click at [139, 80] on span "كم" at bounding box center [135, 83] width 89 height 9
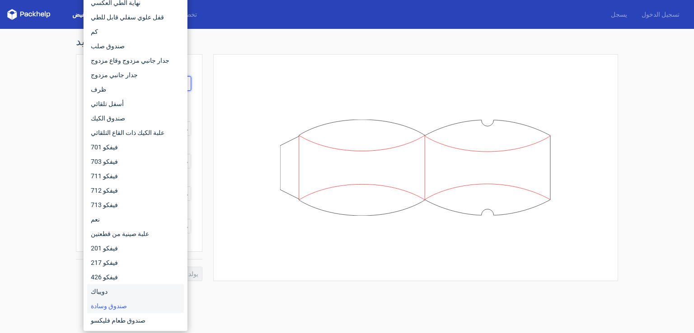
click at [102, 295] on font "دويباك" at bounding box center [99, 291] width 17 height 7
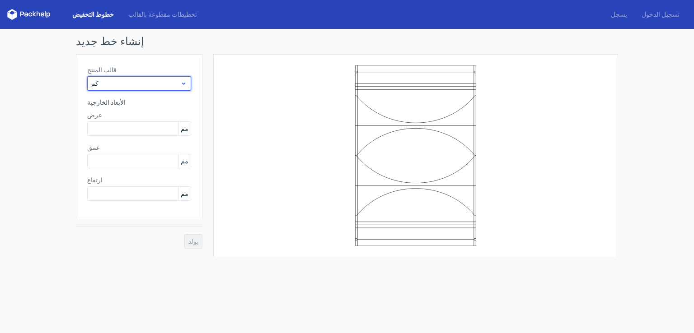
click at [157, 81] on span "كم" at bounding box center [135, 83] width 89 height 9
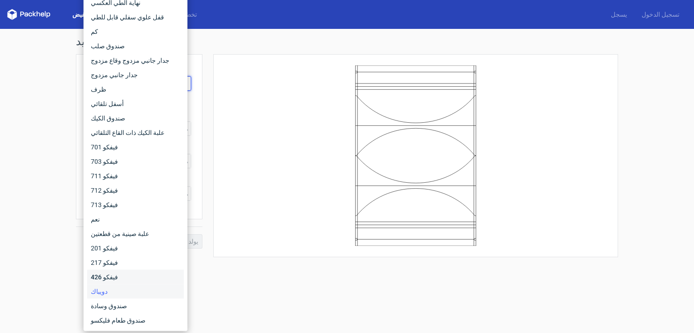
click at [106, 279] on font "فيفكو 426" at bounding box center [104, 277] width 27 height 7
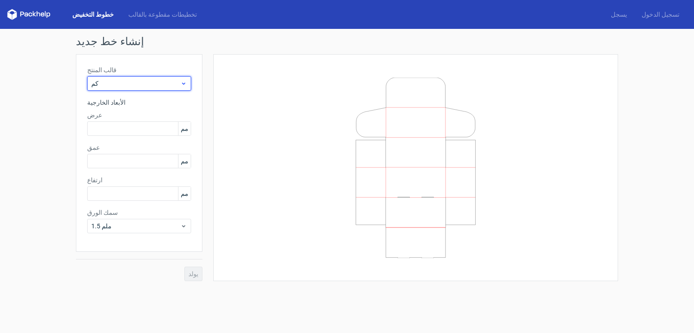
click at [137, 84] on span "كم" at bounding box center [135, 83] width 89 height 9
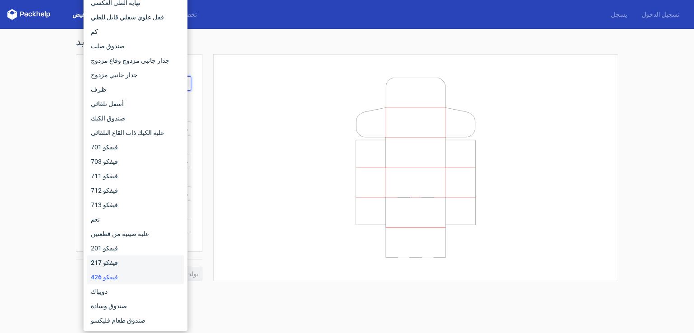
click at [112, 262] on font "فيفكو 217" at bounding box center [104, 262] width 27 height 7
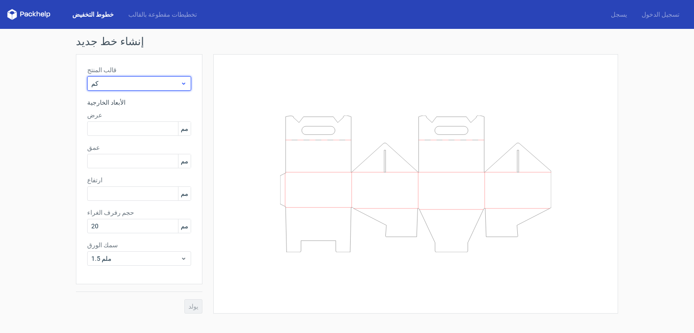
click at [133, 81] on span "كم" at bounding box center [135, 83] width 89 height 9
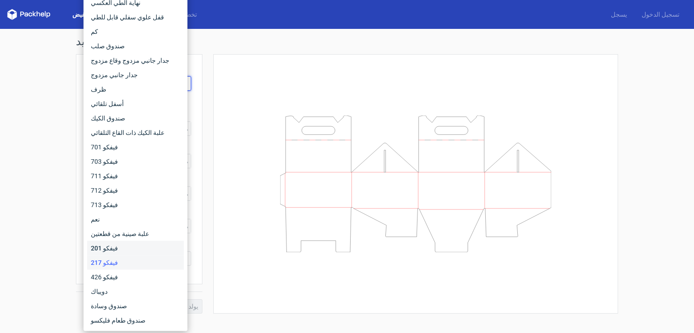
drag, startPoint x: 102, startPoint y: 250, endPoint x: 107, endPoint y: 240, distance: 11.1
click at [102, 250] on font "فيفكو 201" at bounding box center [104, 248] width 27 height 7
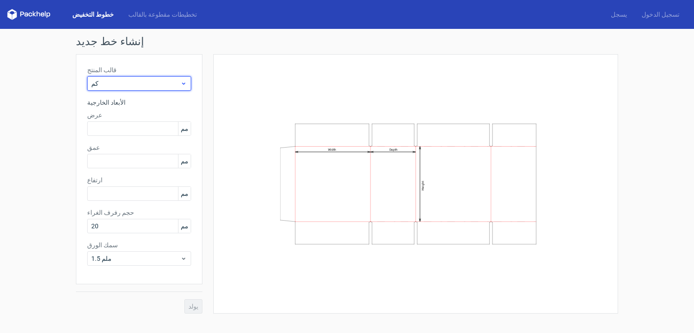
click at [115, 80] on span "كم" at bounding box center [135, 83] width 89 height 9
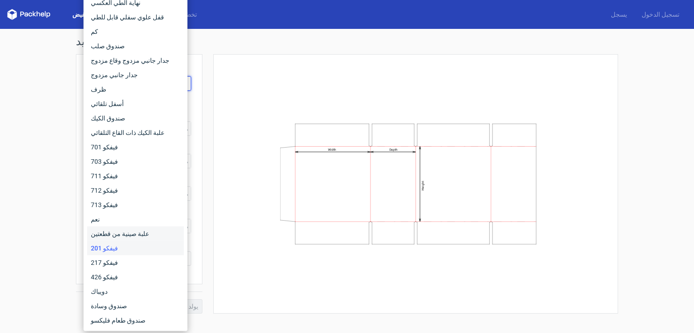
click at [107, 232] on font "علبة صينية من قطعتين" at bounding box center [120, 233] width 58 height 7
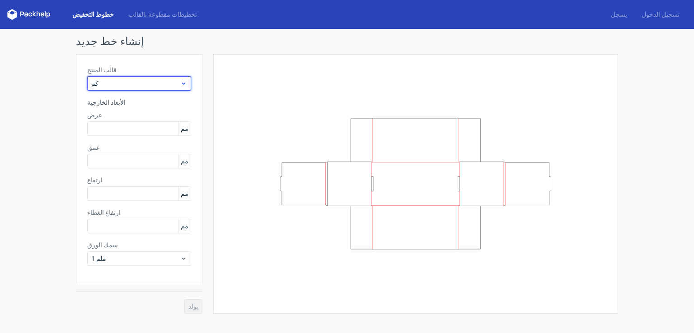
click at [110, 83] on span "كم" at bounding box center [135, 83] width 89 height 9
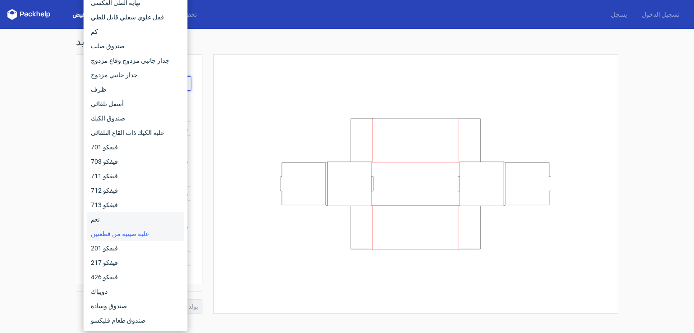
click at [92, 219] on font "نعم" at bounding box center [95, 219] width 9 height 7
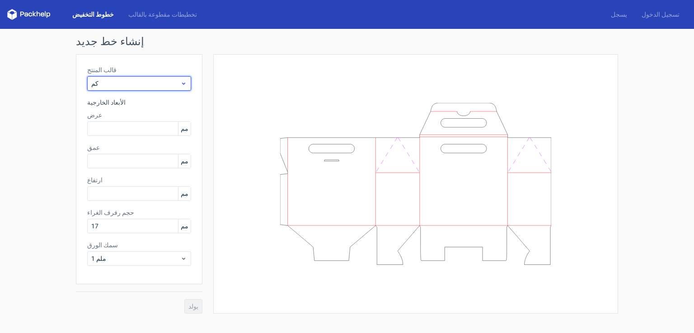
click at [133, 87] on span "كم" at bounding box center [135, 83] width 89 height 9
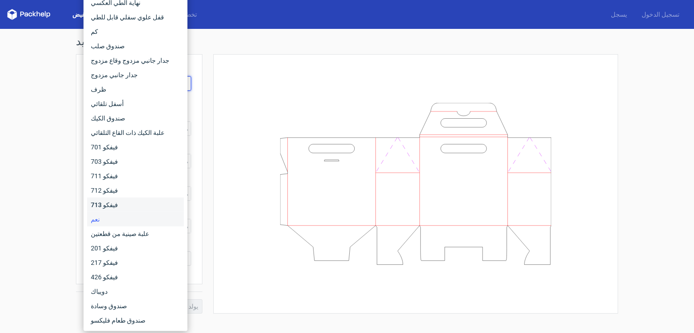
click at [107, 208] on font "فيفكو 713" at bounding box center [104, 204] width 27 height 7
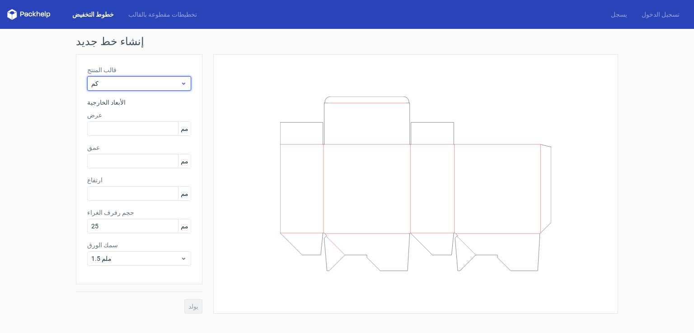
click at [143, 85] on span "كم" at bounding box center [135, 83] width 89 height 9
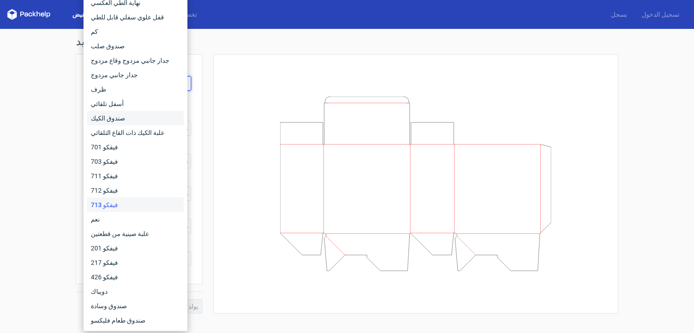
click at [107, 121] on font "صندوق الكيك" at bounding box center [108, 118] width 34 height 7
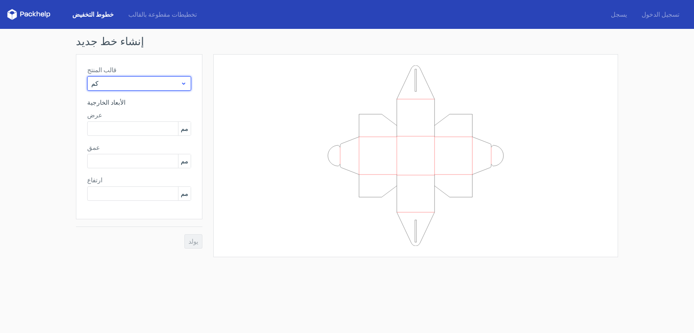
click at [108, 83] on span "كم" at bounding box center [135, 83] width 89 height 9
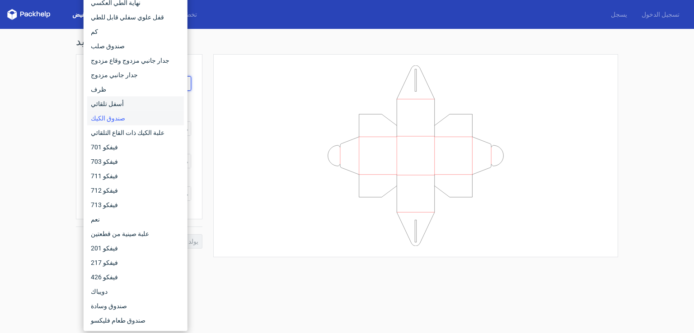
click at [110, 100] on font "أسفل تلقائي" at bounding box center [107, 103] width 33 height 7
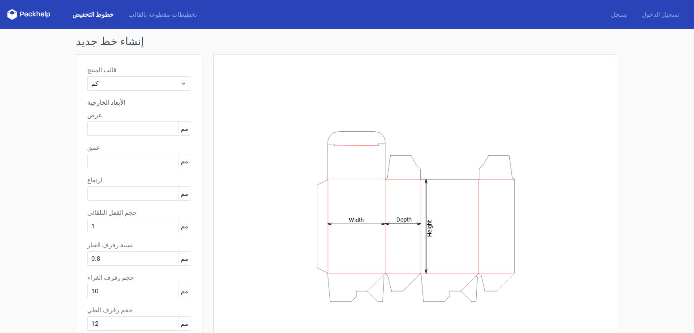
click at [32, 13] on icon at bounding box center [30, 15] width 4 height 4
click at [145, 19] on div "خطوط التخفيض تخطيطات مقطوعة بالقالب" at bounding box center [105, 14] width 197 height 11
click at [146, 92] on div "قالب المنتج كم الأبعاد الخارجية عرض مم عمق مم ارتفاع مم حجم القفل التلقائي 1 مم…" at bounding box center [139, 201] width 126 height 295
click at [147, 87] on span "كم" at bounding box center [135, 83] width 89 height 9
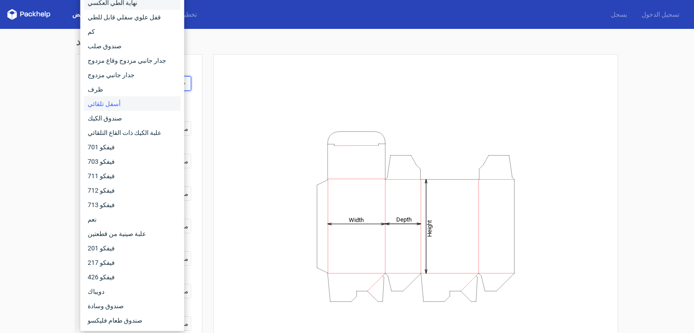
click at [120, 5] on font "نهاية الطي العكسي" at bounding box center [113, 2] width 50 height 7
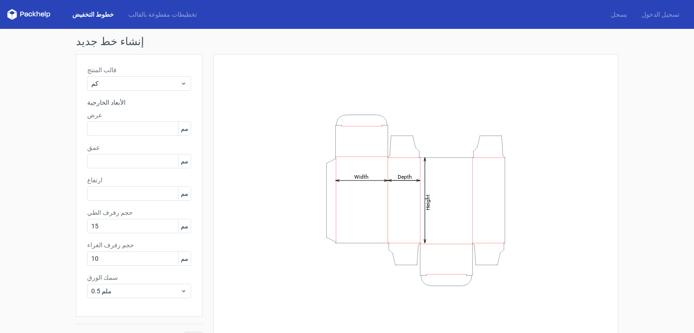
click at [114, 69] on label "قالب المنتج" at bounding box center [139, 69] width 104 height 9
click at [112, 87] on span "كم" at bounding box center [135, 83] width 89 height 9
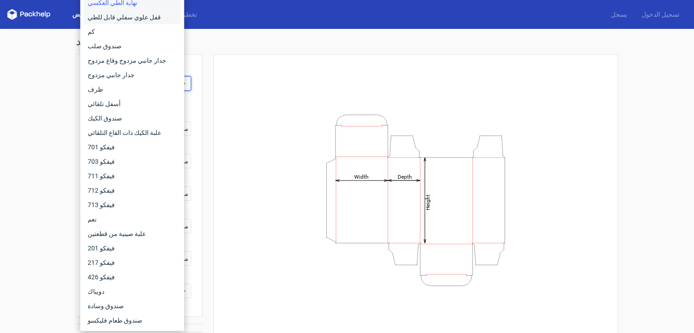
click at [122, 20] on font "قفل علوي سفلي قابل للطي" at bounding box center [124, 17] width 73 height 7
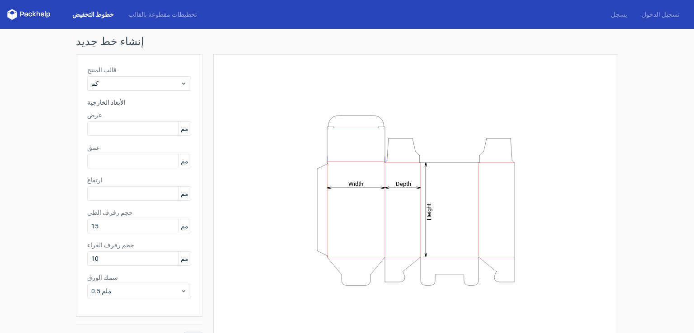
click at [148, 91] on div "قالب المنتج كم الأبعاد الخارجية عرض مم عمق مم ارتفاع مم حجم رفرف الطي 15 مم حجم…" at bounding box center [139, 185] width 126 height 263
click at [139, 81] on span "كم" at bounding box center [135, 83] width 89 height 9
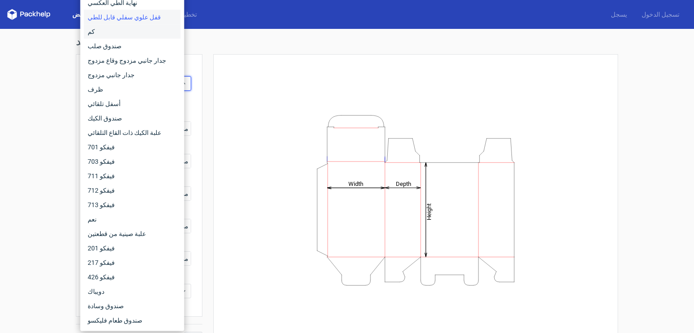
click at [90, 34] on font "كم" at bounding box center [91, 31] width 7 height 7
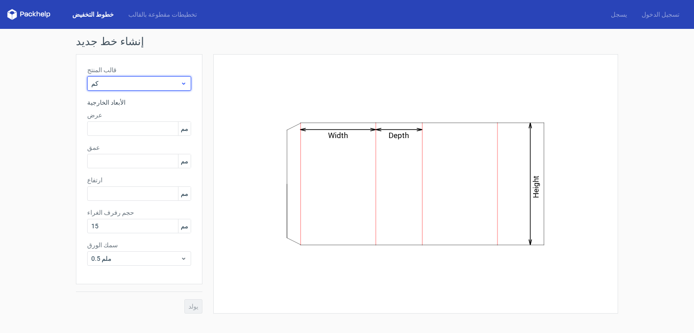
click at [123, 81] on span "كم" at bounding box center [135, 83] width 89 height 9
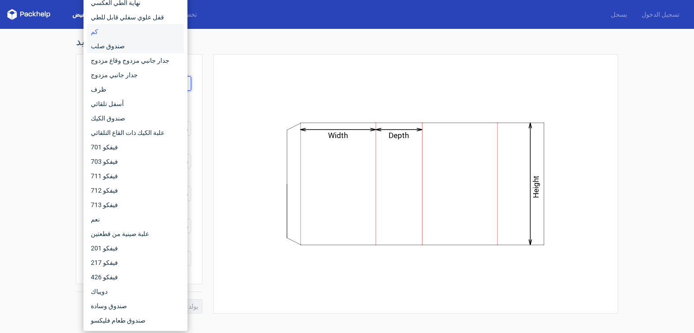
click at [109, 46] on font "صندوق صلب" at bounding box center [108, 45] width 34 height 7
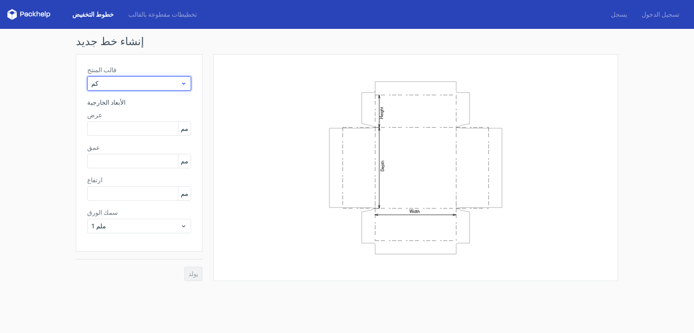
click at [121, 82] on span "كم" at bounding box center [135, 83] width 89 height 9
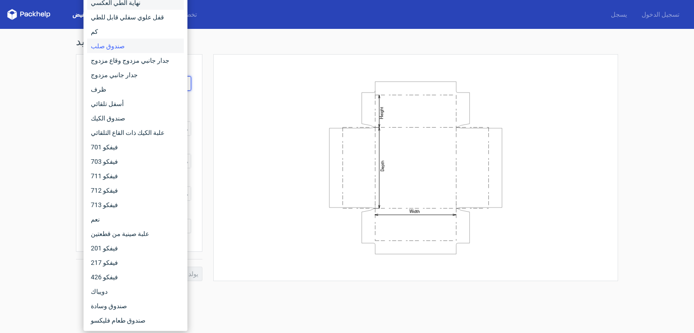
click at [120, 4] on font "نهاية الطي العكسي" at bounding box center [116, 2] width 50 height 7
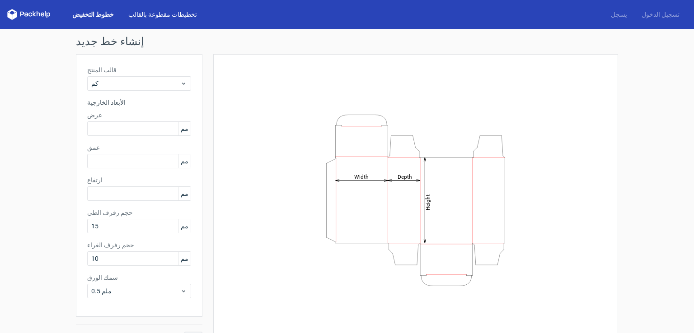
click at [139, 12] on font "تخطيطات مقطوعة بالقالب" at bounding box center [162, 14] width 69 height 7
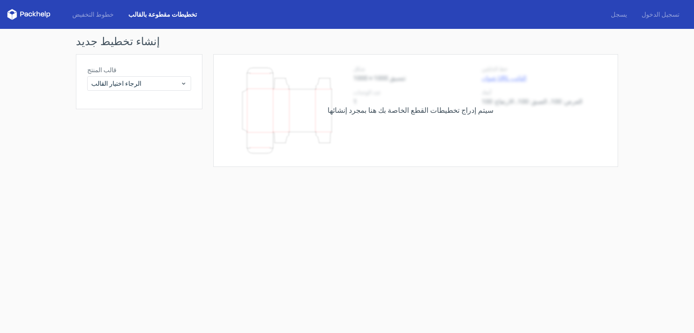
click at [107, 71] on font "قالب المنتج" at bounding box center [101, 69] width 29 height 7
click at [187, 84] on div "الرجاء اختيار القالب" at bounding box center [139, 83] width 104 height 14
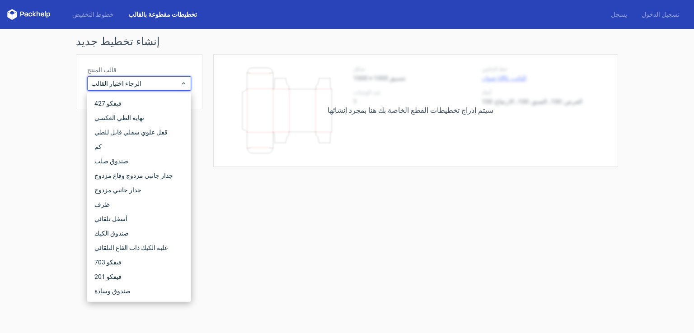
click at [224, 193] on form "إنشاء تخطيط جديد قالب المنتج الرجاء اختيار القالب سيتم إدراج تخطيطات القطع الخا…" at bounding box center [347, 181] width 694 height 304
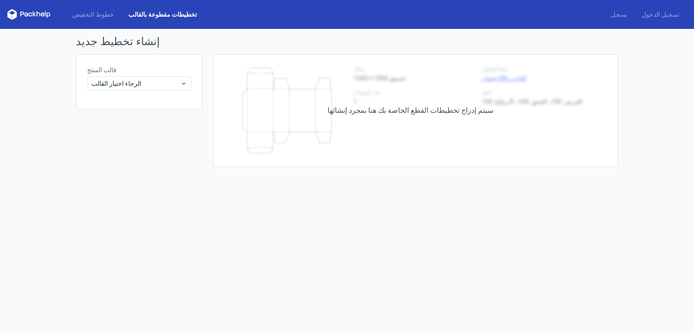
click at [29, 13] on icon at bounding box center [30, 15] width 4 height 4
click at [663, 17] on font "تسجيل الدخول" at bounding box center [660, 14] width 38 height 7
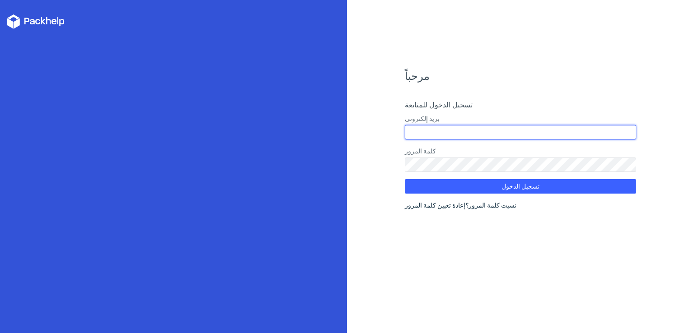
click at [432, 137] on input "text" at bounding box center [520, 132] width 231 height 14
type input "[EMAIL_ADDRESS][DOMAIN_NAME]"
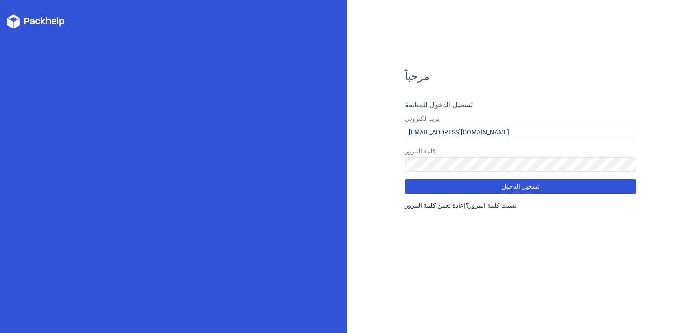
click at [520, 188] on font "تسجيل الدخول" at bounding box center [520, 186] width 38 height 7
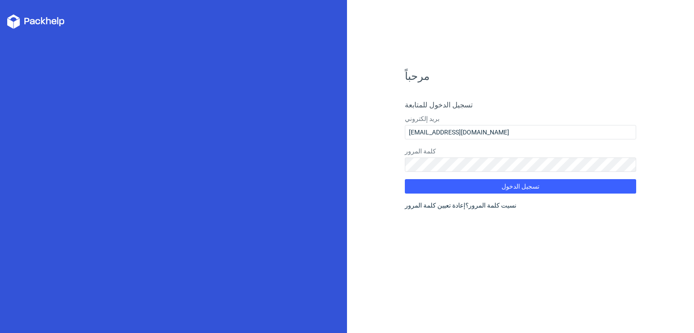
drag, startPoint x: 470, startPoint y: 48, endPoint x: 475, endPoint y: 51, distance: 6.1
click at [470, 48] on div "مرحباً تسجيل الدخول للمتابعة بريد إلكتروني abohemahoda@gmail.com كلمة المرور تس…" at bounding box center [520, 166] width 347 height 333
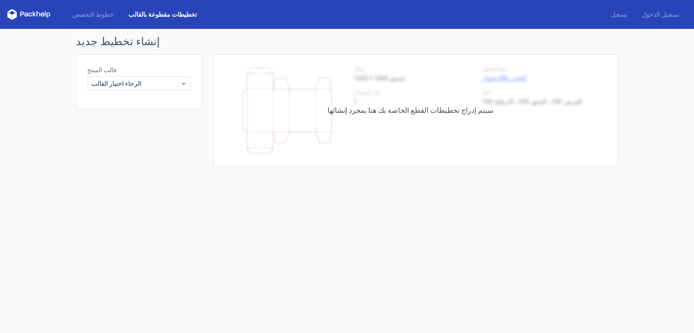
click at [37, 12] on icon at bounding box center [39, 13] width 4 height 5
